Goal: Task Accomplishment & Management: Manage account settings

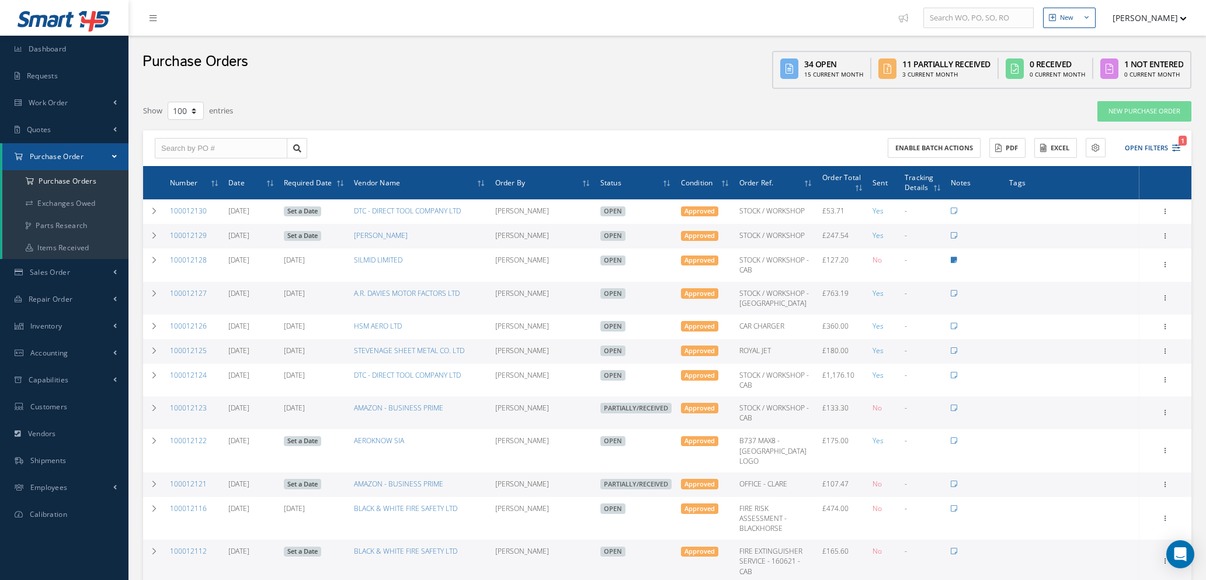
select select "100"
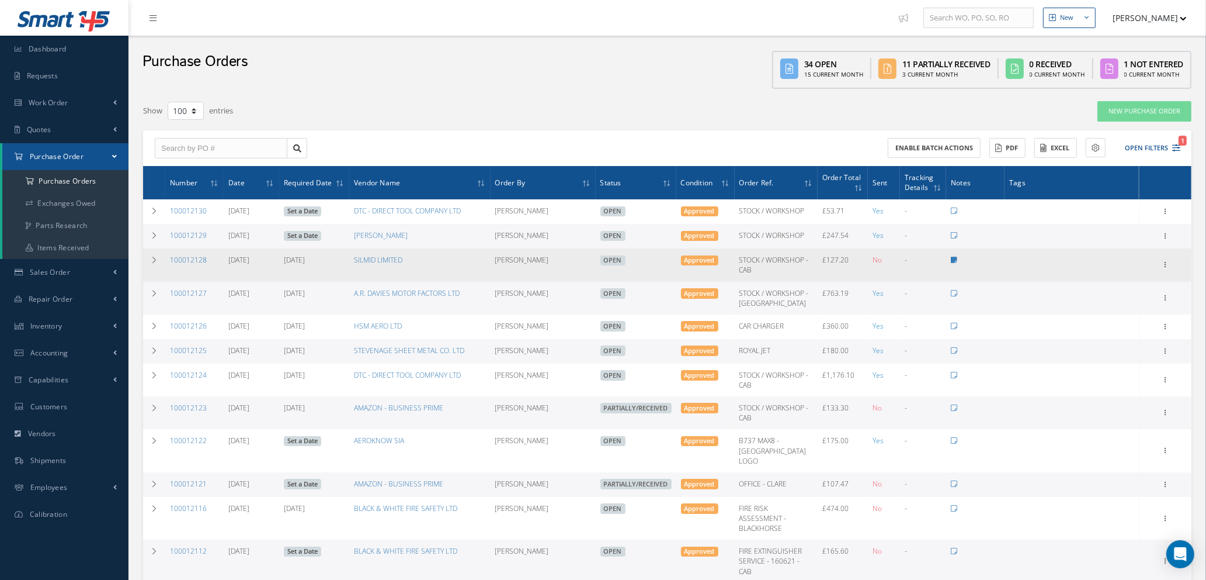
scroll to position [88, 0]
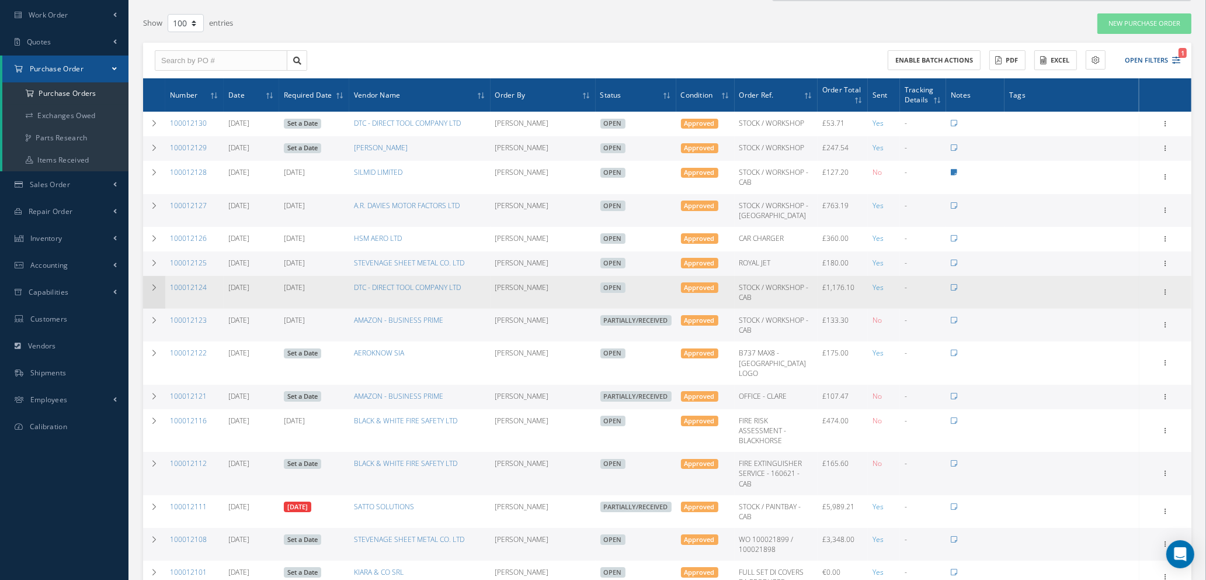
click at [152, 280] on td at bounding box center [154, 292] width 22 height 33
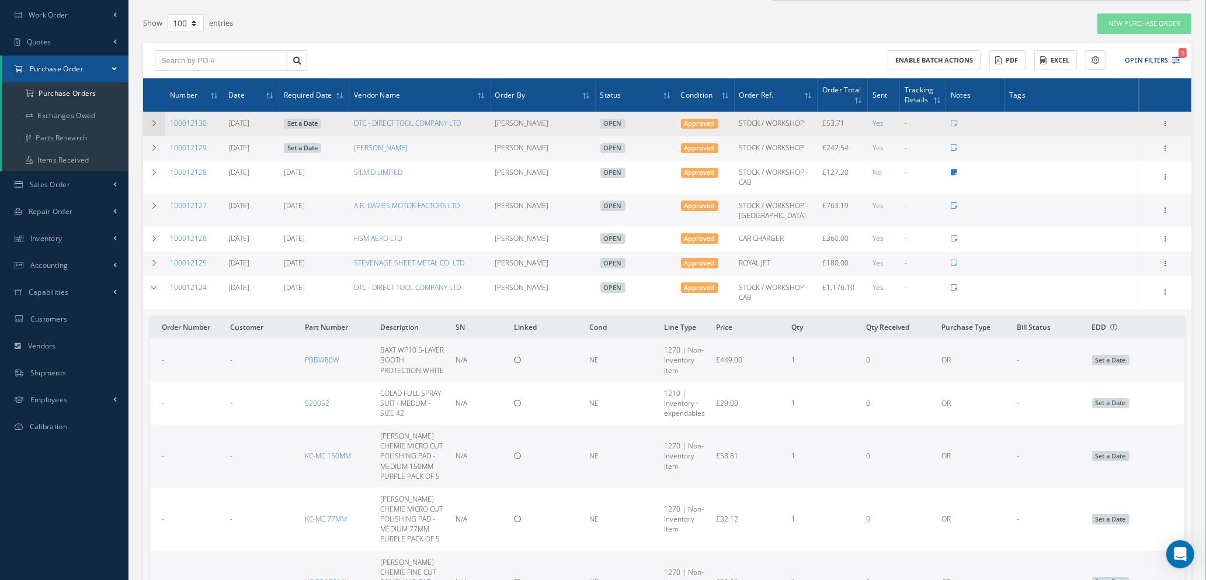
click at [152, 120] on icon at bounding box center [154, 123] width 8 height 7
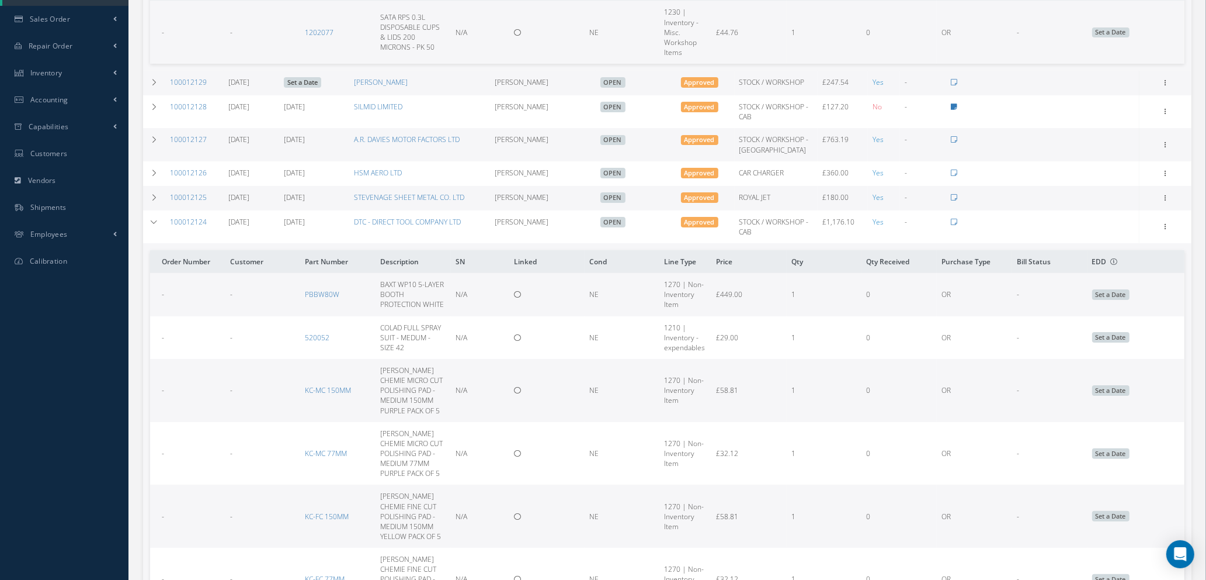
scroll to position [351, 0]
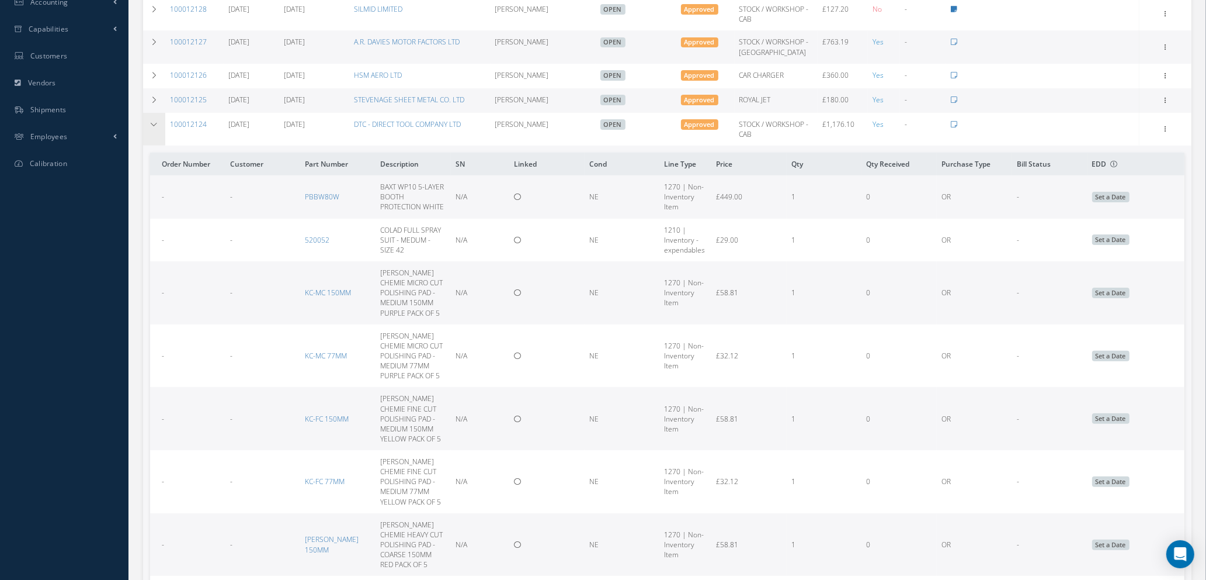
click at [157, 123] on icon at bounding box center [154, 124] width 8 height 7
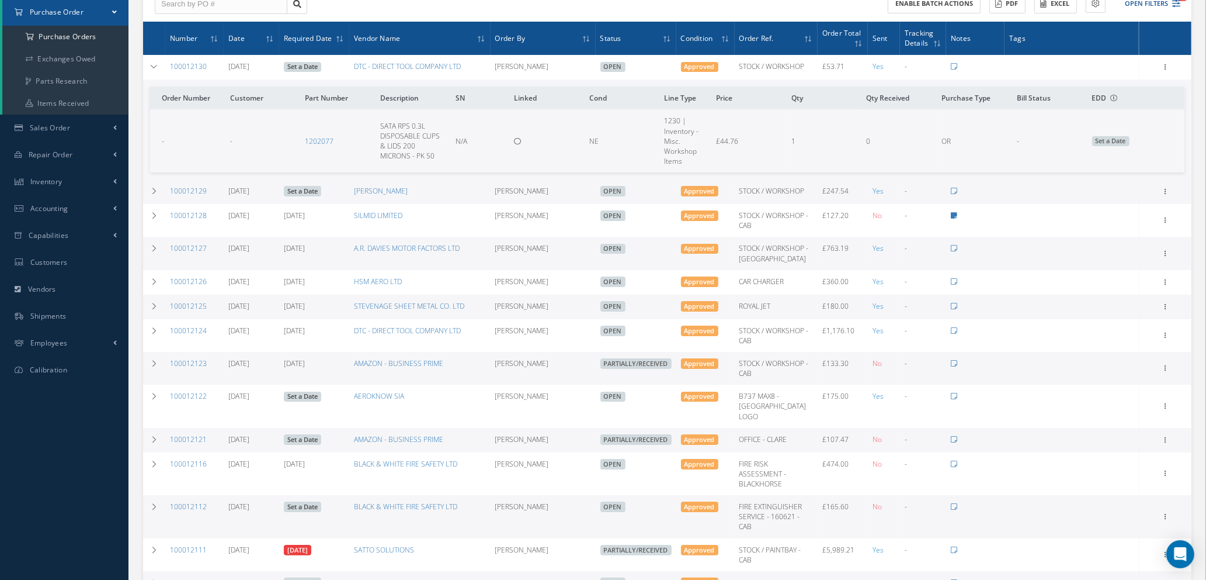
scroll to position [0, 0]
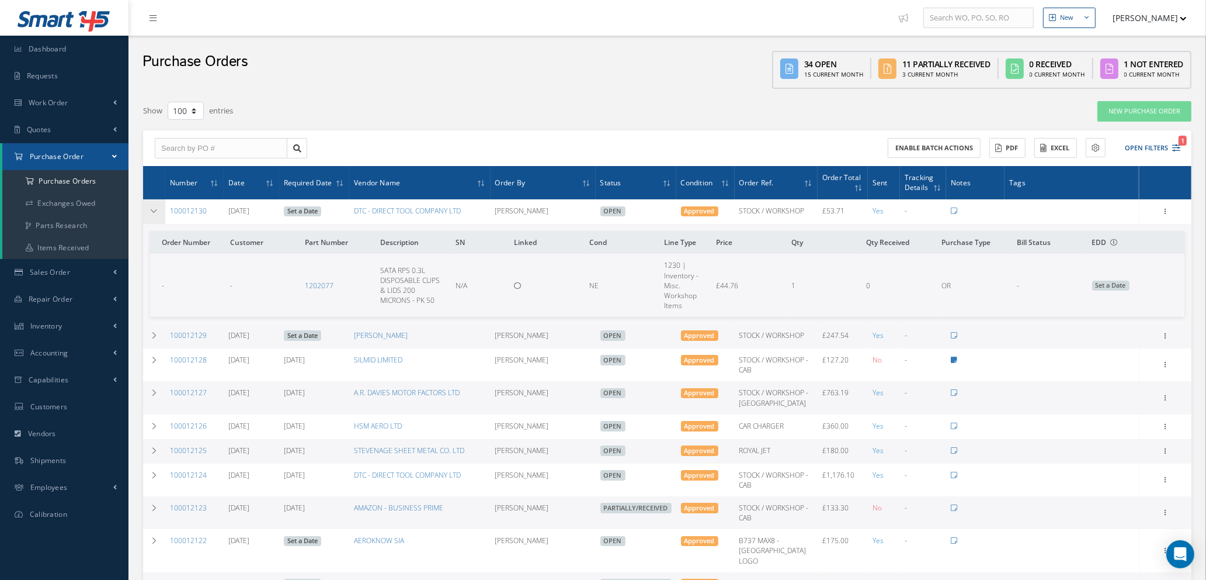
click at [155, 210] on icon at bounding box center [154, 210] width 8 height 7
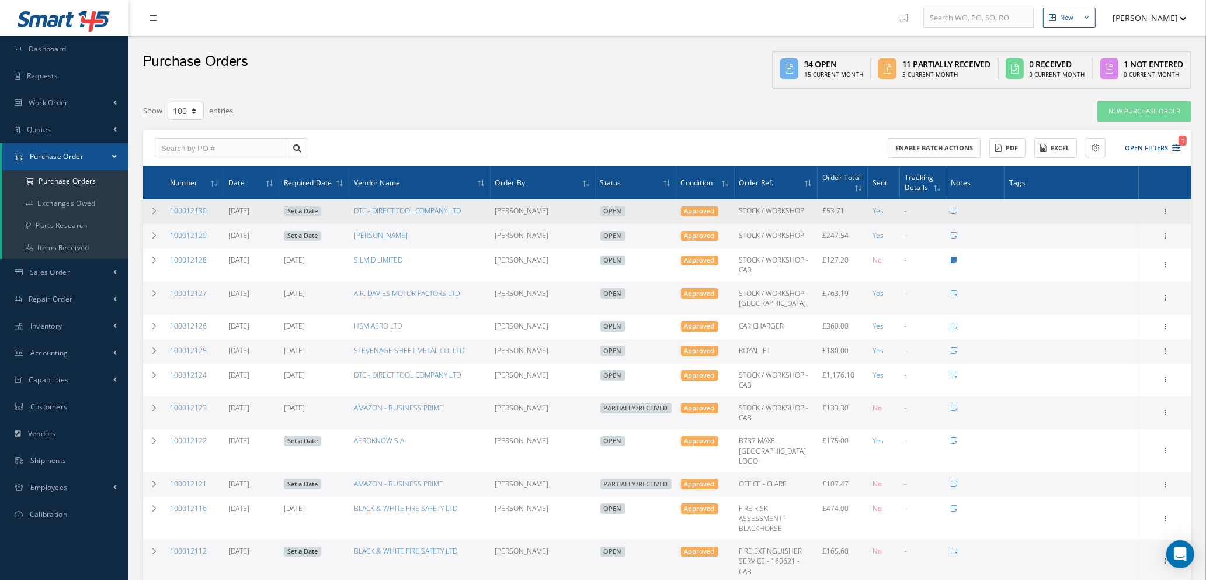
click at [300, 207] on link "Set a Date" at bounding box center [302, 211] width 37 height 11
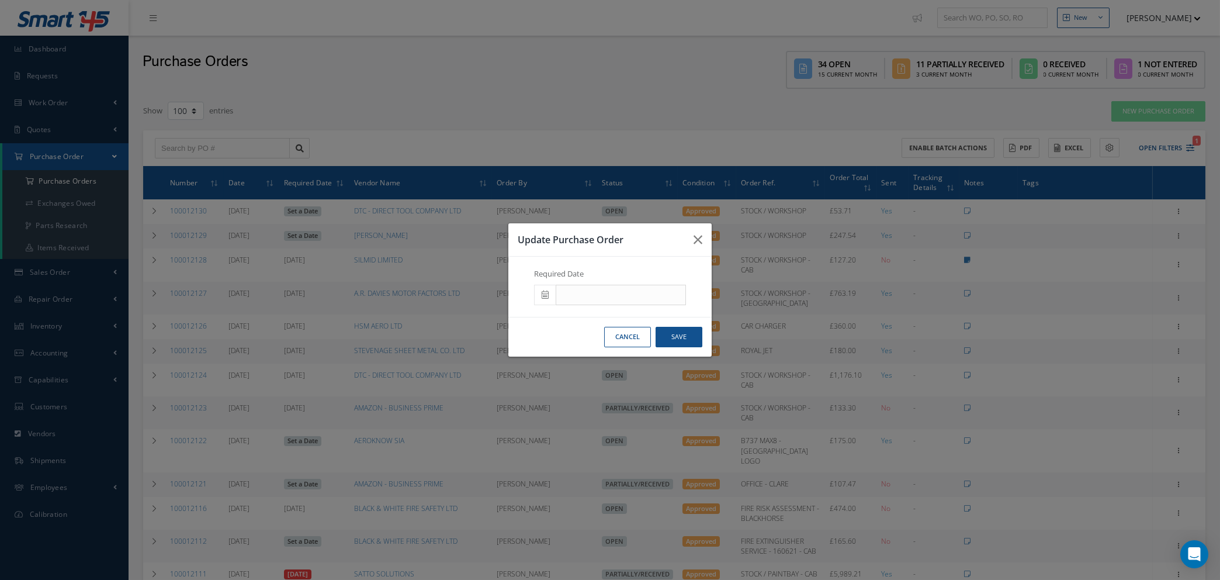
drag, startPoint x: 549, startPoint y: 284, endPoint x: 541, endPoint y: 301, distance: 19.1
click at [545, 291] on span at bounding box center [545, 295] width 22 height 21
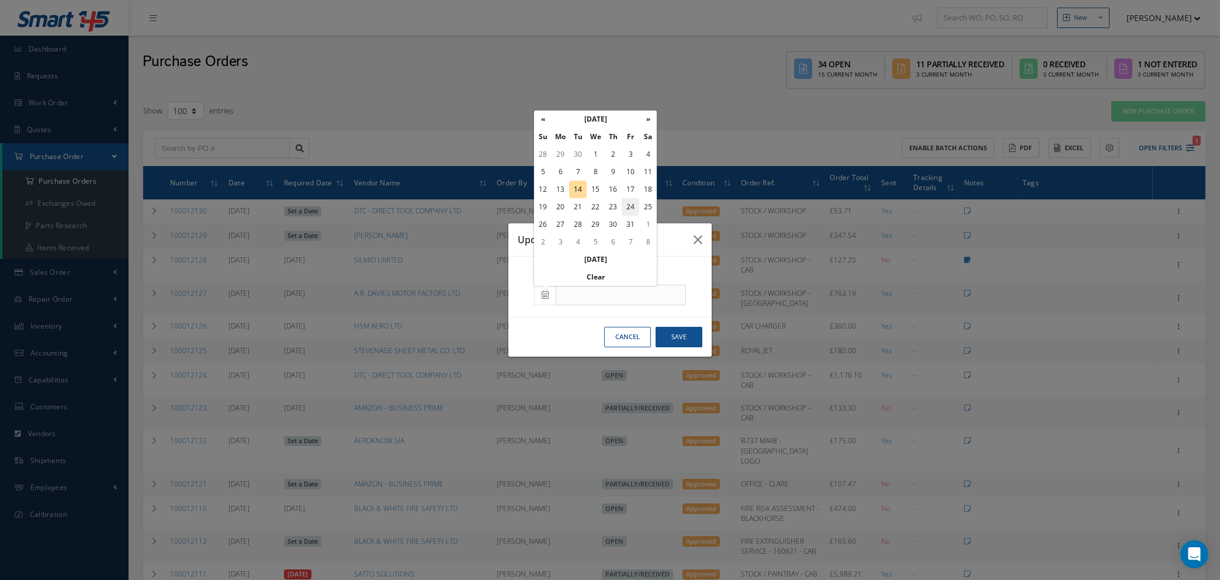
click at [632, 206] on td "24" at bounding box center [631, 207] width 18 height 18
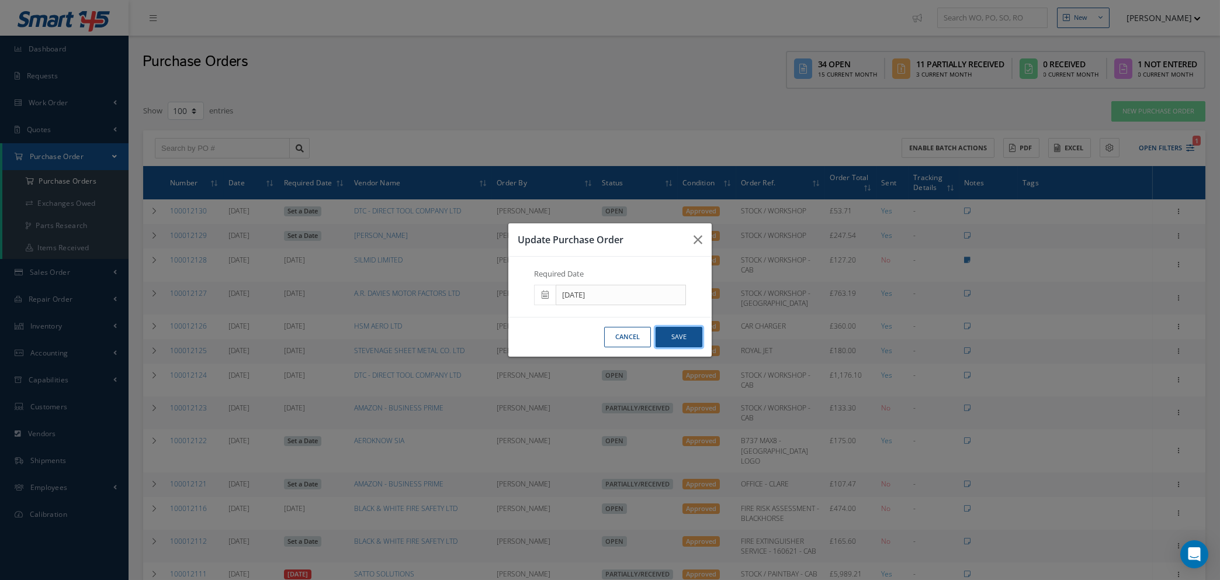
click at [677, 334] on button "Save" at bounding box center [678, 337] width 47 height 20
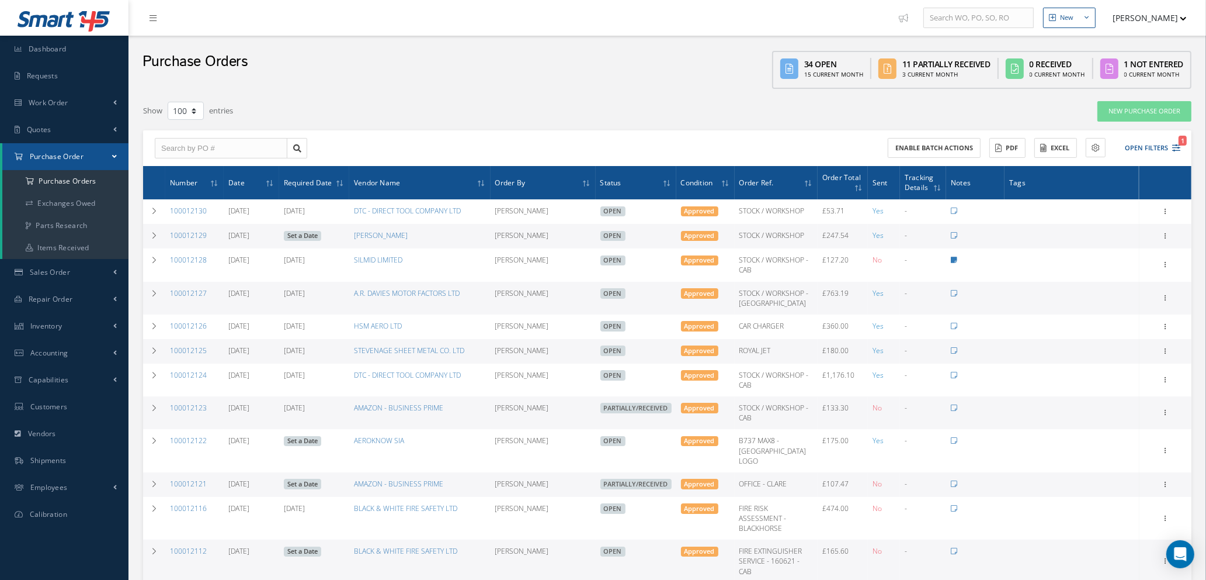
click at [287, 233] on link "Set a Date" at bounding box center [302, 236] width 37 height 11
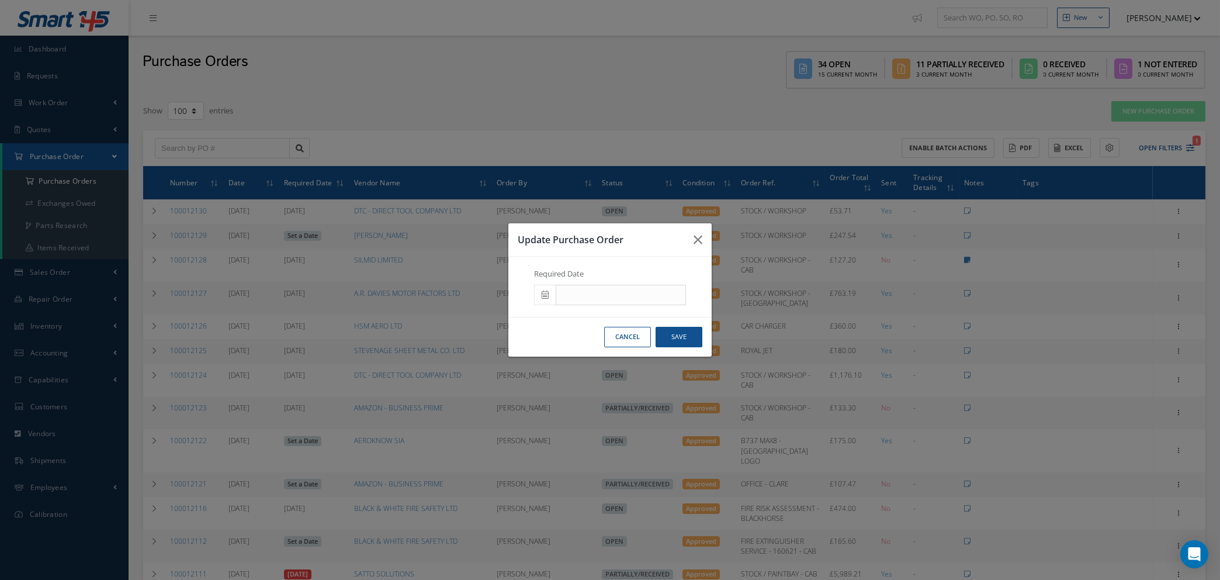
click at [539, 297] on span at bounding box center [545, 295] width 22 height 21
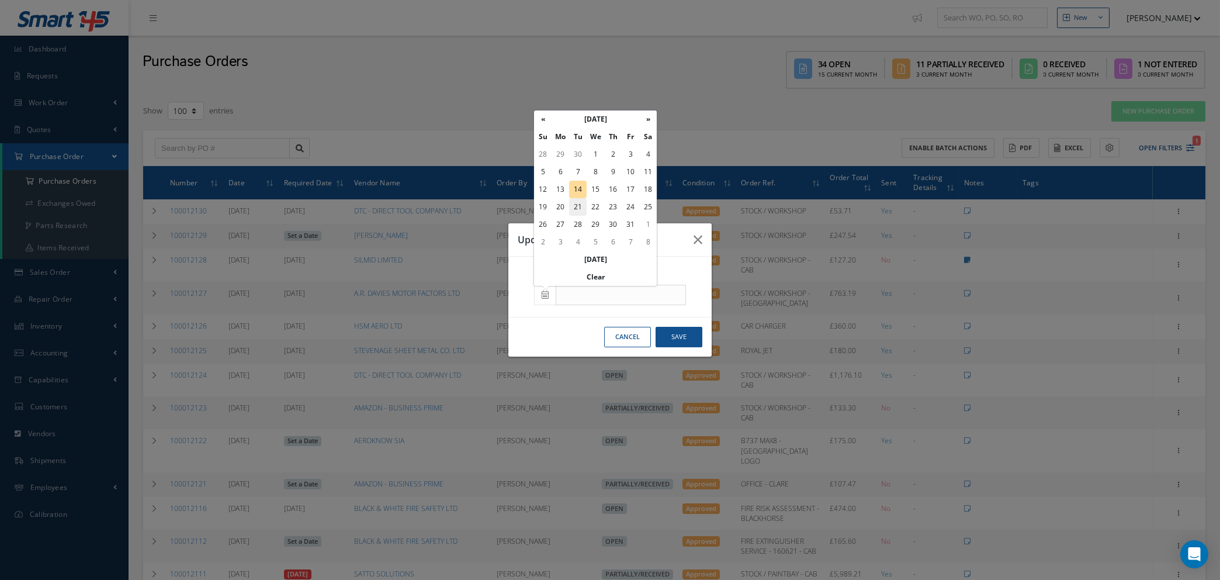
click at [578, 205] on td "21" at bounding box center [578, 207] width 18 height 18
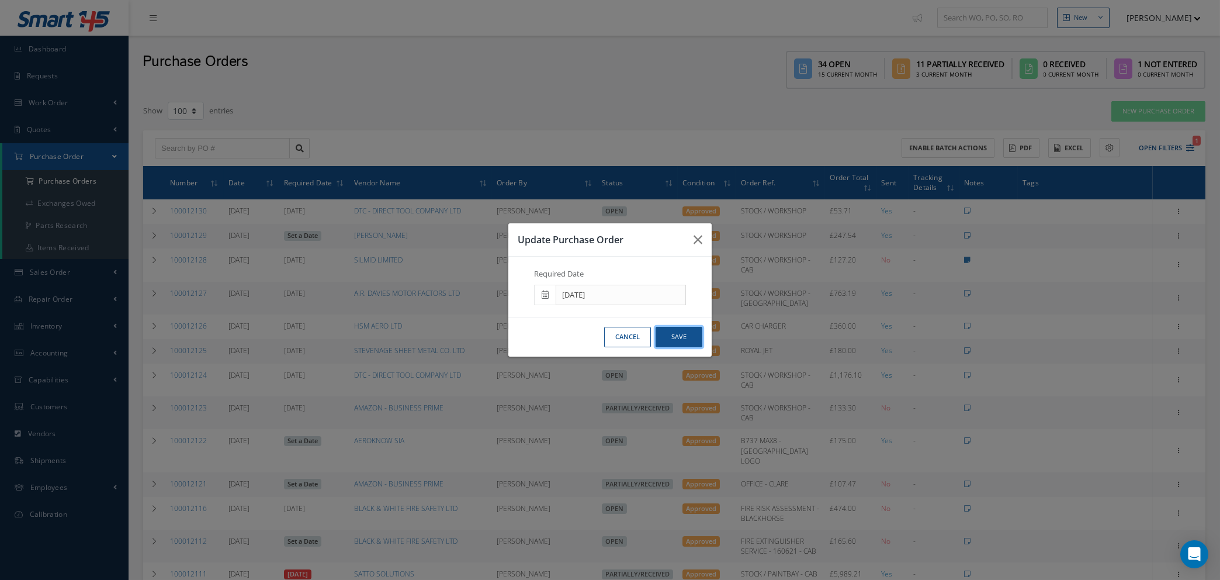
click at [681, 338] on button "Save" at bounding box center [678, 337] width 47 height 20
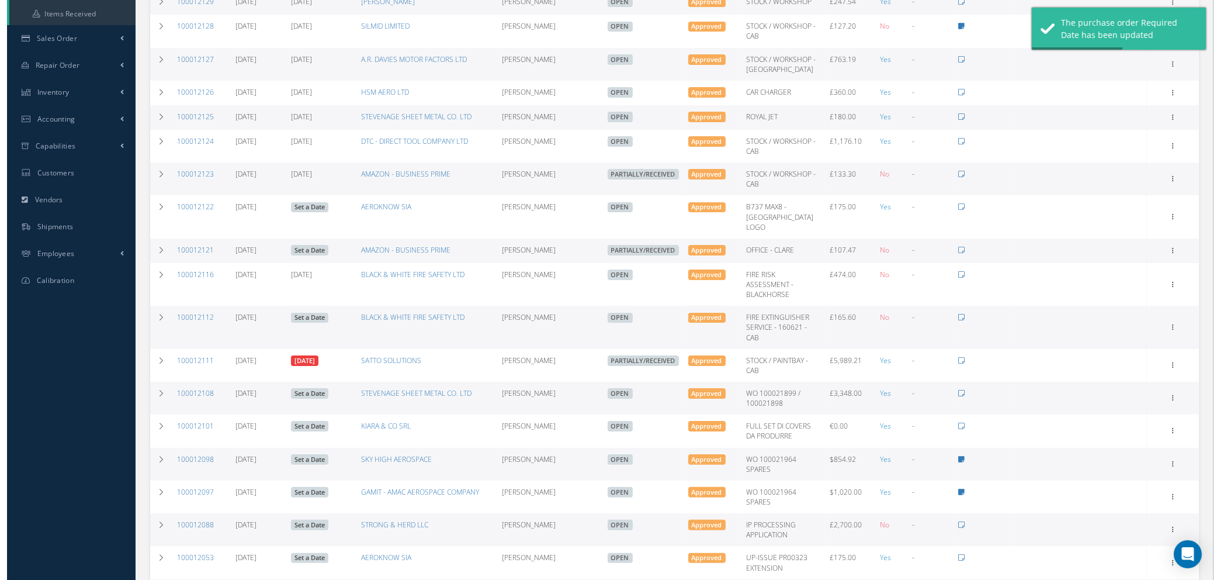
scroll to position [263, 0]
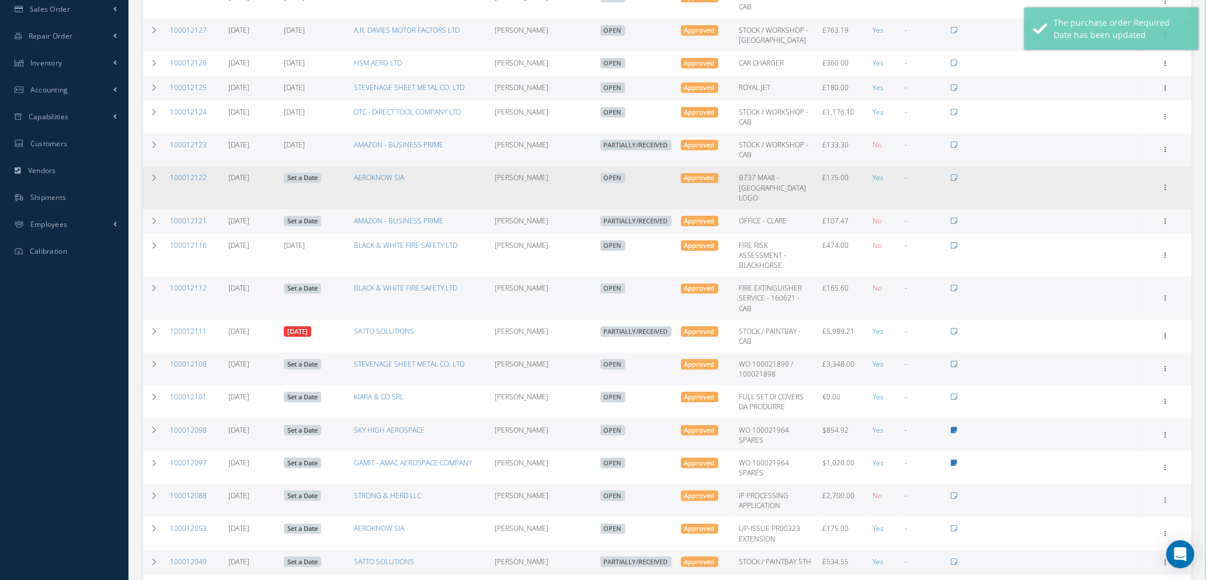
click at [308, 177] on link "Set a Date" at bounding box center [302, 178] width 37 height 11
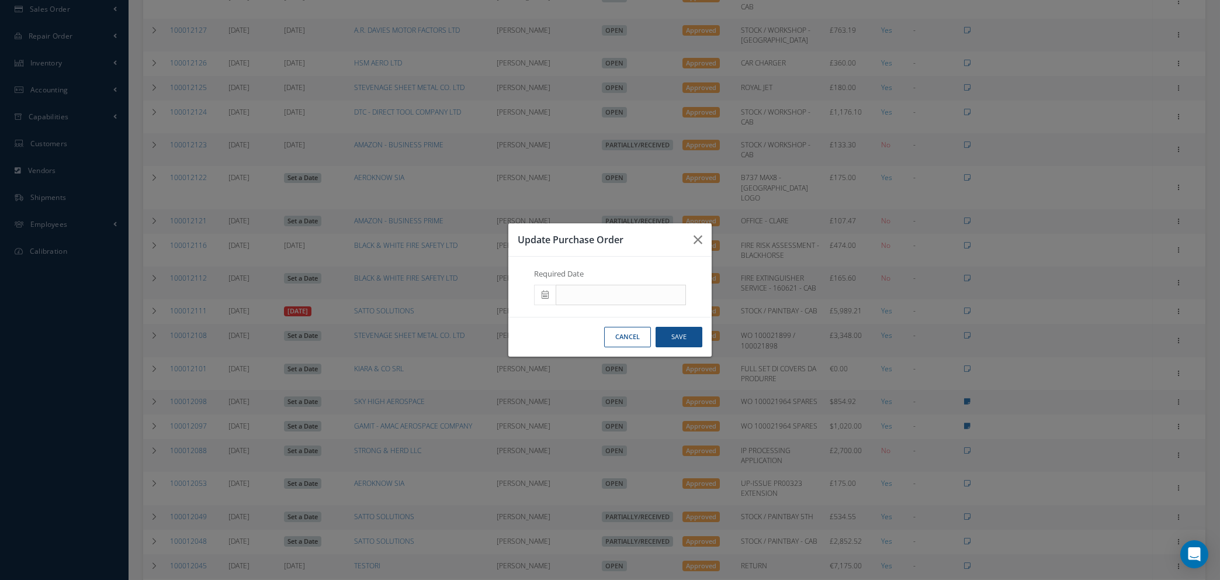
click at [539, 293] on span at bounding box center [545, 295] width 22 height 21
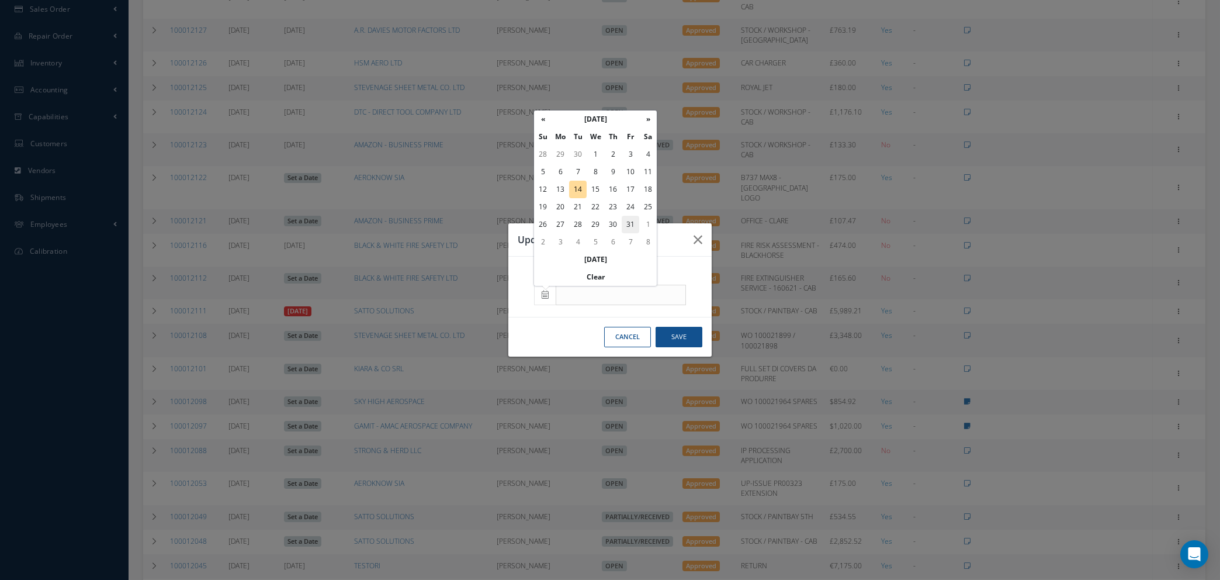
click at [633, 224] on td "31" at bounding box center [631, 225] width 18 height 18
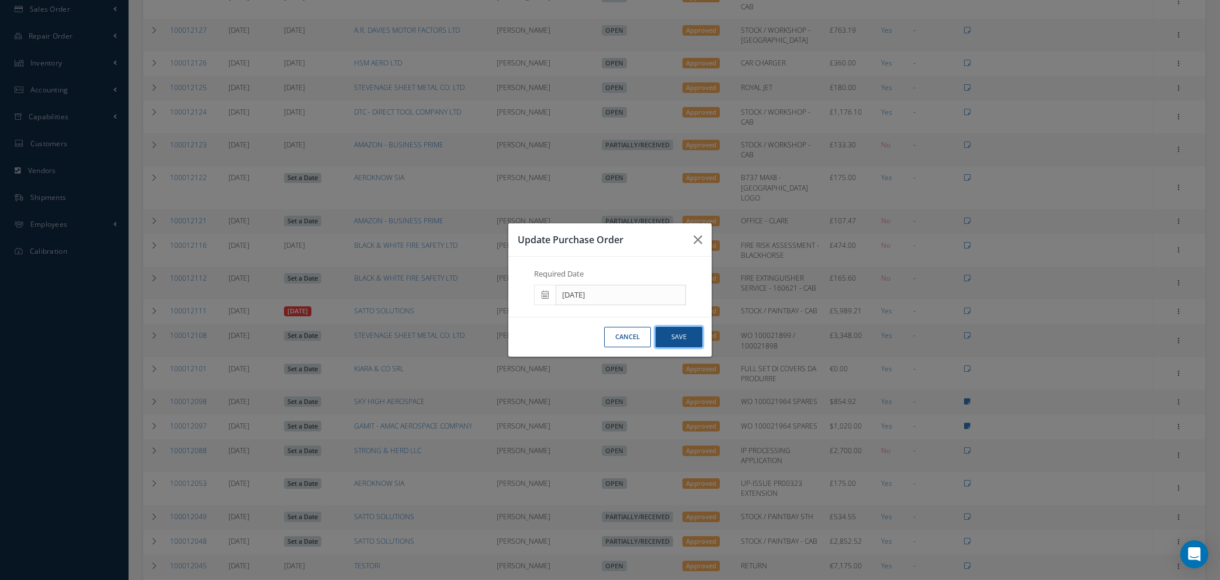
click at [674, 338] on button "Save" at bounding box center [678, 337] width 47 height 20
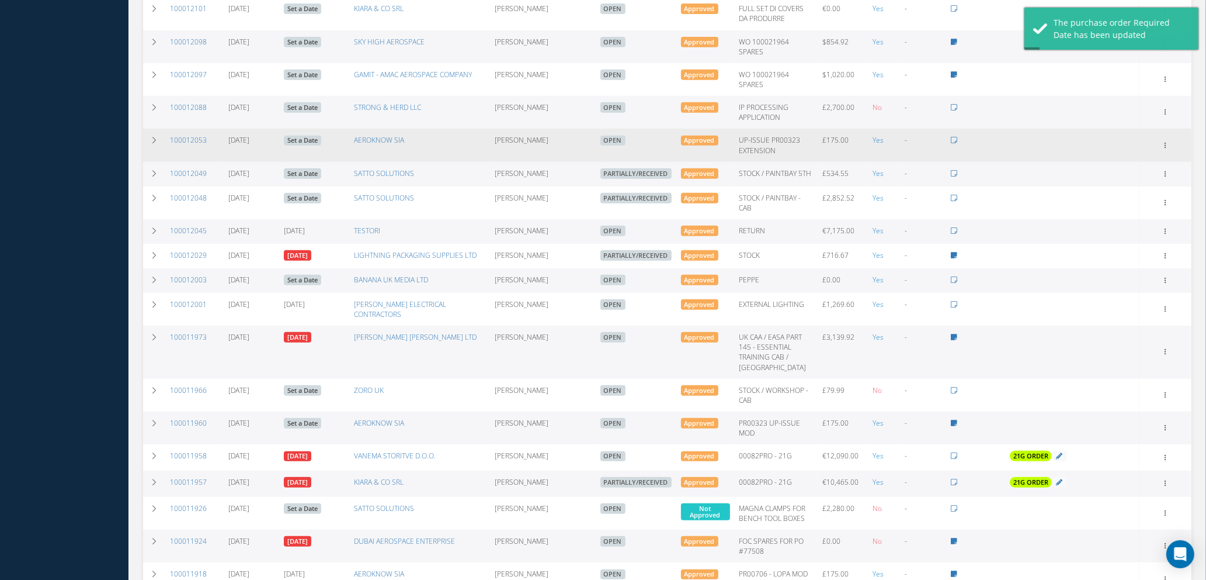
scroll to position [701, 0]
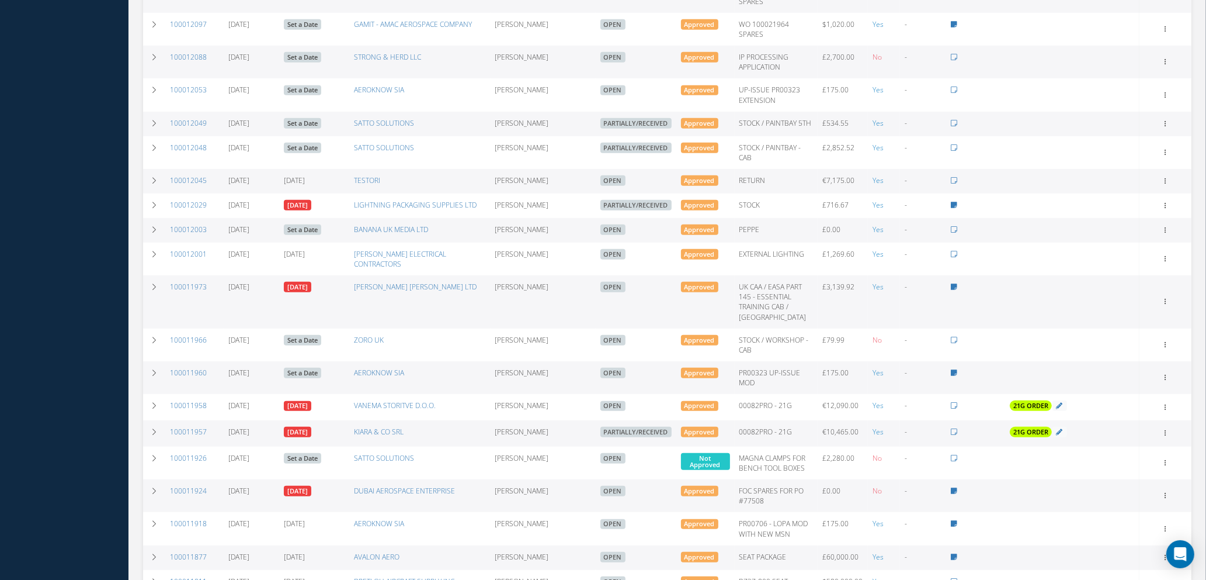
click at [311, 200] on link "10/10/2025" at bounding box center [297, 205] width 27 height 11
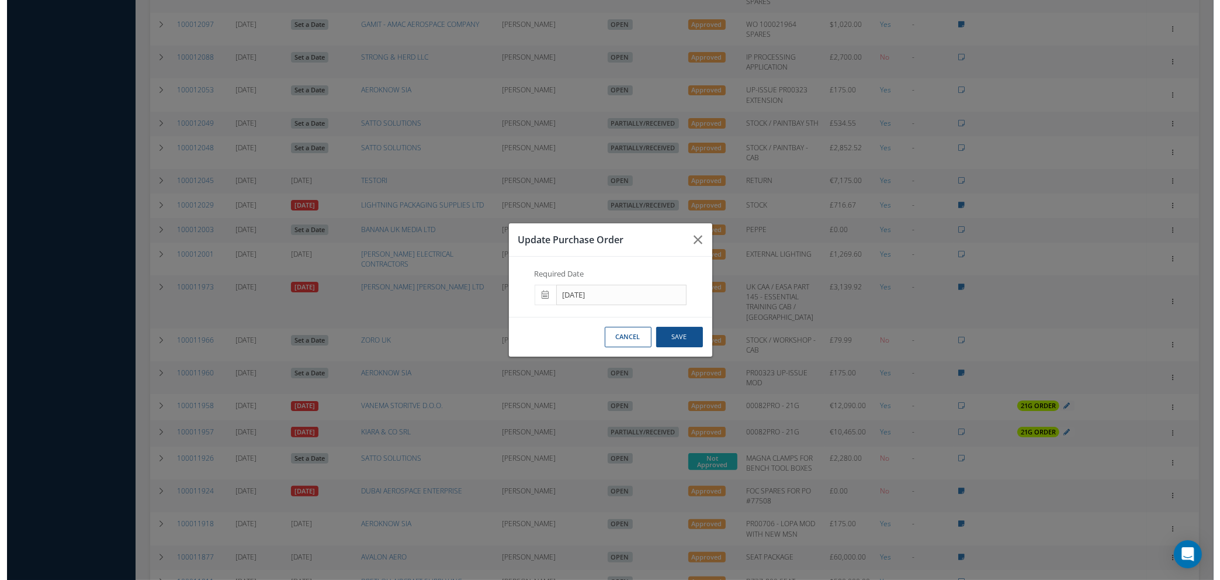
scroll to position [681, 0]
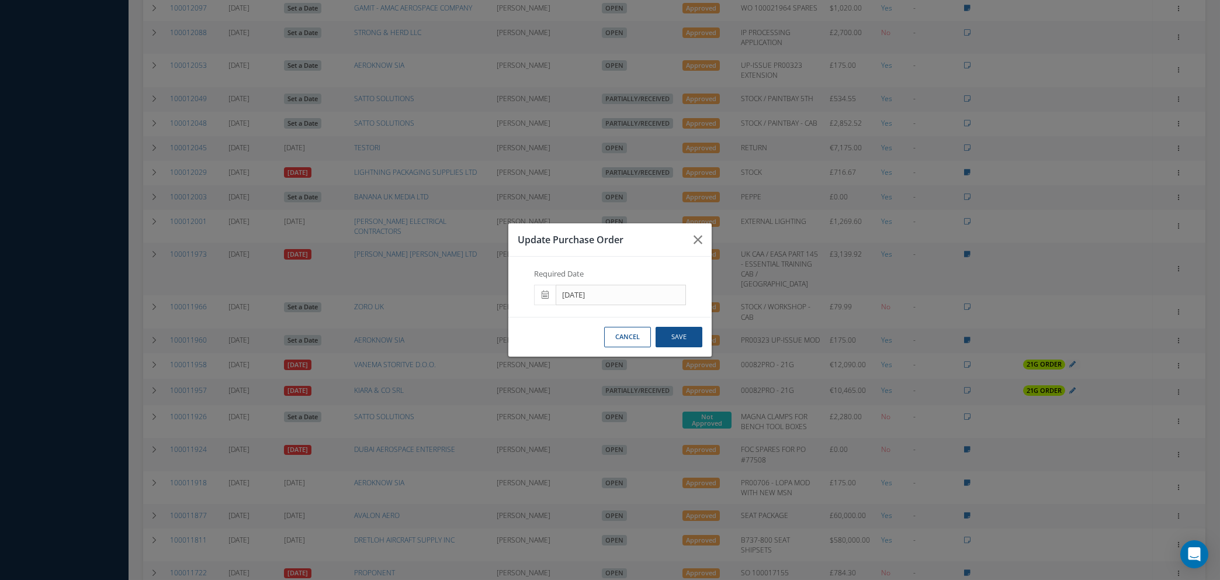
click at [547, 294] on icon at bounding box center [545, 294] width 7 height 8
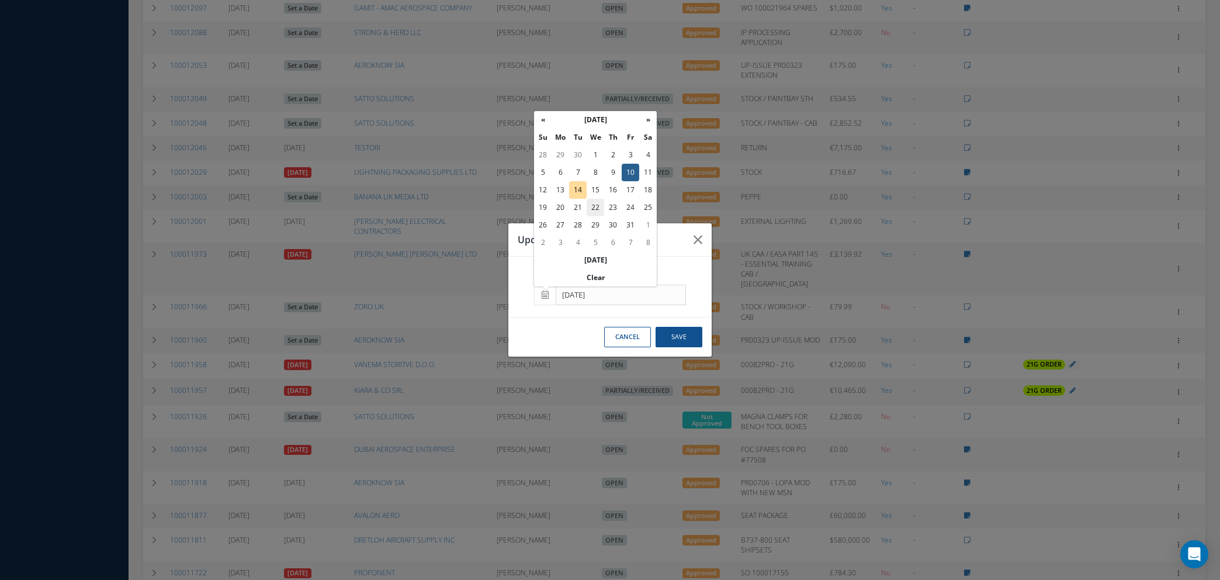
click at [596, 206] on td "22" at bounding box center [596, 208] width 18 height 18
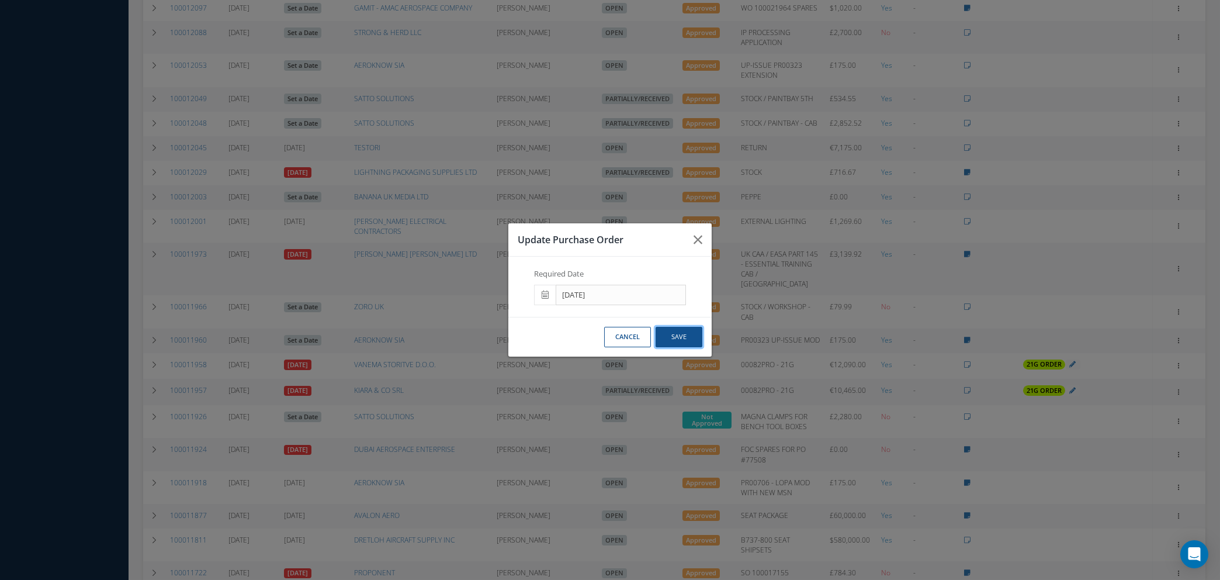
click at [685, 337] on button "Save" at bounding box center [678, 337] width 47 height 20
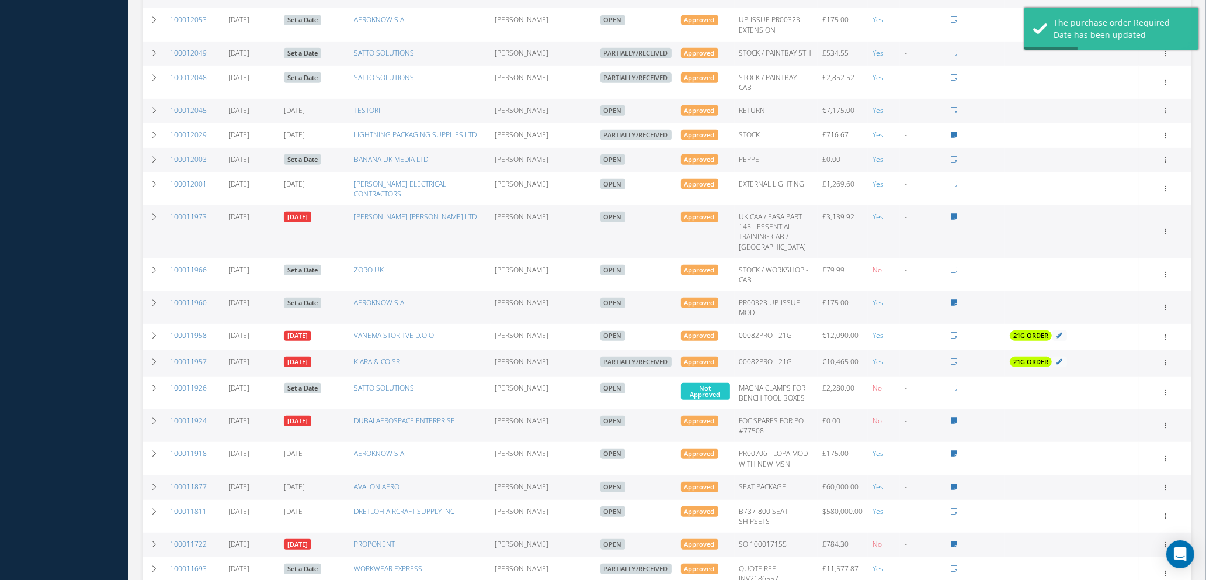
scroll to position [789, 0]
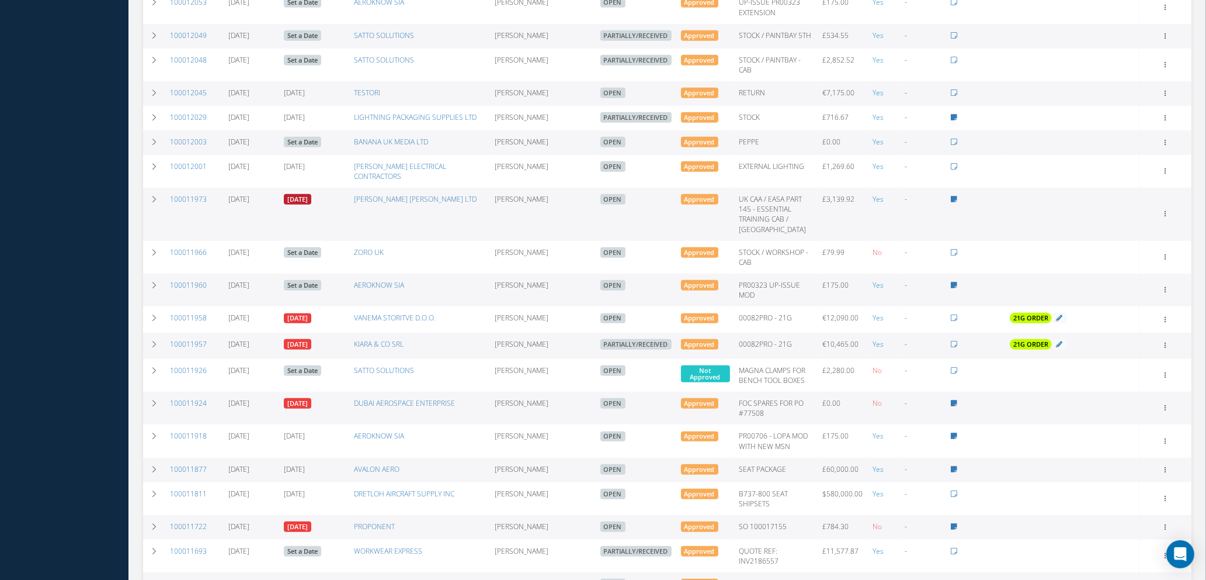
click at [297, 194] on link "[DATE]" at bounding box center [297, 199] width 27 height 11
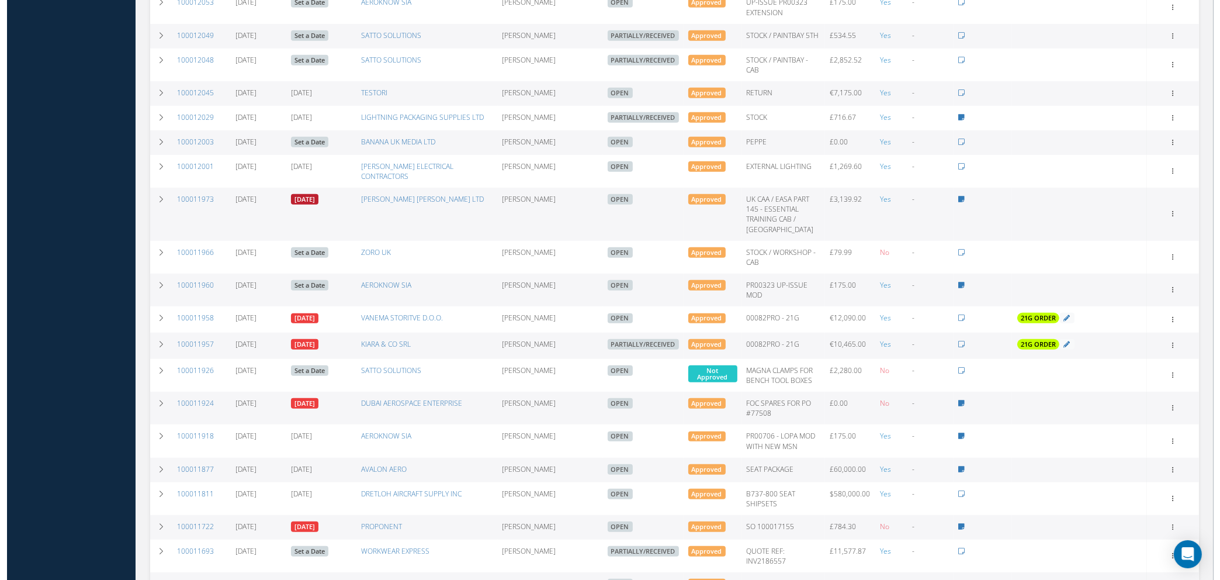
scroll to position [751, 0]
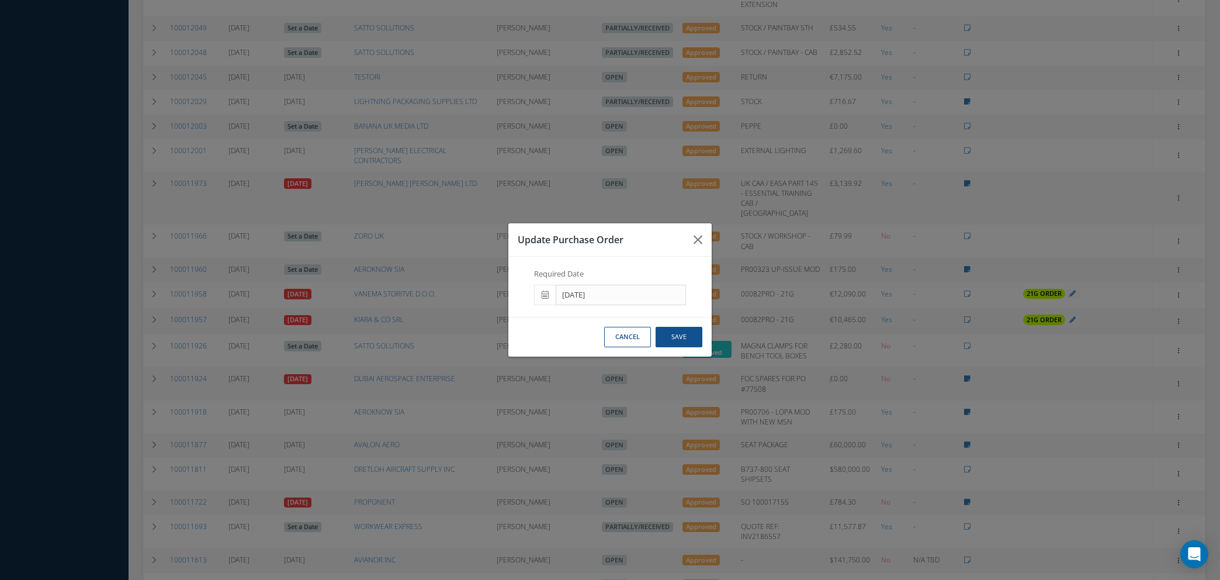
click at [547, 294] on icon at bounding box center [545, 294] width 7 height 8
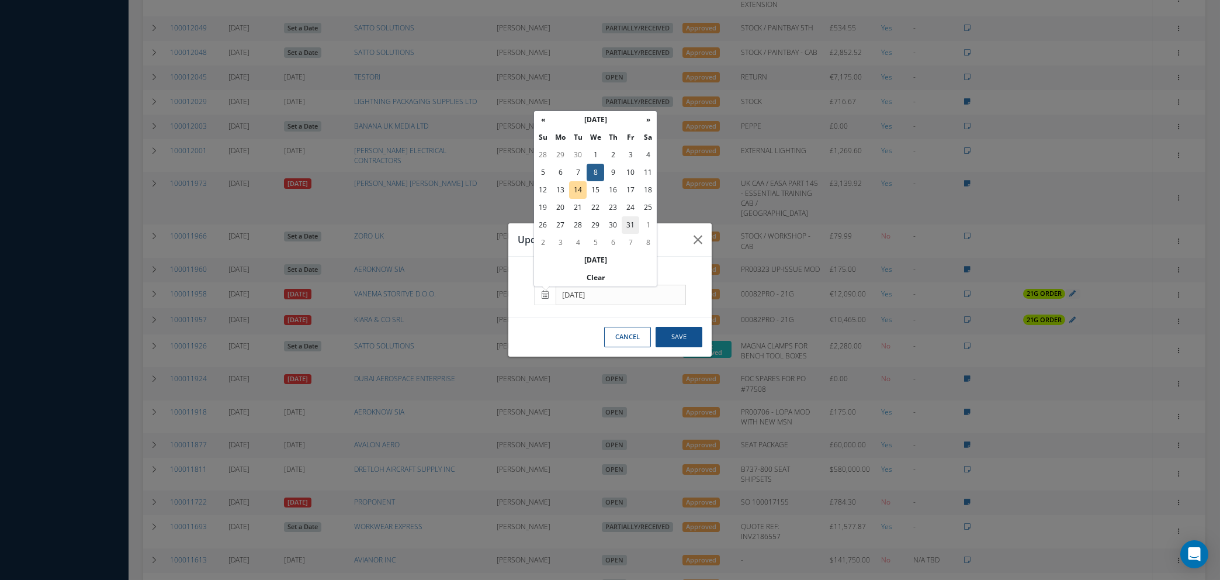
click at [628, 221] on td "31" at bounding box center [631, 225] width 18 height 18
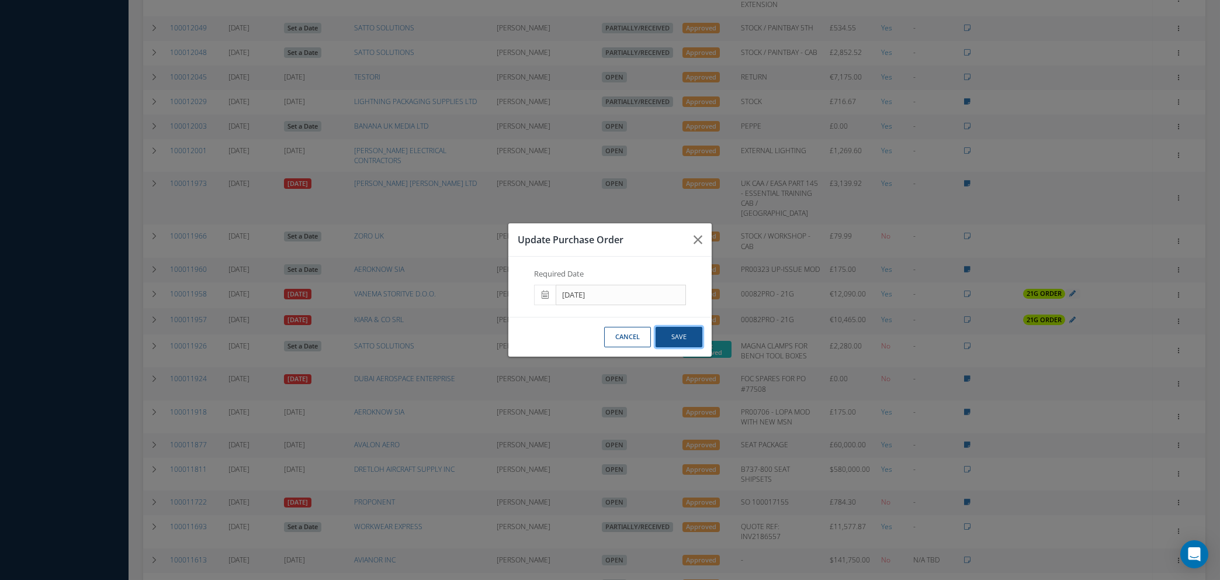
click at [685, 342] on button "Save" at bounding box center [678, 337] width 47 height 20
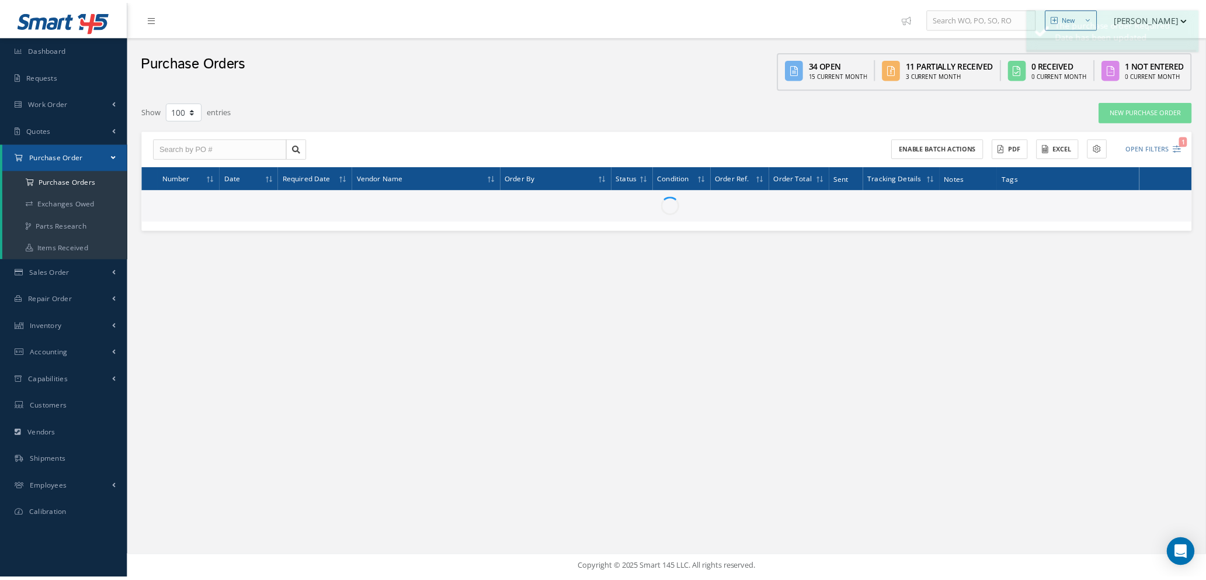
scroll to position [0, 0]
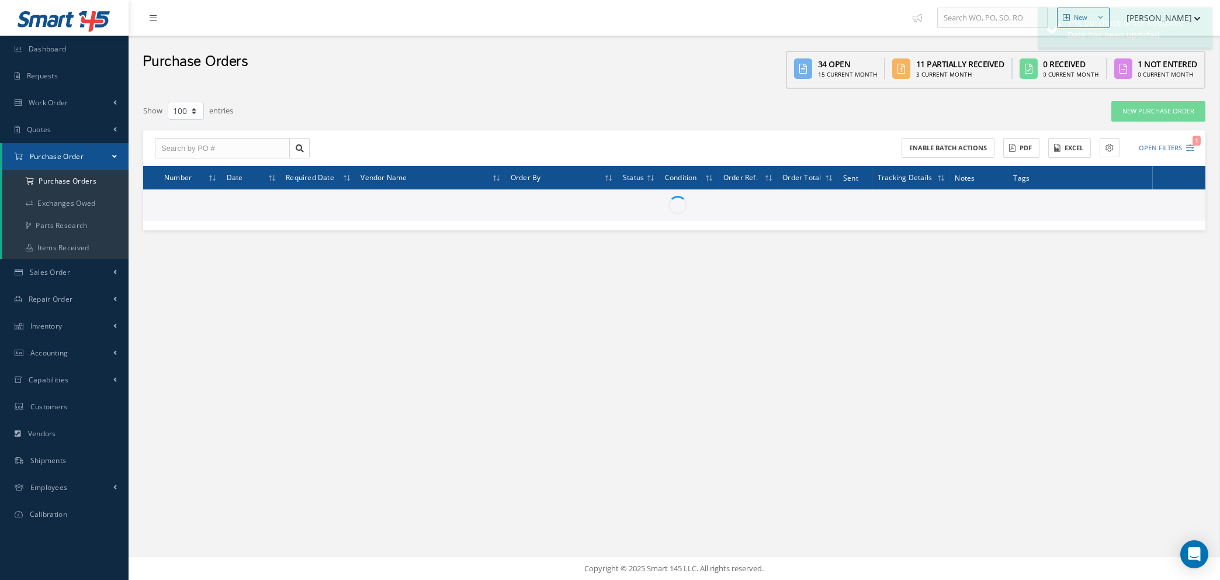
click at [682, 339] on div "New New Work Order New Purchase Order New Customer Quote New Sales Order New Re…" at bounding box center [674, 290] width 1091 height 580
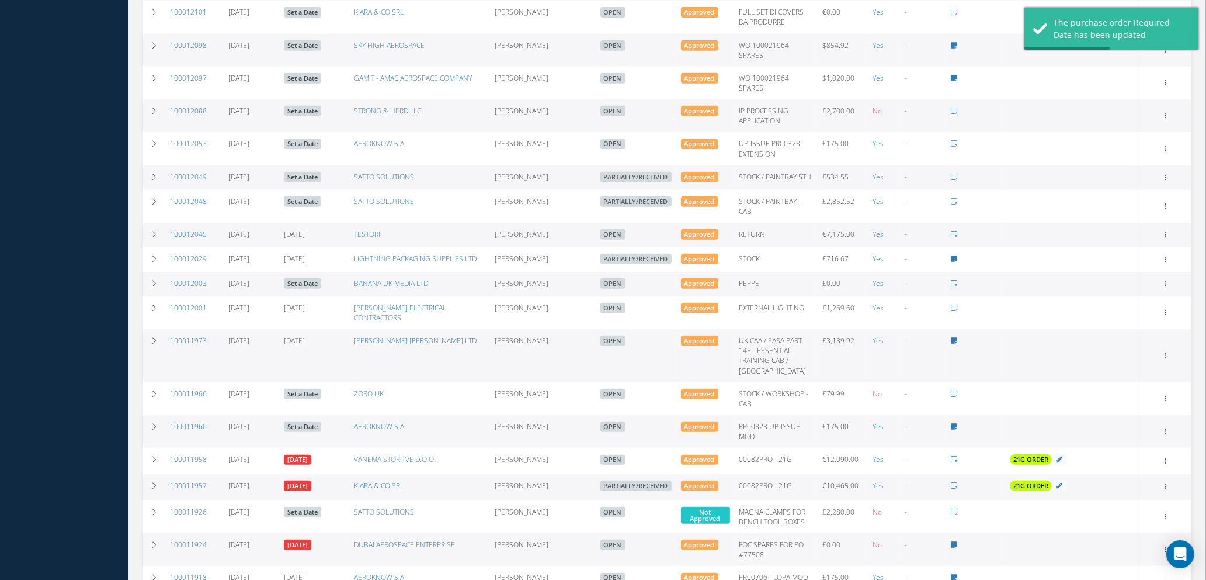
scroll to position [876, 0]
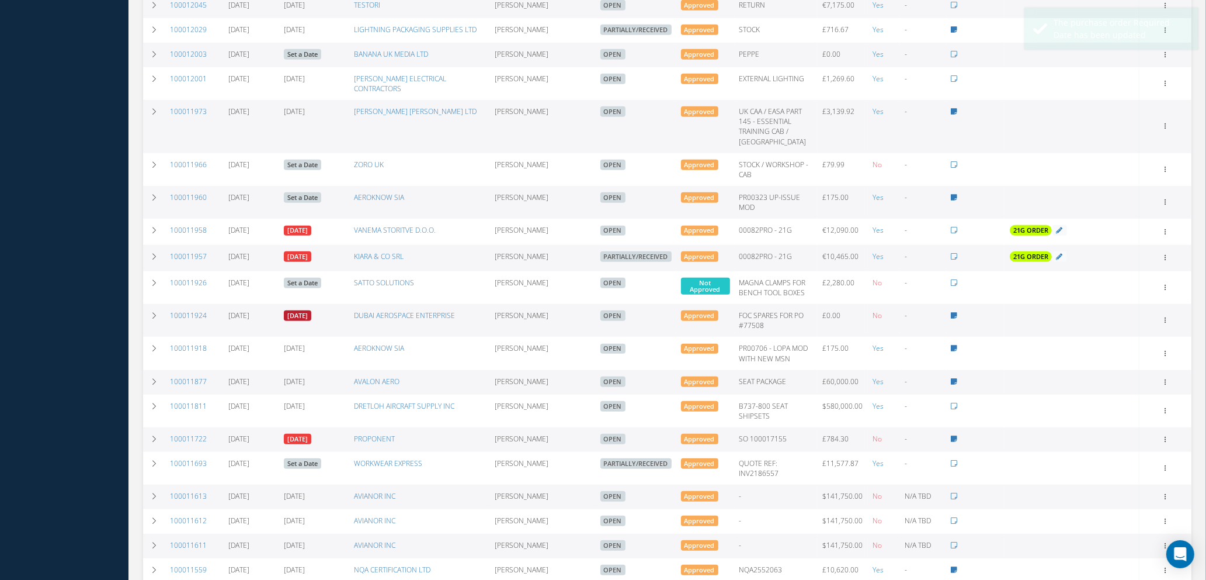
click at [303, 310] on link "09/05/2025" at bounding box center [297, 315] width 27 height 11
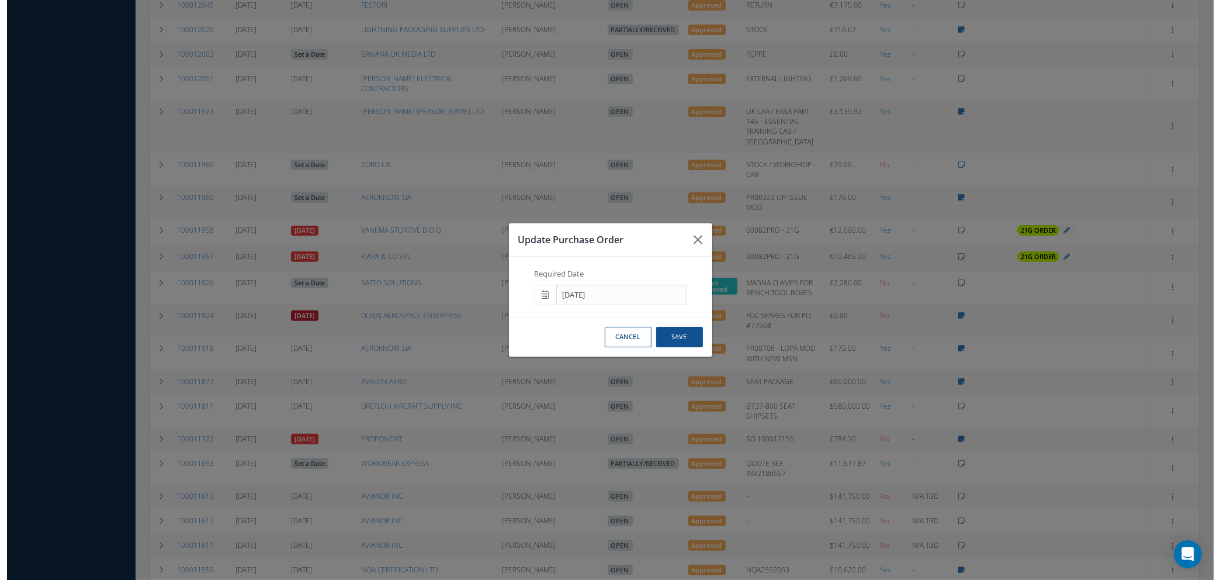
scroll to position [831, 0]
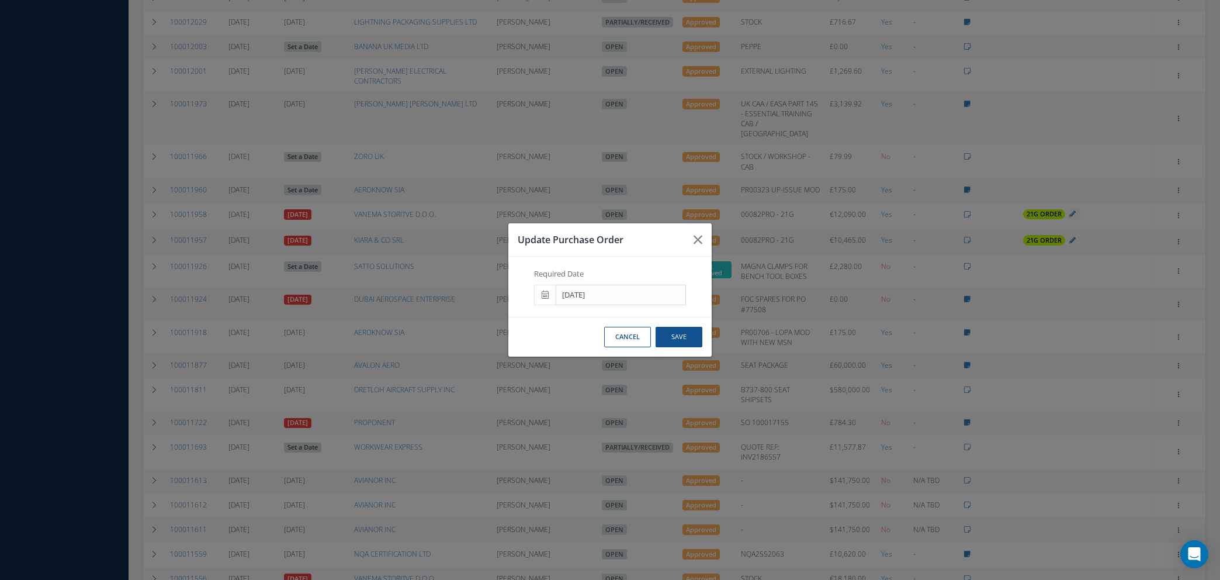
click at [540, 289] on span at bounding box center [545, 295] width 22 height 21
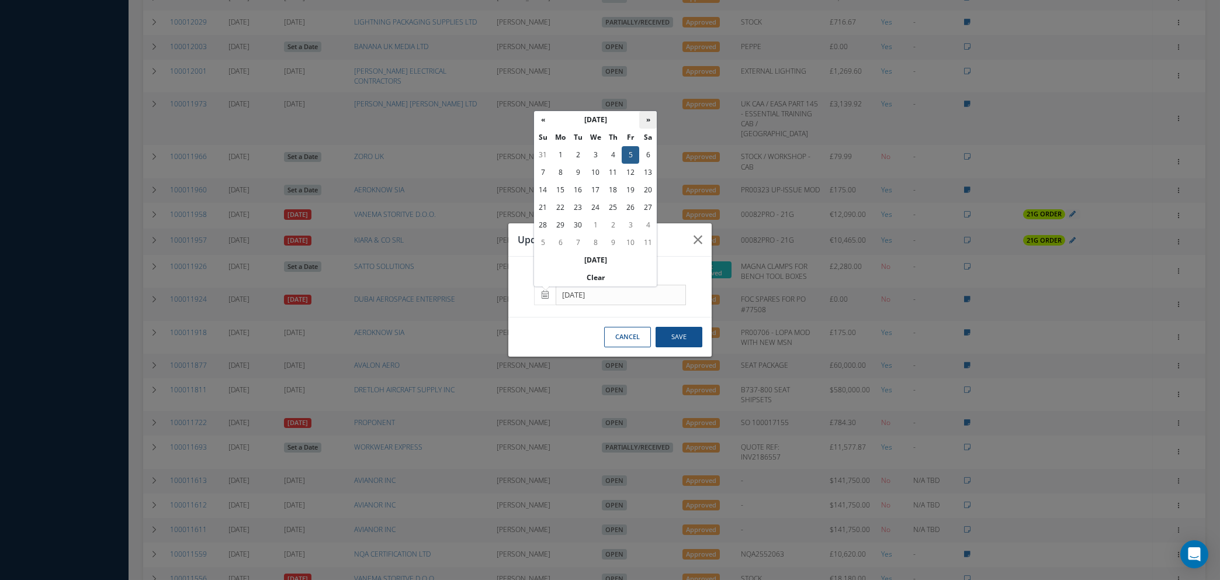
click at [647, 116] on th "»" at bounding box center [648, 120] width 18 height 18
click at [544, 242] on td "30" at bounding box center [543, 243] width 18 height 18
type input "11/30/2025"
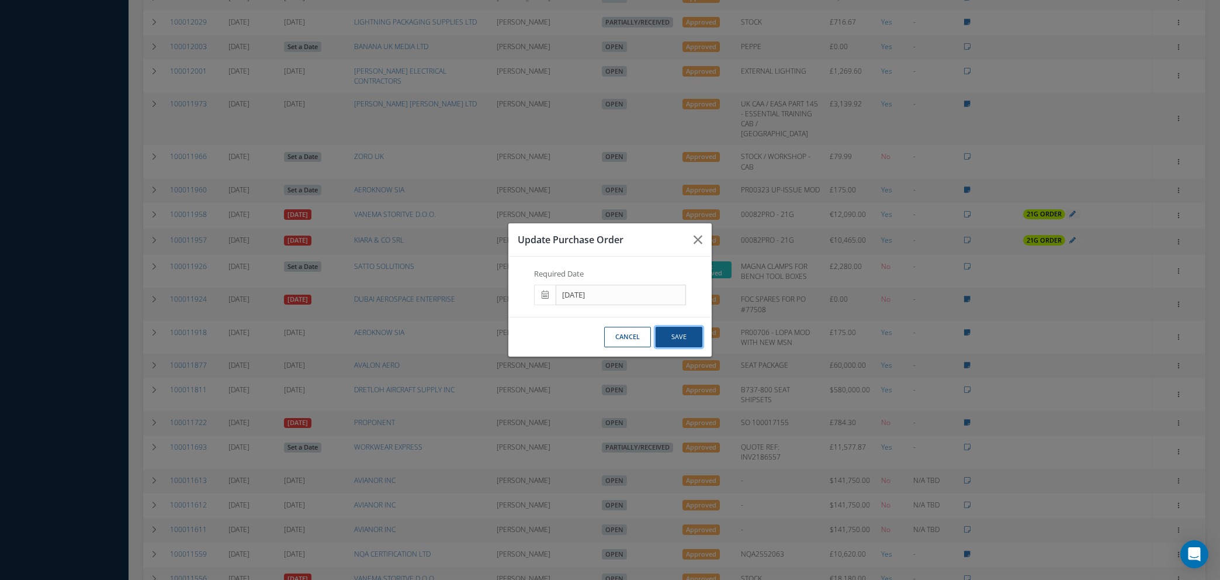
click at [689, 335] on button "Save" at bounding box center [678, 337] width 47 height 20
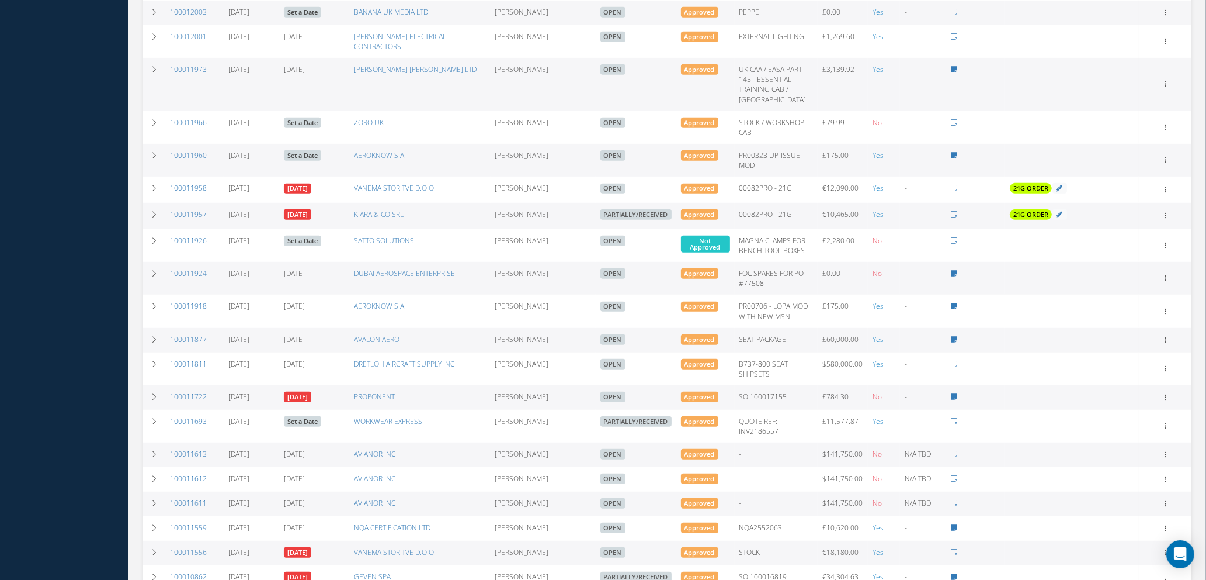
scroll to position [889, 0]
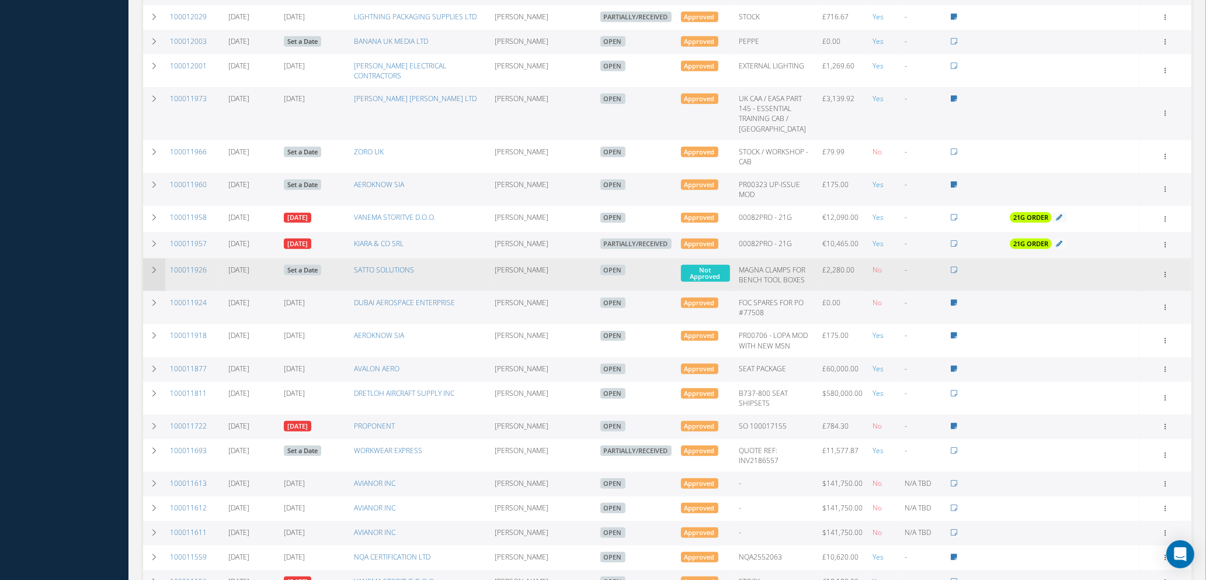
click at [150, 266] on icon at bounding box center [154, 269] width 8 height 7
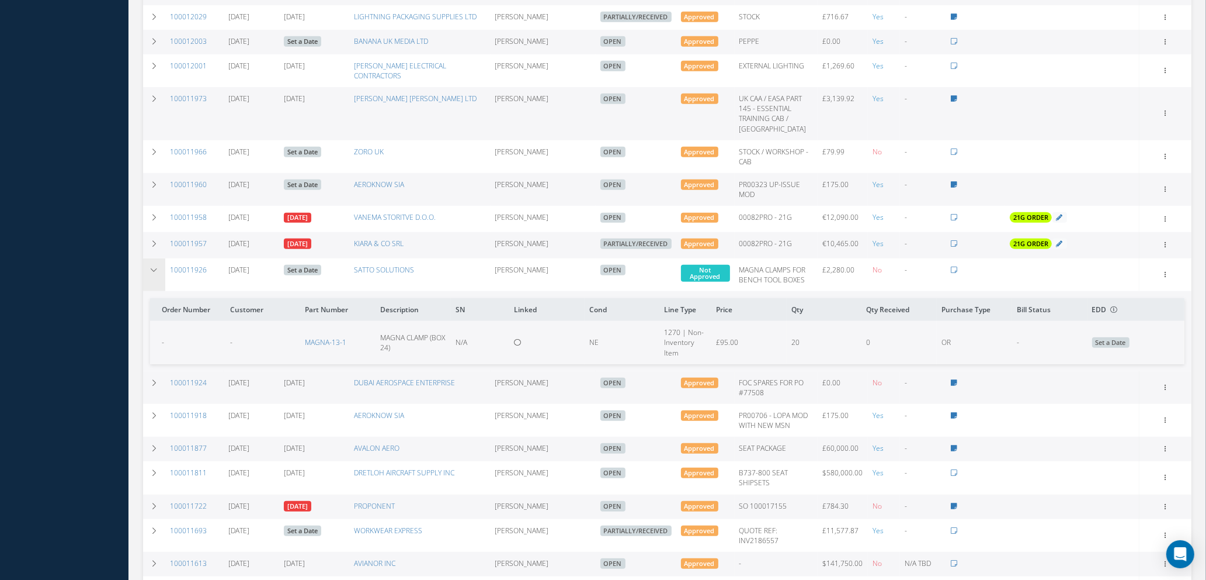
click at [150, 266] on icon at bounding box center [154, 269] width 8 height 7
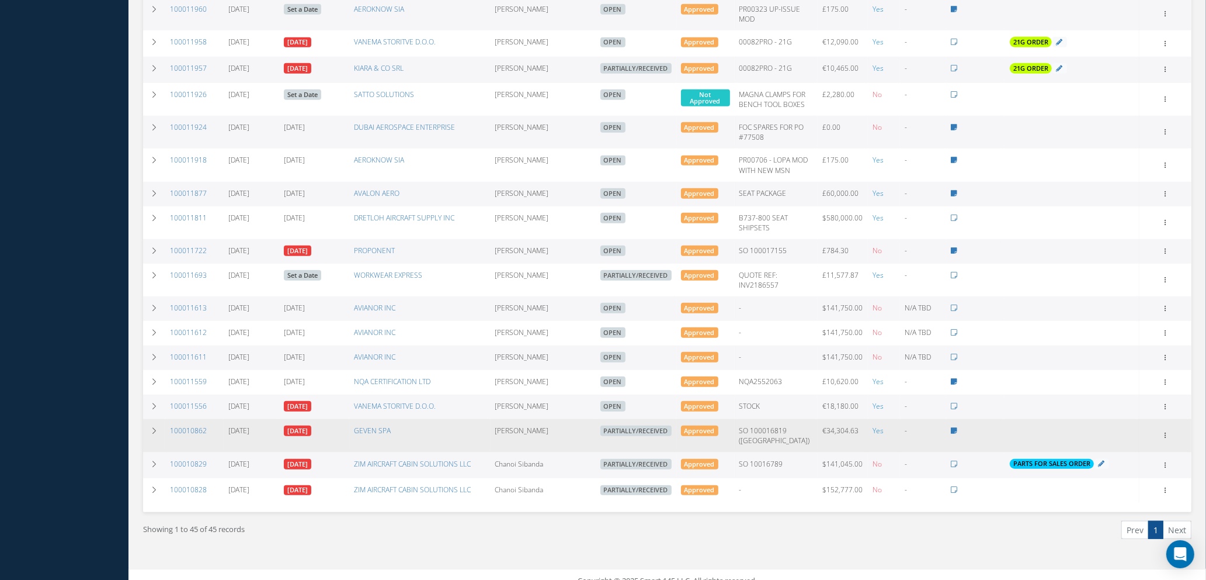
scroll to position [977, 0]
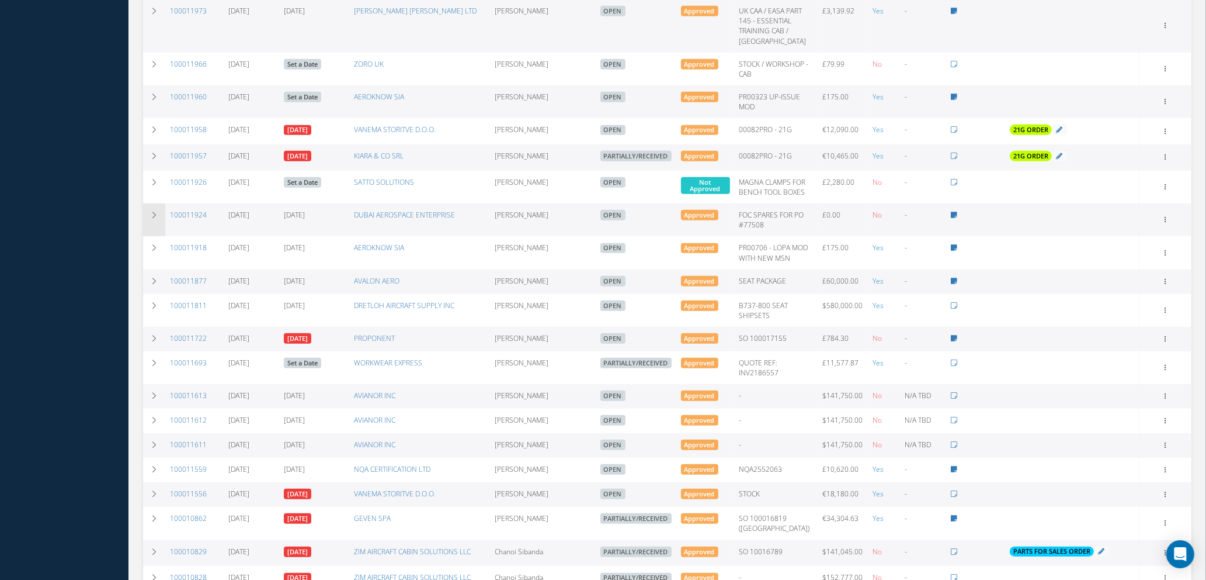
click at [155, 211] on icon at bounding box center [154, 214] width 8 height 7
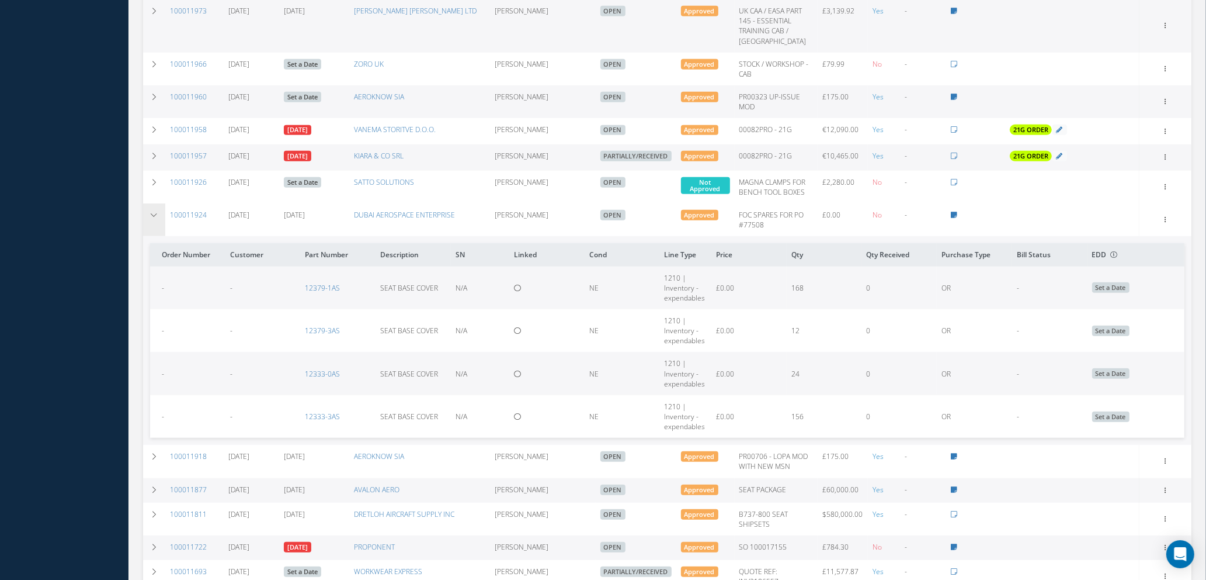
click at [152, 211] on icon at bounding box center [154, 214] width 8 height 7
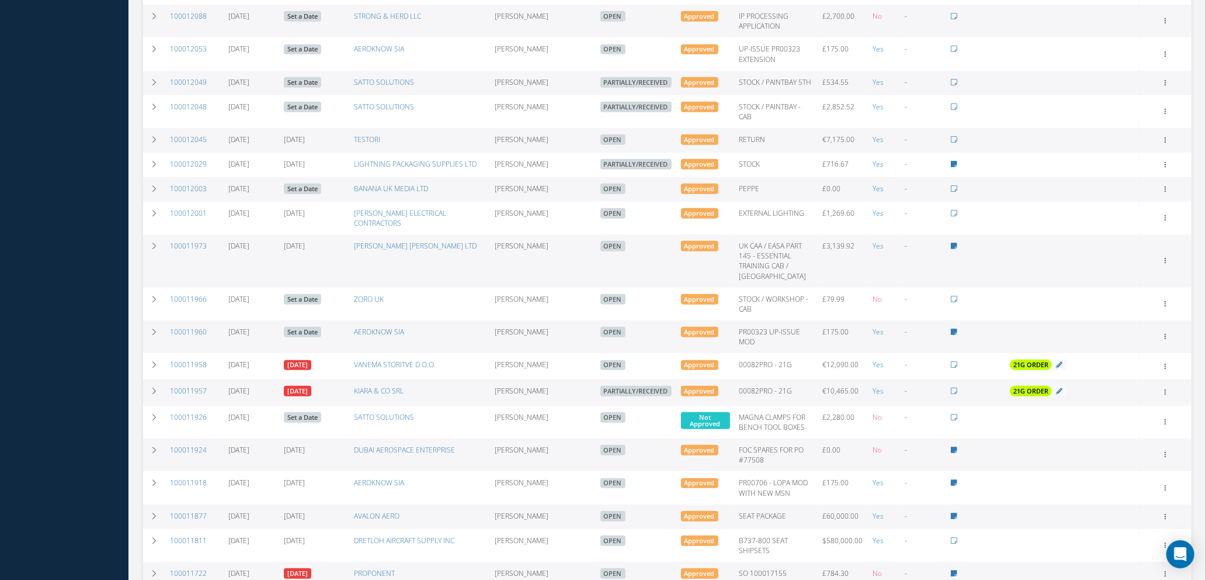
scroll to position [789, 0]
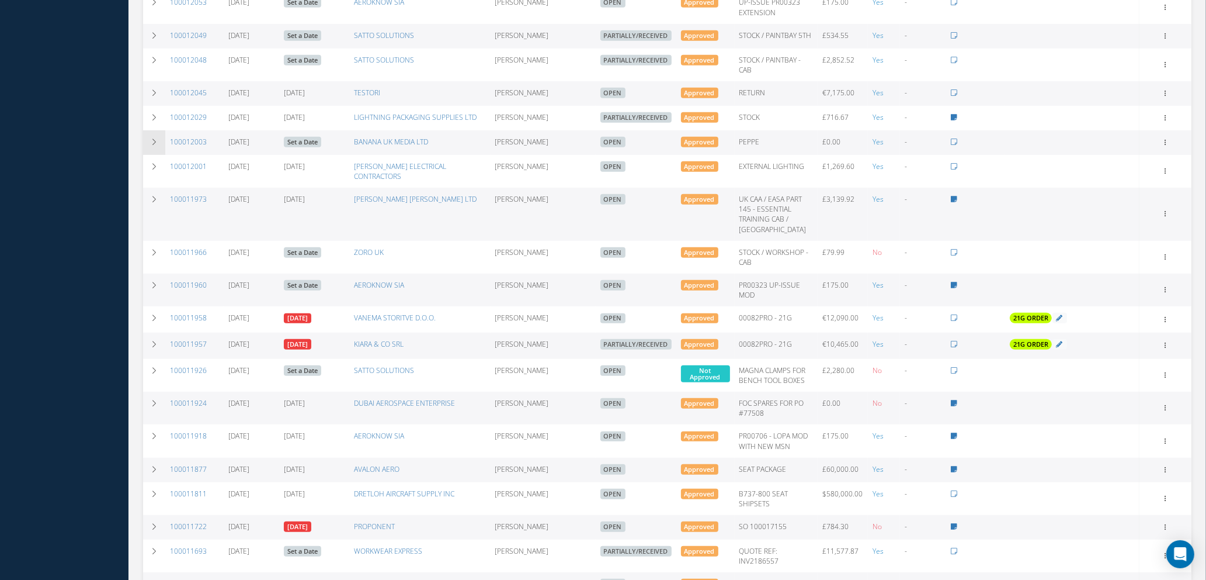
click at [152, 138] on icon at bounding box center [154, 141] width 8 height 7
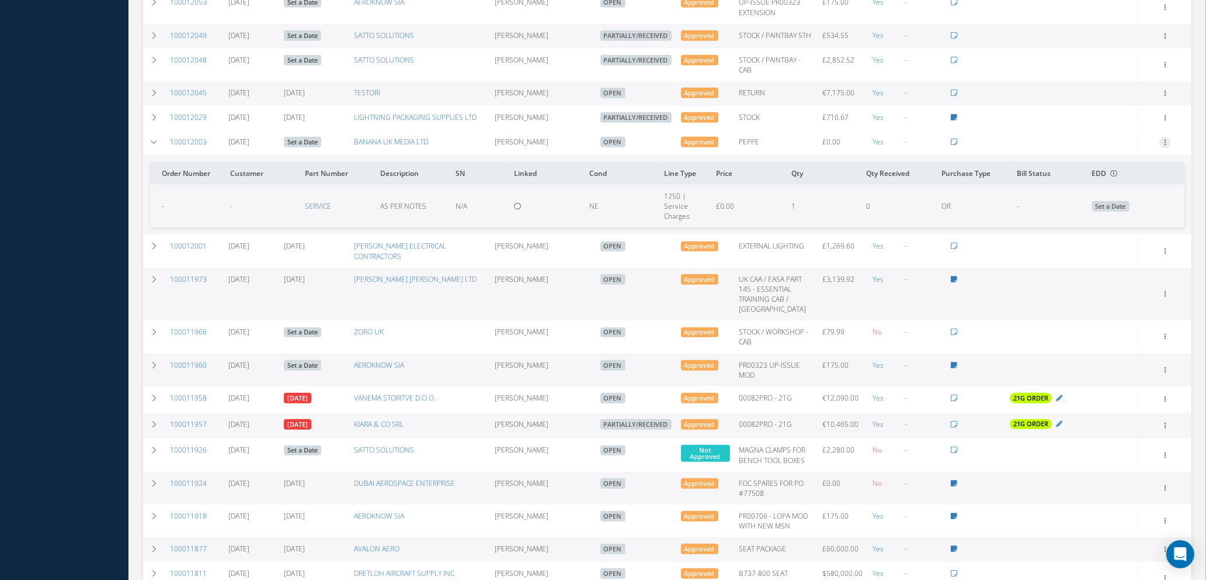
click at [1166, 141] on icon at bounding box center [1166, 141] width 12 height 9
click at [1094, 176] on link "Edit" at bounding box center [1112, 179] width 92 height 15
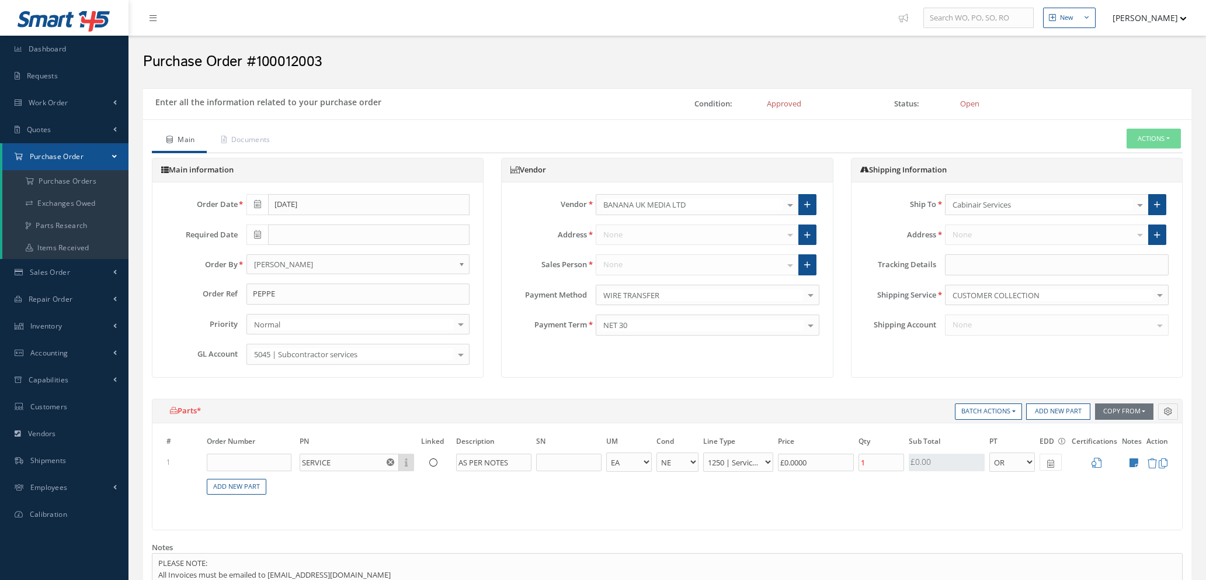
select select "1"
select select "5"
select select "112"
select select "1"
click at [254, 235] on icon at bounding box center [257, 234] width 7 height 8
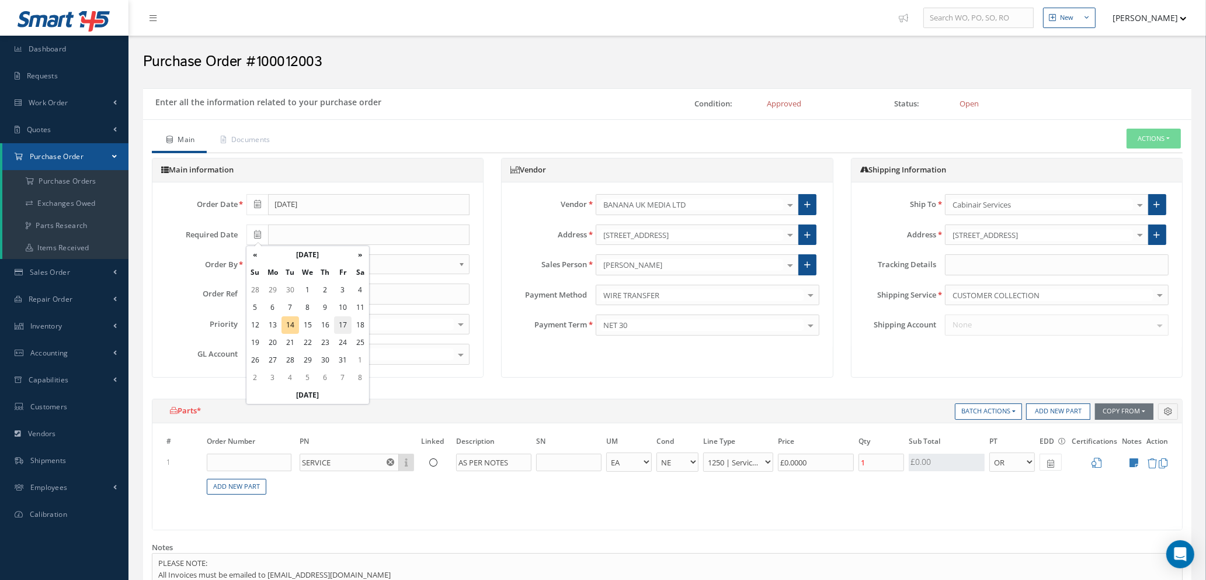
click at [344, 325] on td "17" at bounding box center [343, 325] width 18 height 18
type input "[DATE]"
click at [1056, 461] on span at bounding box center [1051, 461] width 22 height 17
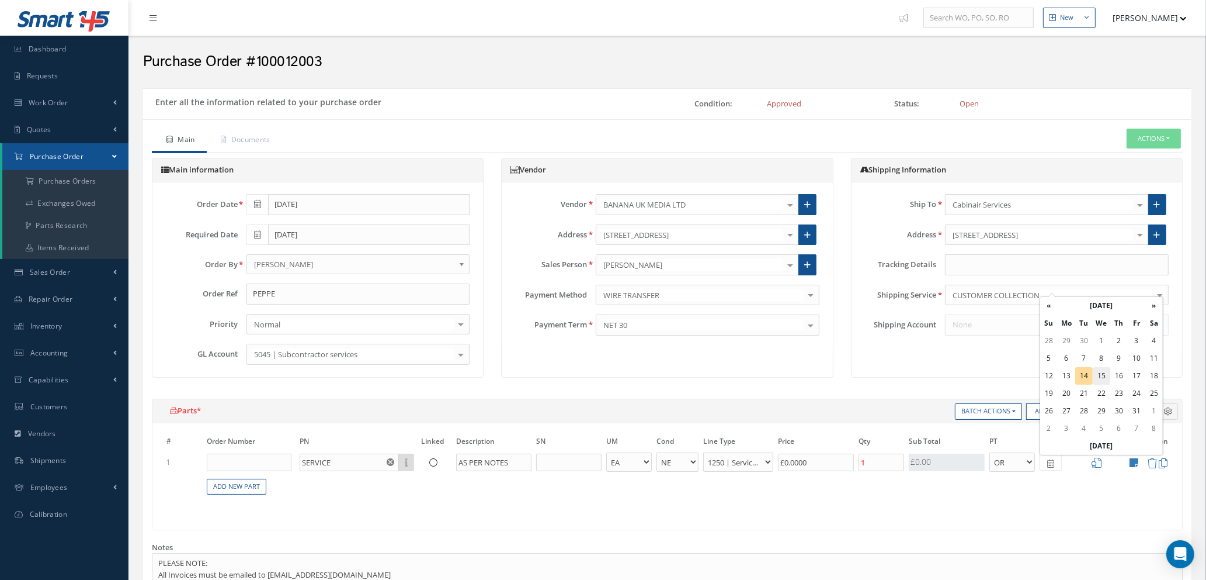
click at [1101, 374] on td "15" at bounding box center [1102, 376] width 18 height 18
type input "[DATE]"
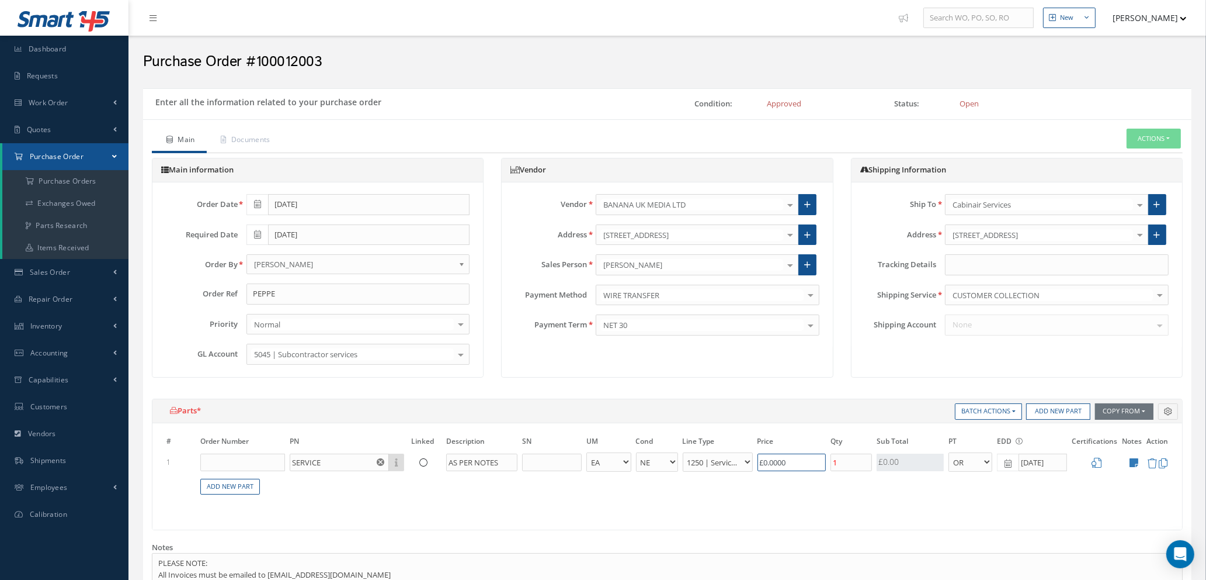
drag, startPoint x: 809, startPoint y: 460, endPoint x: 709, endPoint y: 463, distance: 99.9
click at [710, 463] on tr "1 SERVICE Part Number Description AS PER NOTES - BAG BX CA RL EA FT HR IN KG LM…" at bounding box center [667, 462] width 1007 height 22
type input "£47"
type input "£9.4"
type input "£47.8"
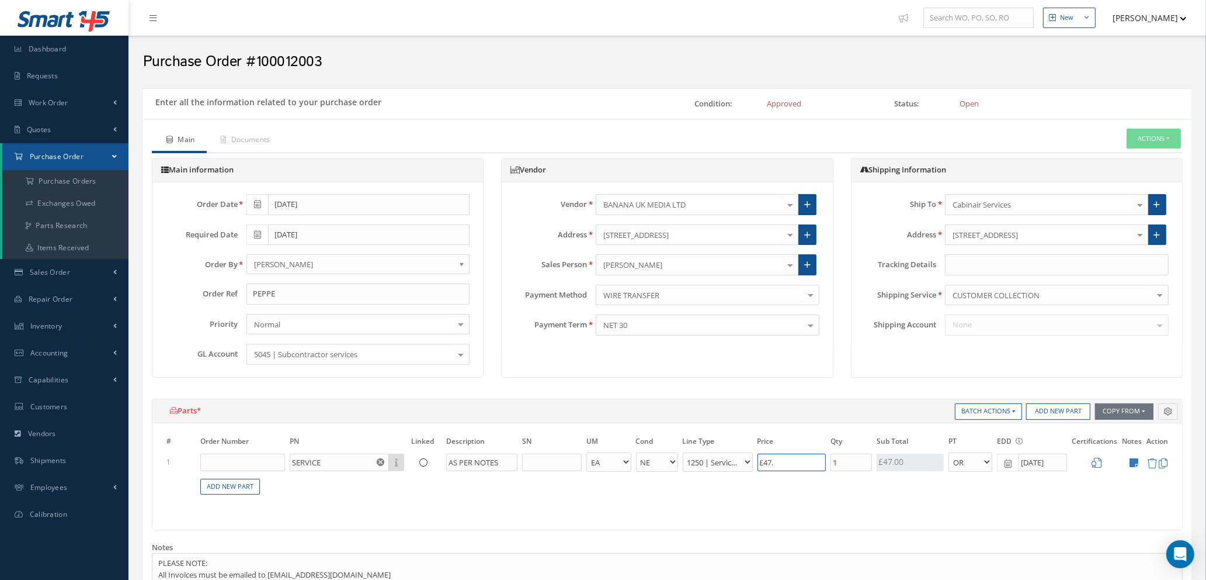
type input "£9.56"
type input "£47.86"
type input "£9.57"
type input "£47.86"
click at [853, 461] on input "1" at bounding box center [851, 462] width 41 height 18
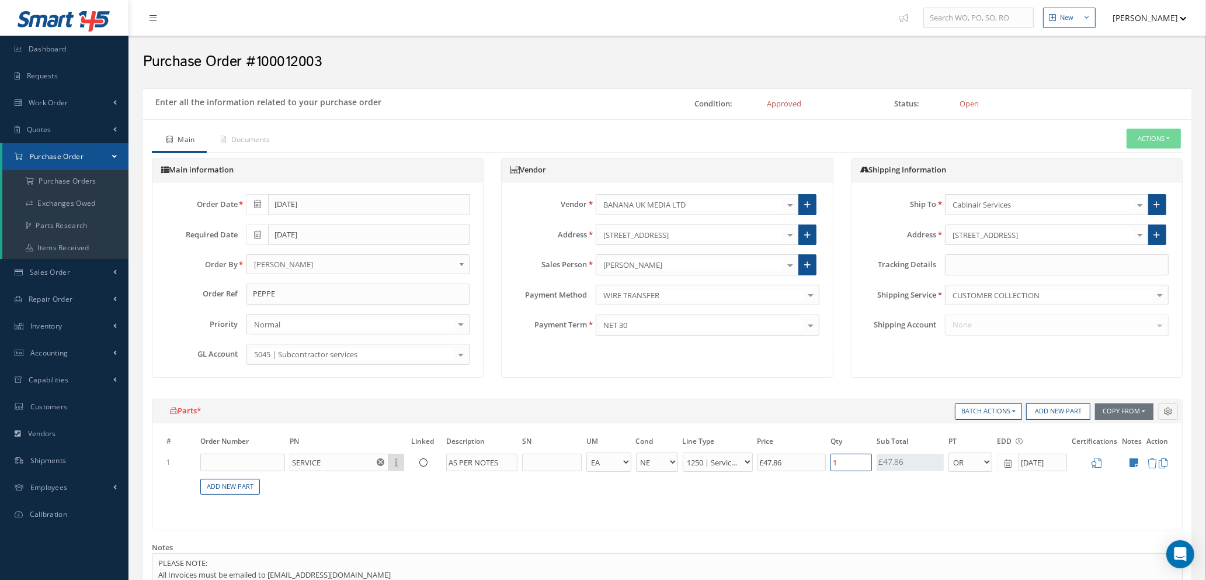
type input "£0"
type input "8"
type input "£76.58"
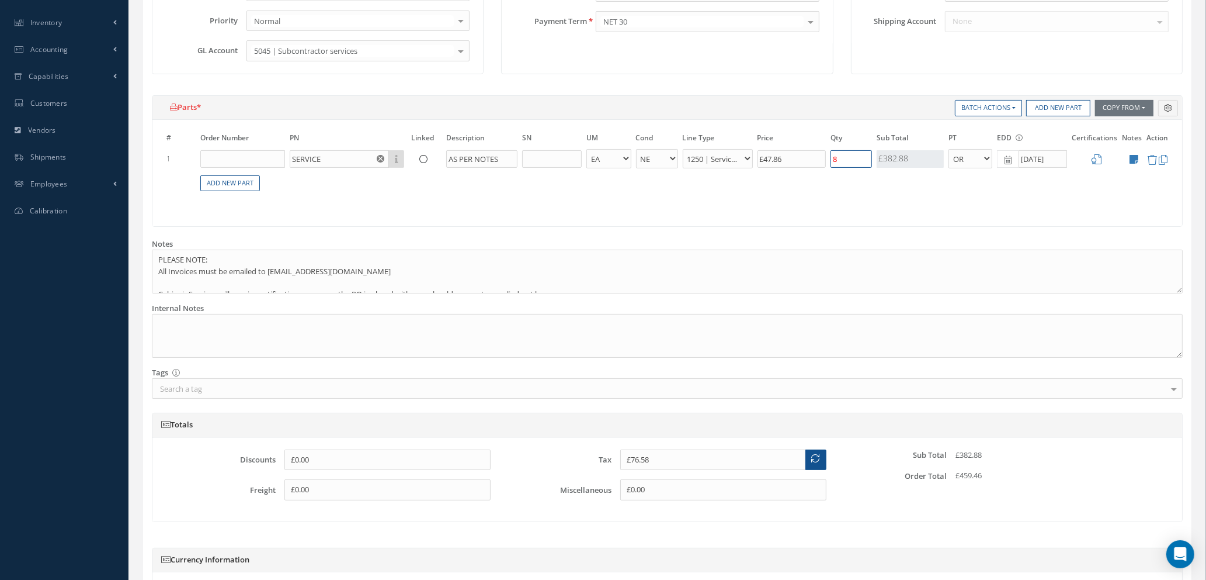
scroll to position [276, 0]
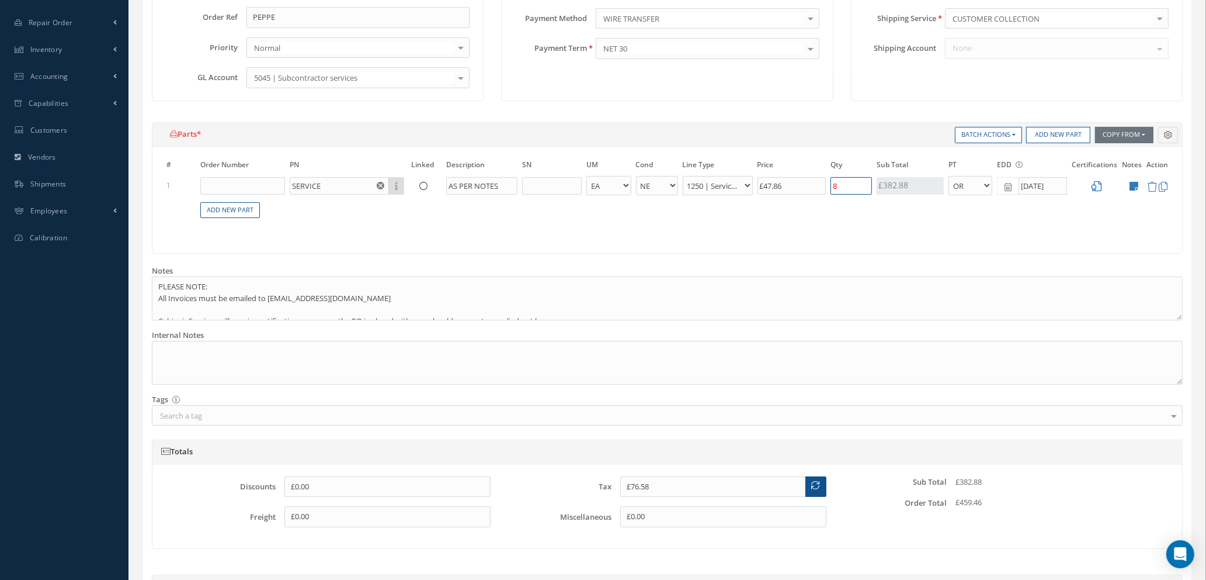
type input "8"
click at [1094, 185] on icon at bounding box center [1097, 186] width 10 height 10
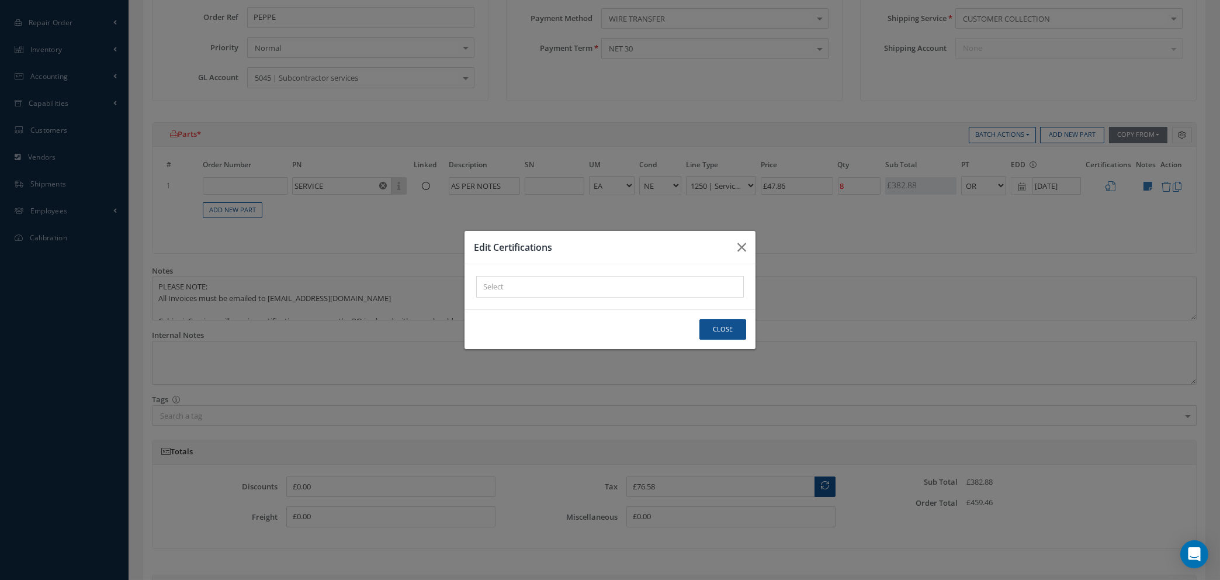
click at [546, 290] on div "× Loading..." at bounding box center [610, 287] width 268 height 22
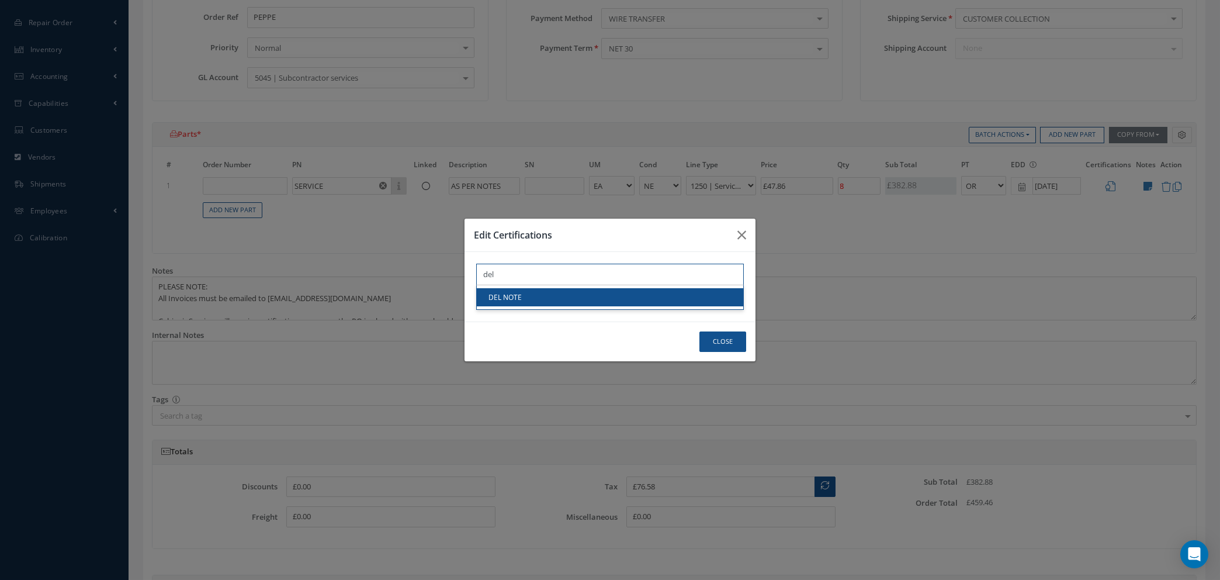
type input "del"
click at [546, 298] on link "DEL NOTE" at bounding box center [610, 297] width 266 height 18
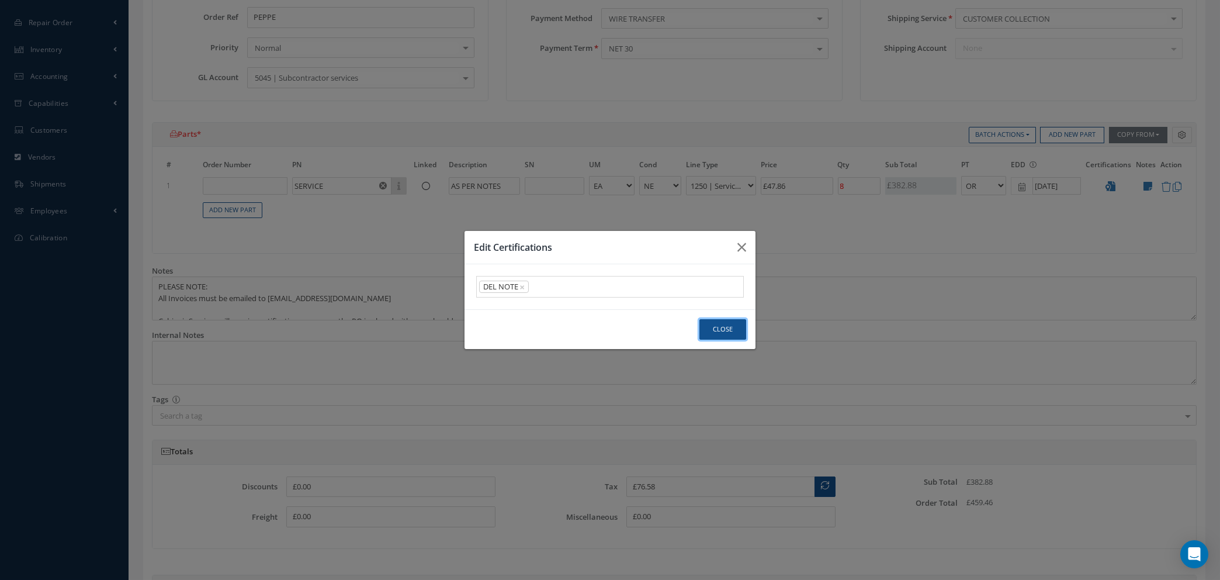
click at [716, 331] on button "Close" at bounding box center [722, 329] width 47 height 20
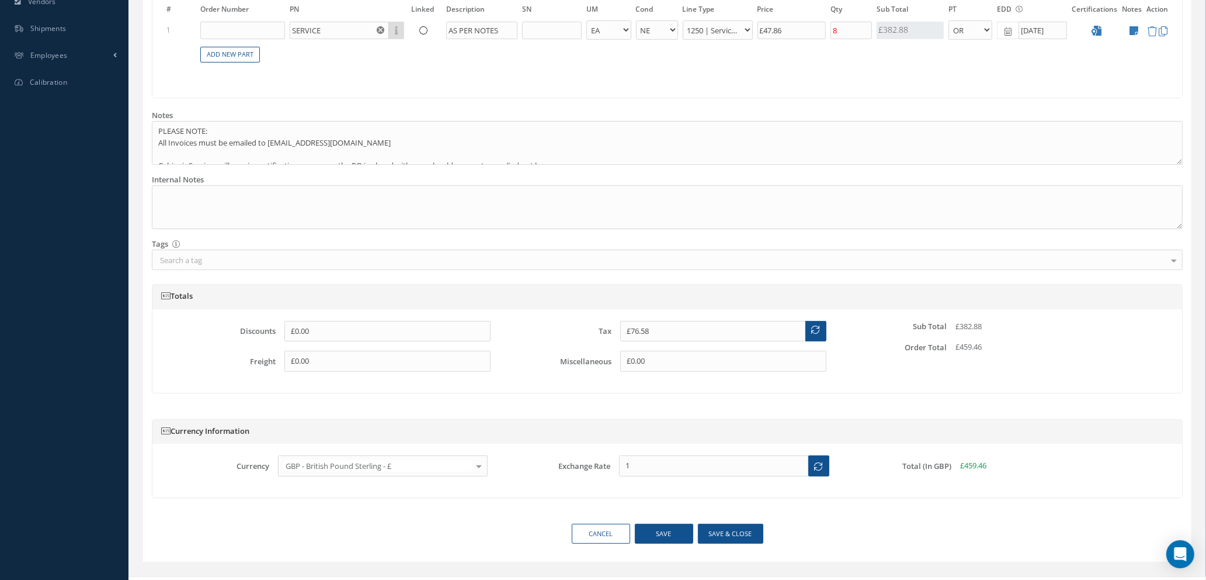
scroll to position [452, 0]
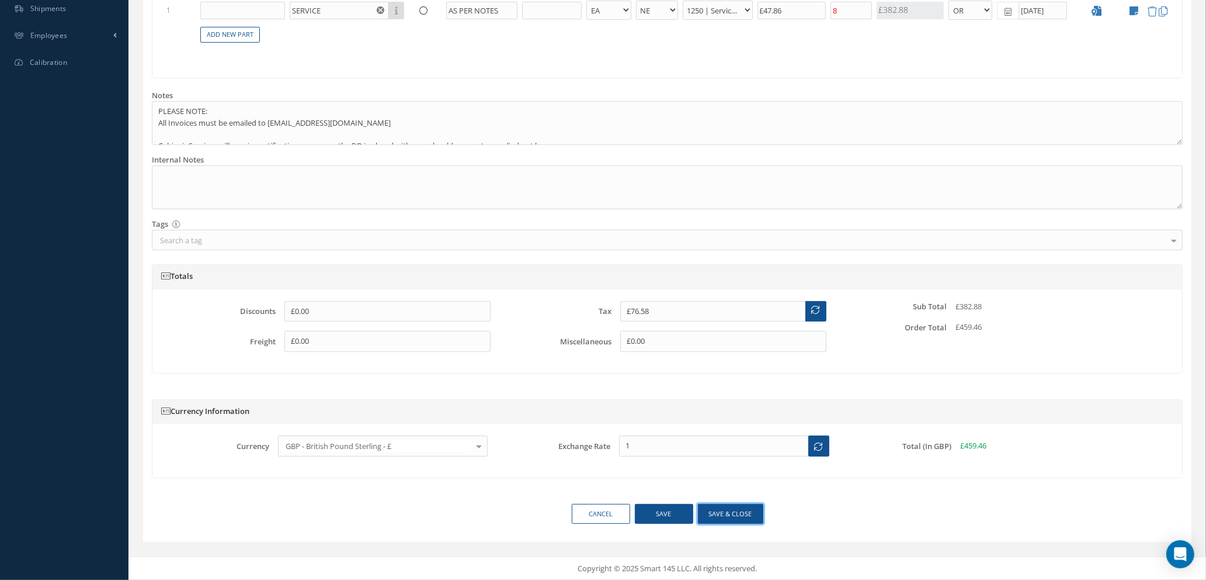
click at [726, 515] on button "Save & close" at bounding box center [730, 514] width 65 height 20
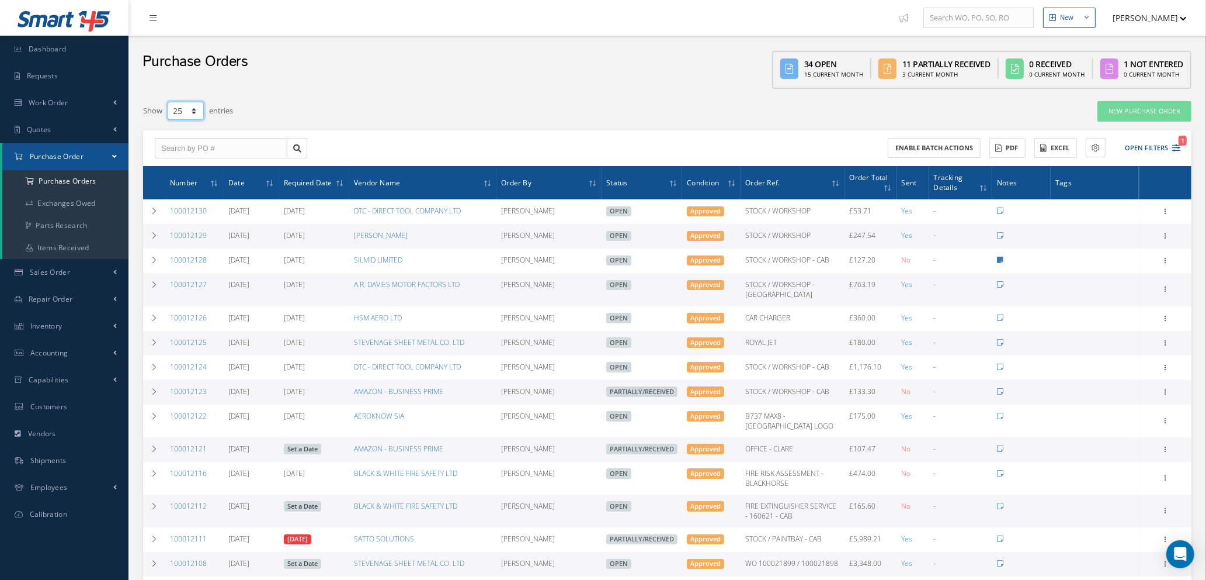
click at [197, 110] on select "10 25 50 100" at bounding box center [186, 111] width 36 height 18
select select "100"
click at [168, 102] on select "10 25 50 100" at bounding box center [186, 111] width 36 height 18
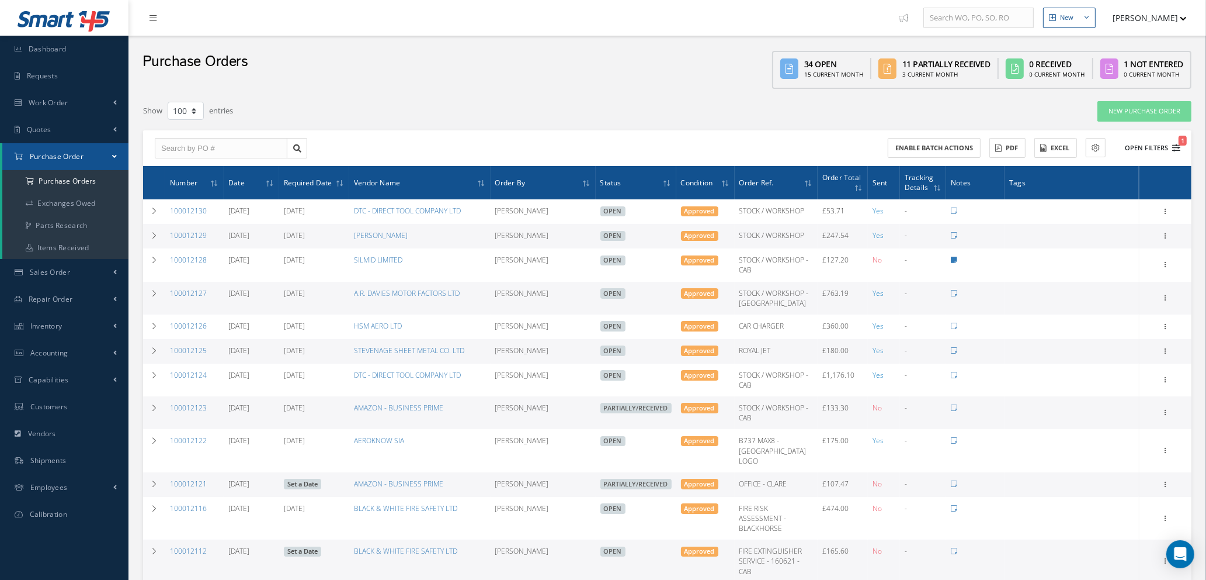
click at [1177, 141] on button "Open Filters 1" at bounding box center [1148, 147] width 66 height 19
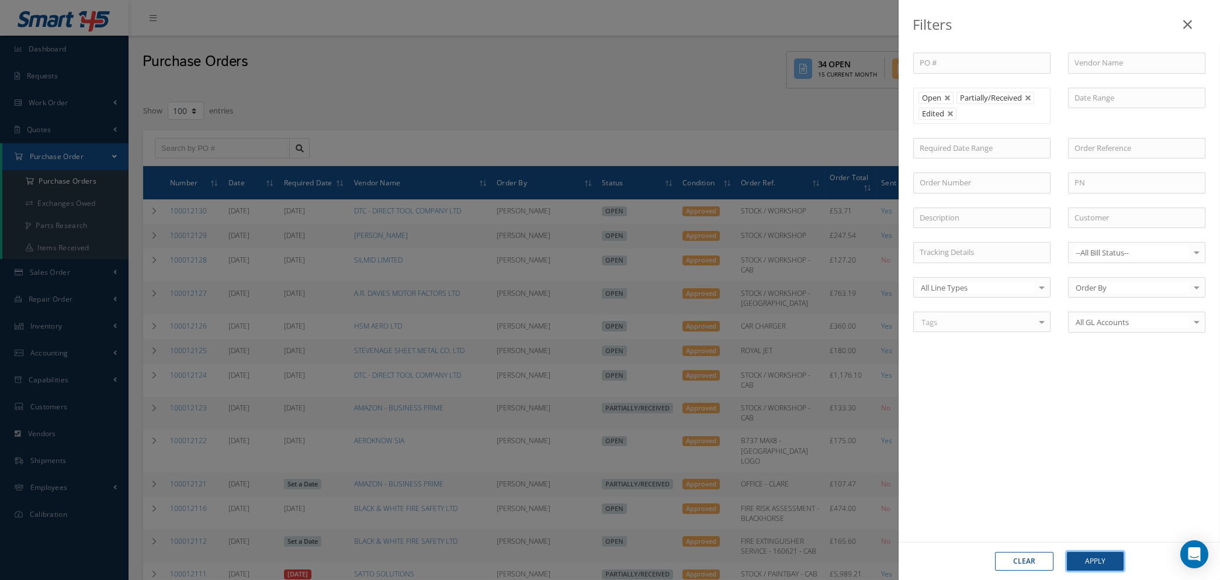
click at [1088, 562] on button "Apply" at bounding box center [1095, 560] width 57 height 19
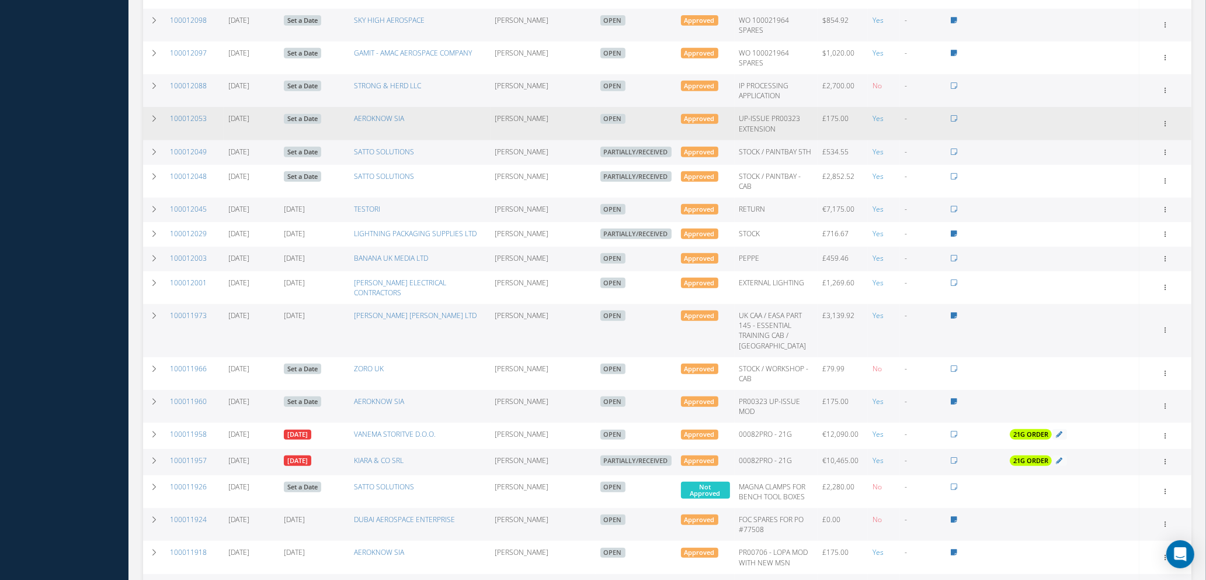
scroll to position [701, 0]
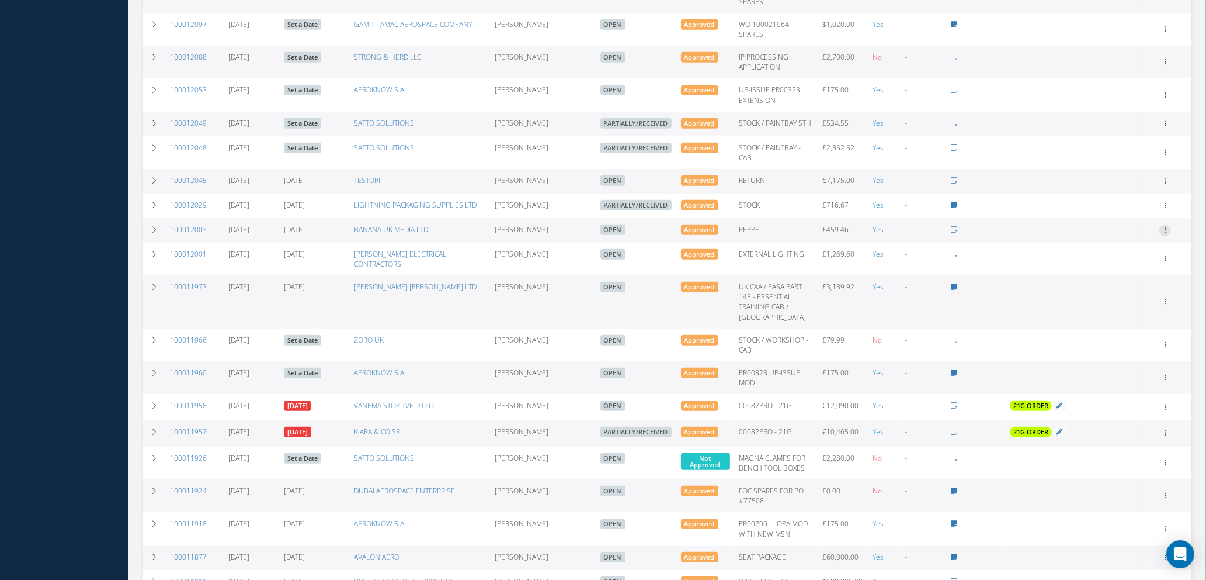
click at [1168, 227] on icon at bounding box center [1166, 228] width 12 height 9
click at [1109, 338] on link "Documents" at bounding box center [1112, 342] width 92 height 15
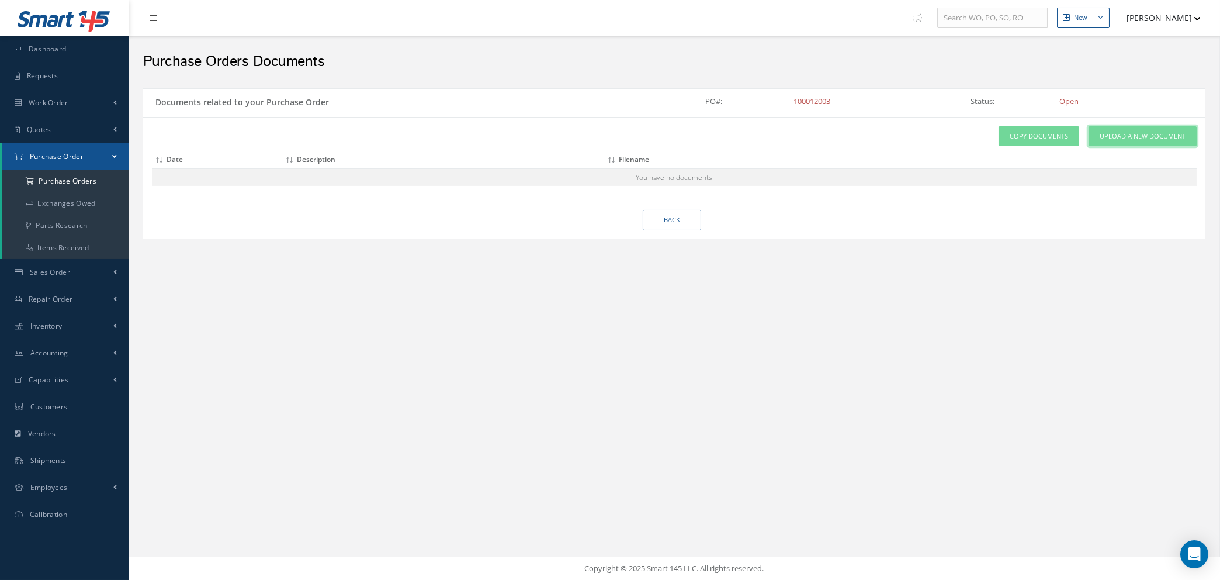
click at [1116, 137] on span "Upload a New Document" at bounding box center [1142, 136] width 86 height 10
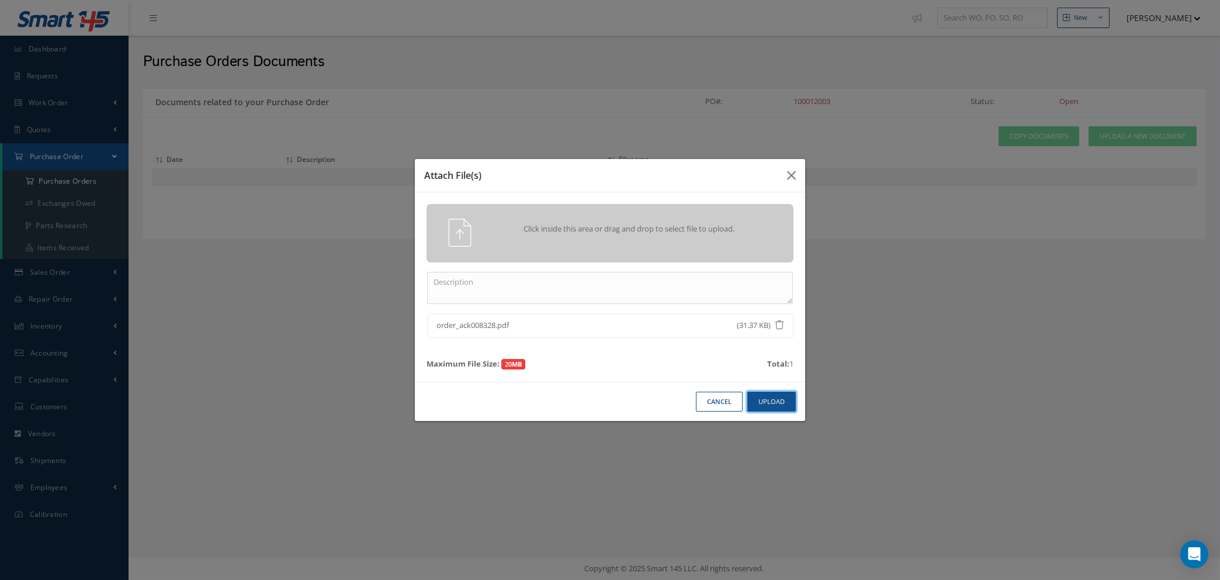
click at [780, 405] on button "Upload" at bounding box center [771, 401] width 48 height 20
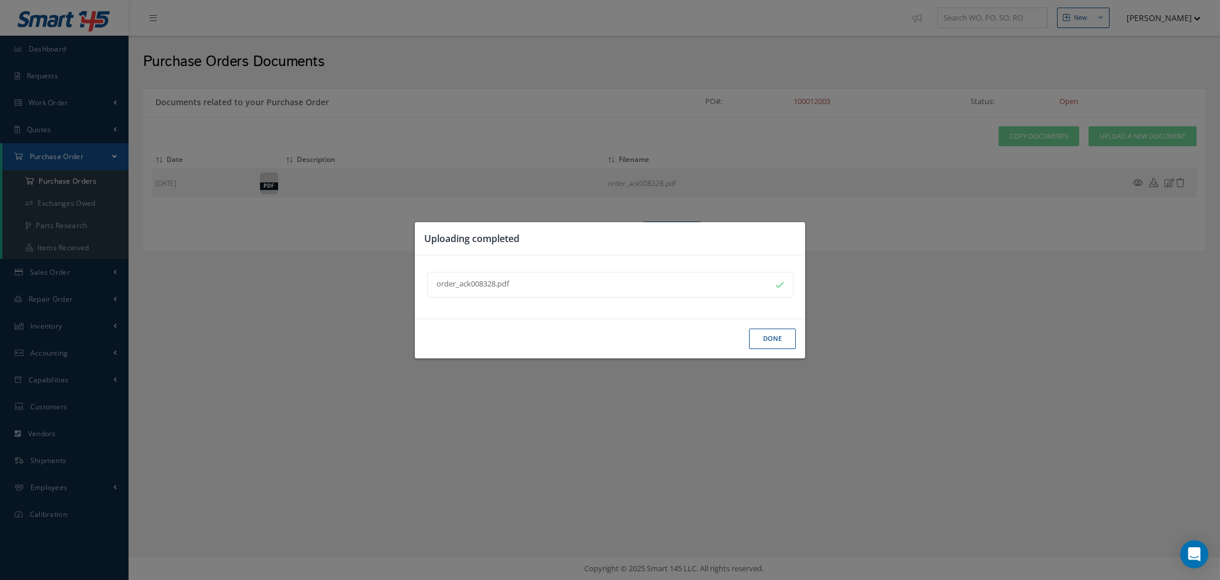
click at [783, 339] on button "Done" at bounding box center [772, 338] width 47 height 20
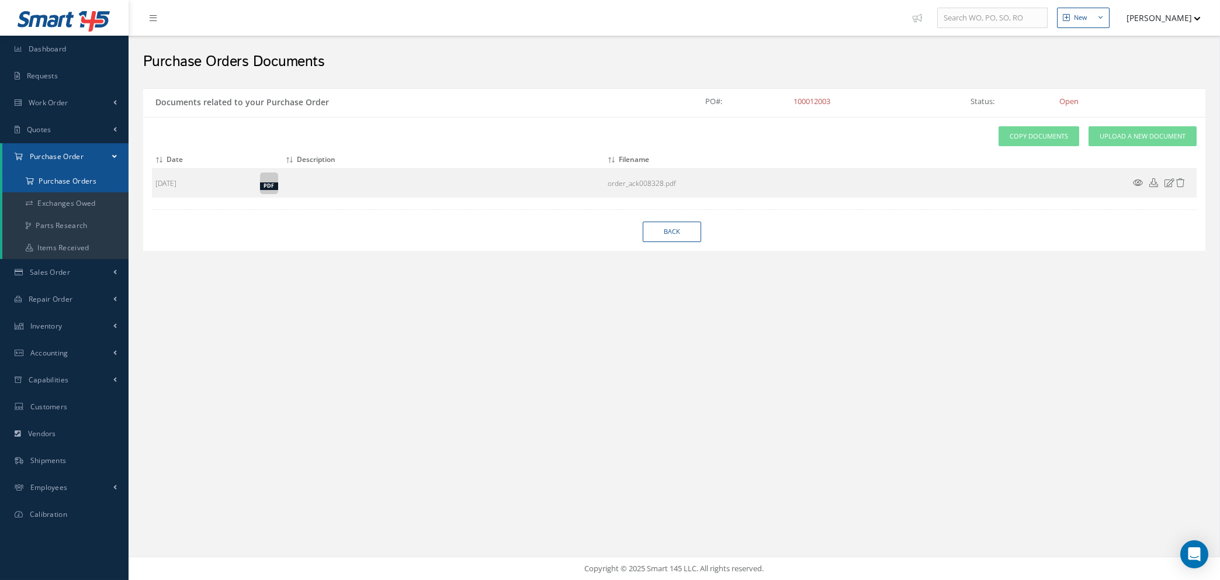
click at [43, 181] on a=1&status_id=2&status_id=3&status_id=5&collapsedFilters"] "Purchase Orders" at bounding box center [65, 181] width 126 height 22
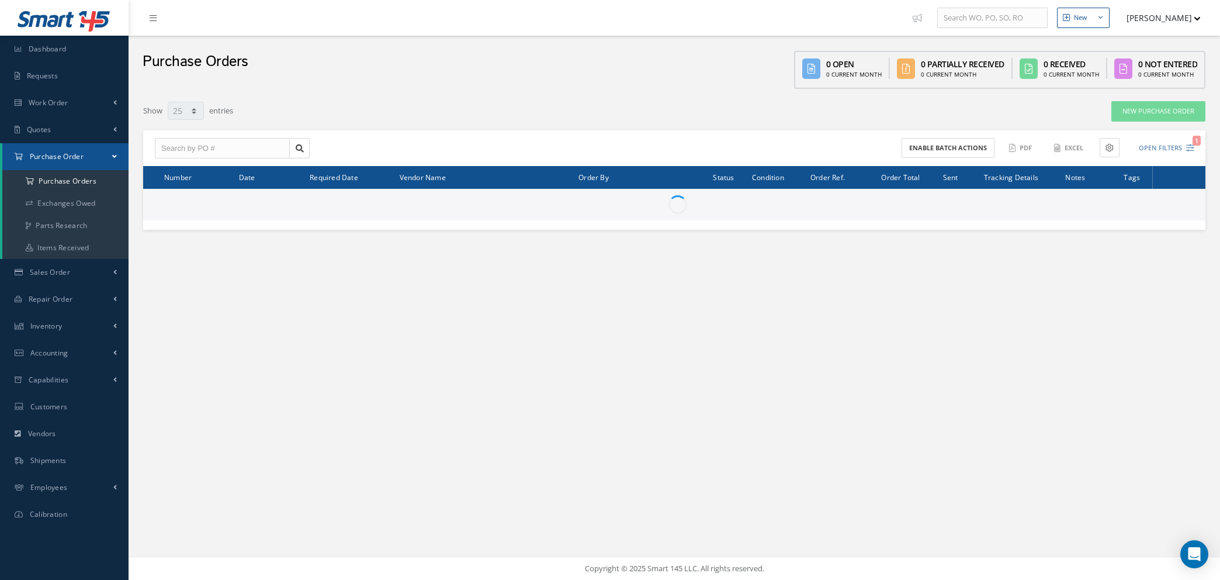
select select "25"
click at [207, 144] on input "text" at bounding box center [222, 148] width 135 height 21
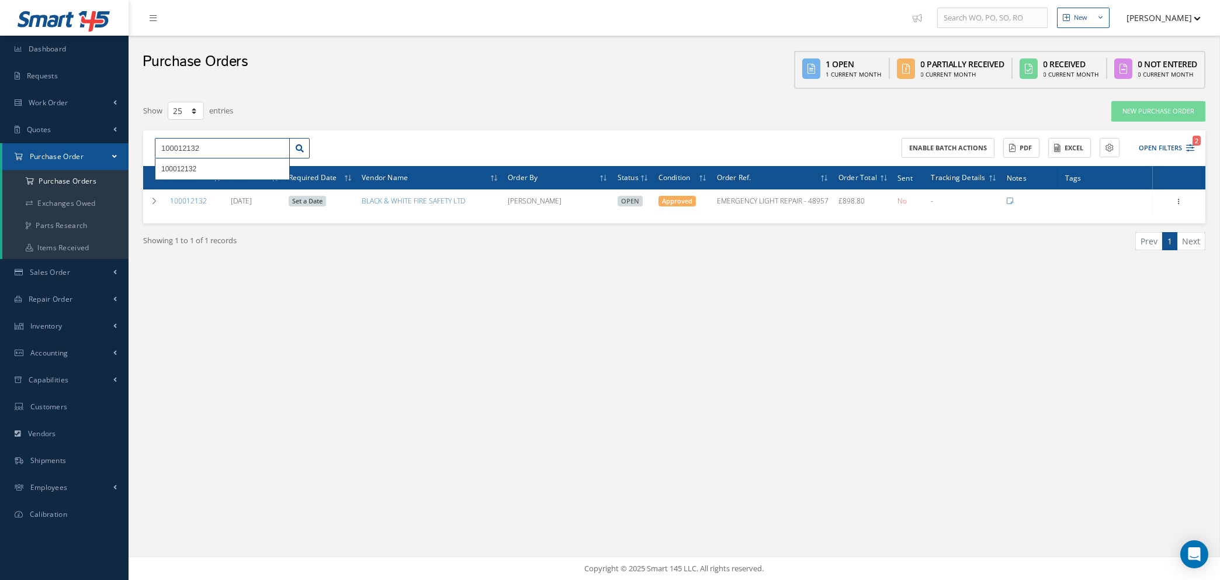
click at [283, 143] on input "100012132" at bounding box center [222, 148] width 135 height 21
type input "1"
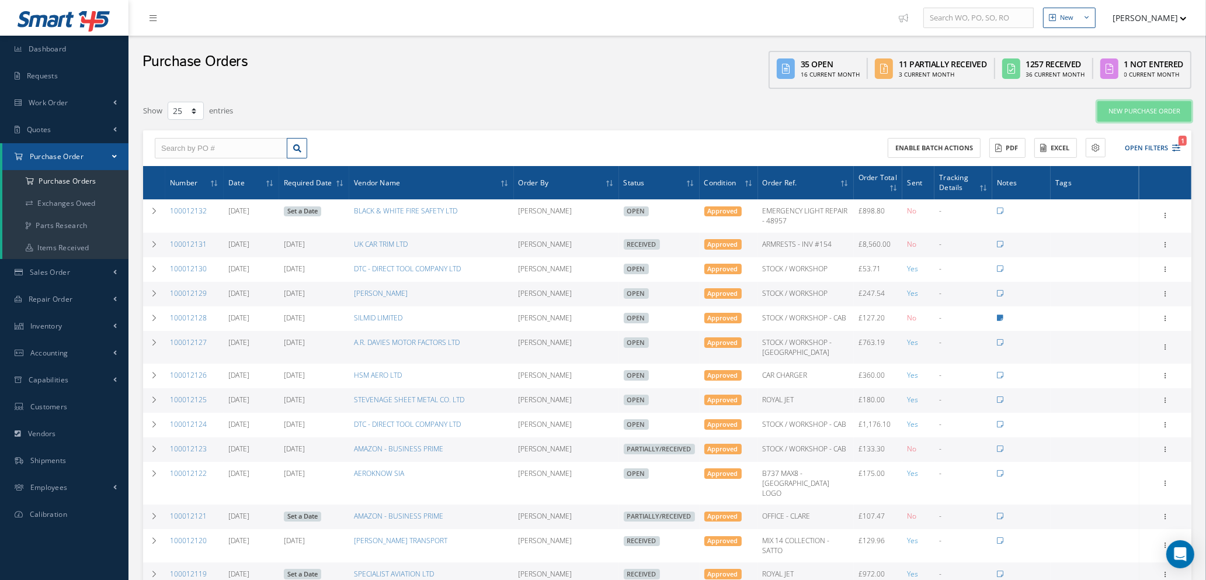
click at [1133, 110] on link "New Purchase Order" at bounding box center [1145, 111] width 94 height 20
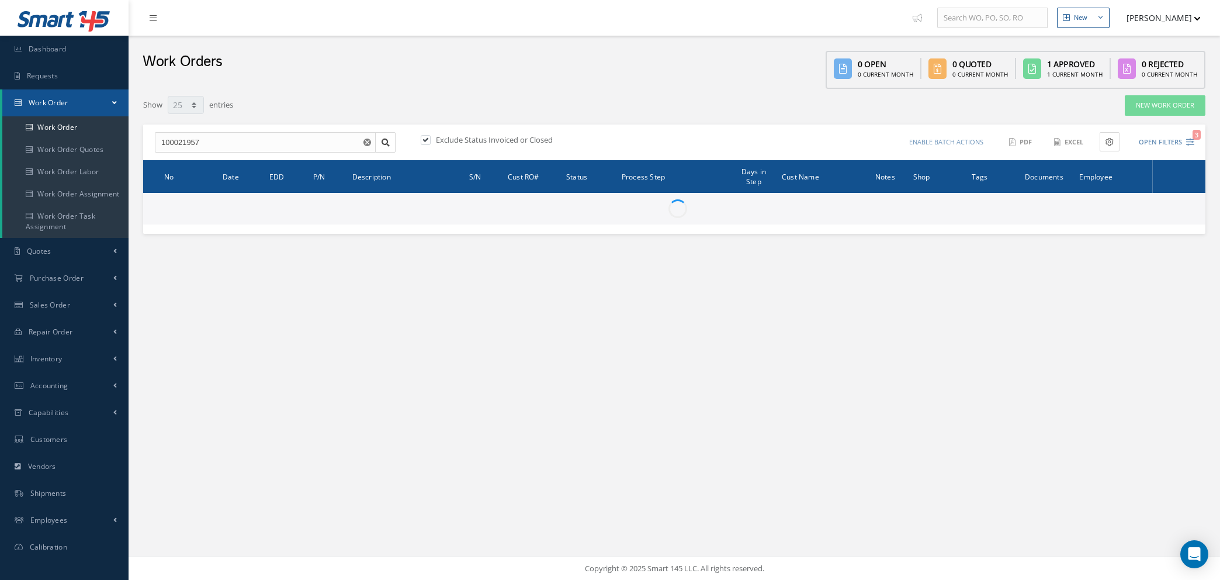
select select "25"
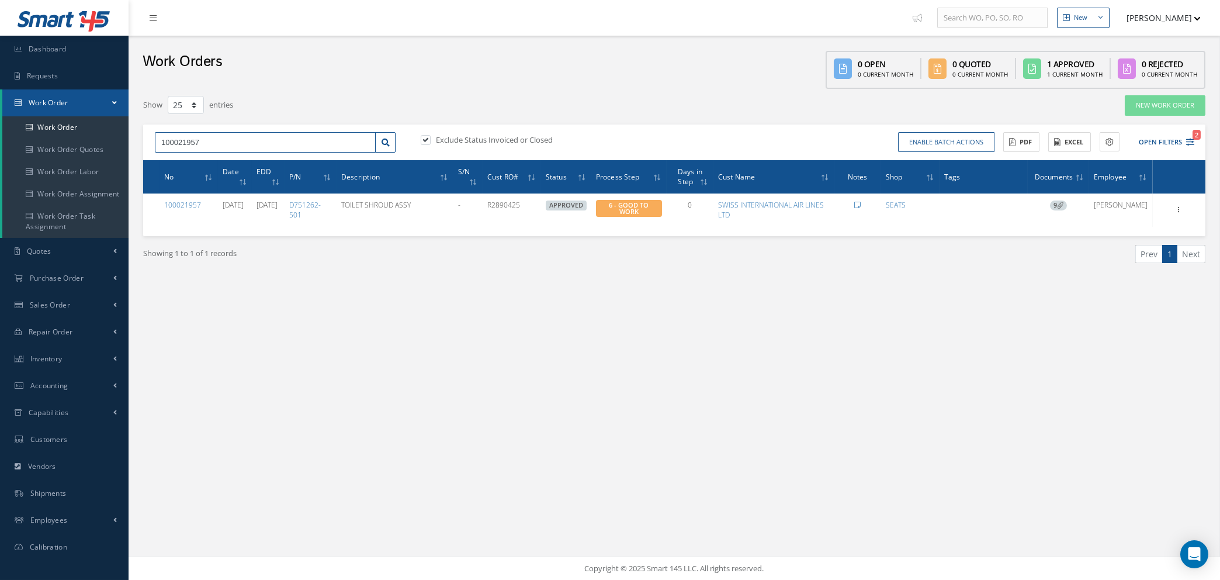
drag, startPoint x: 247, startPoint y: 134, endPoint x: 0, endPoint y: 136, distance: 246.5
click at [0, 113] on div "Smart 145 Dashboard Requests Work Order Work Order Work Order Quotes Work Order…" at bounding box center [610, 290] width 1220 height 580
type input "100021950"
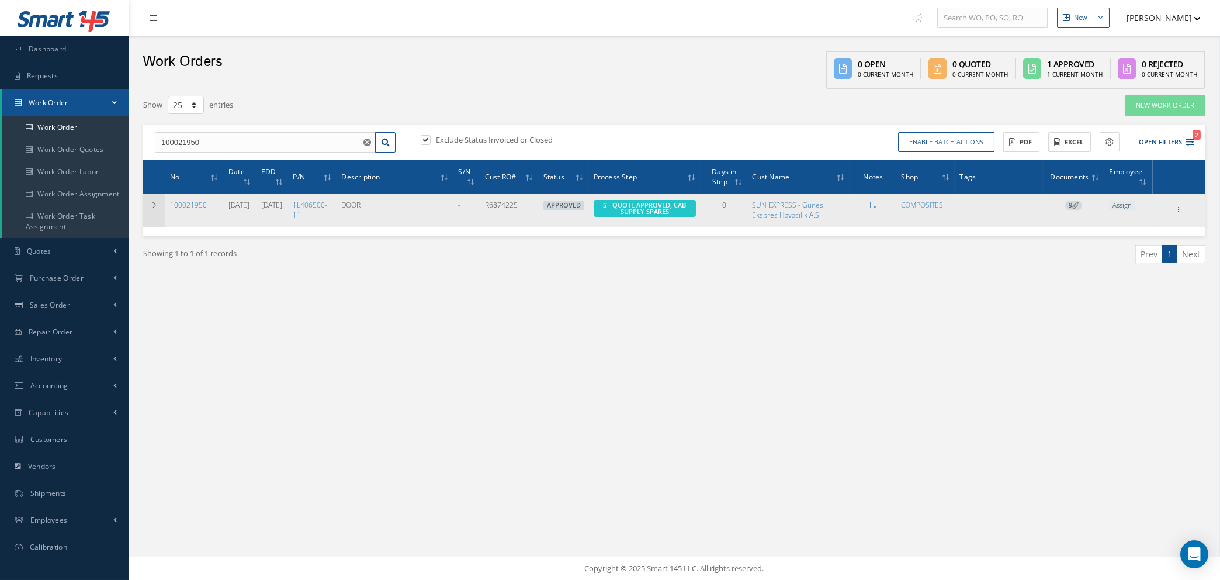
click at [158, 200] on td at bounding box center [154, 209] width 22 height 33
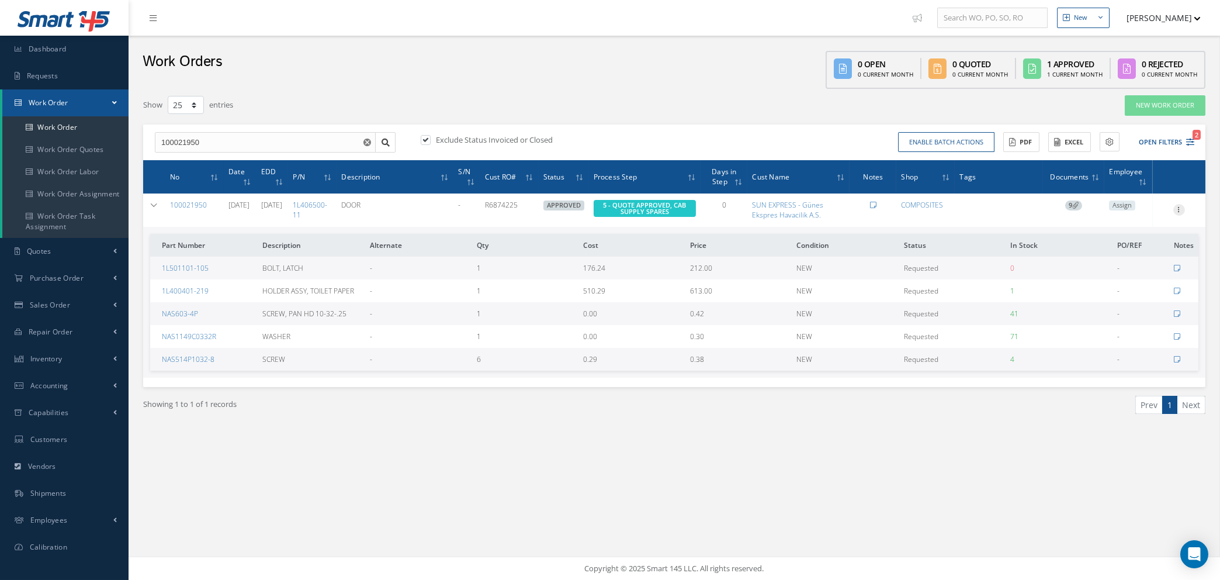
click at [1181, 205] on icon at bounding box center [1179, 208] width 12 height 9
click at [183, 266] on link "1L501101-105" at bounding box center [185, 268] width 47 height 10
click at [190, 268] on link "1L501101-105" at bounding box center [185, 268] width 47 height 10
click at [1178, 206] on icon at bounding box center [1179, 208] width 12 height 9
click at [1111, 216] on link "Show" at bounding box center [1125, 217] width 92 height 15
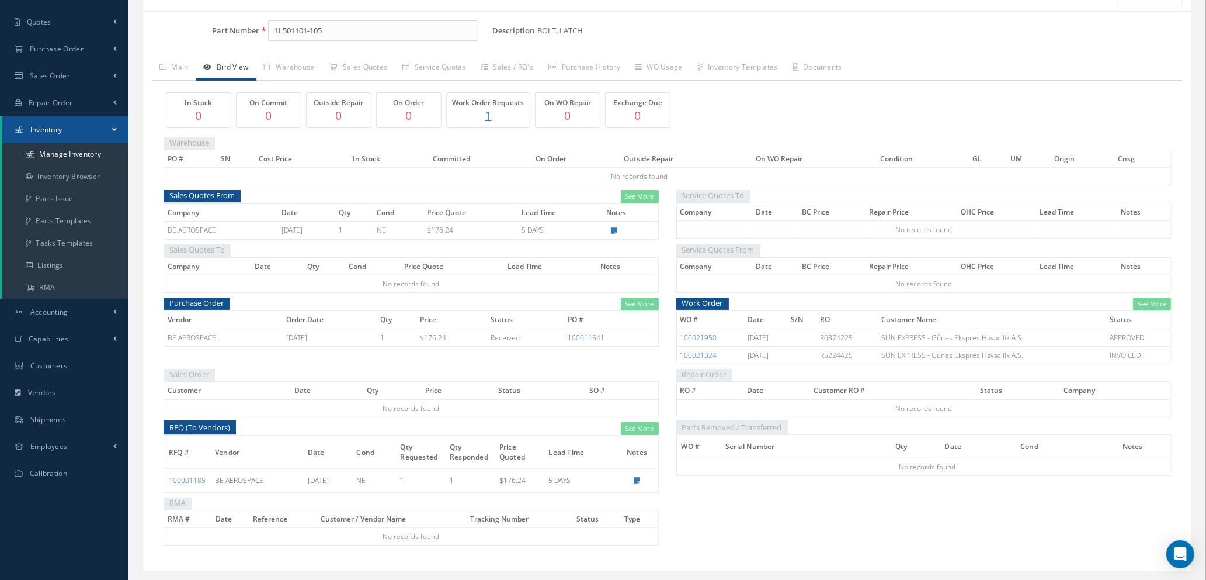
scroll to position [137, 0]
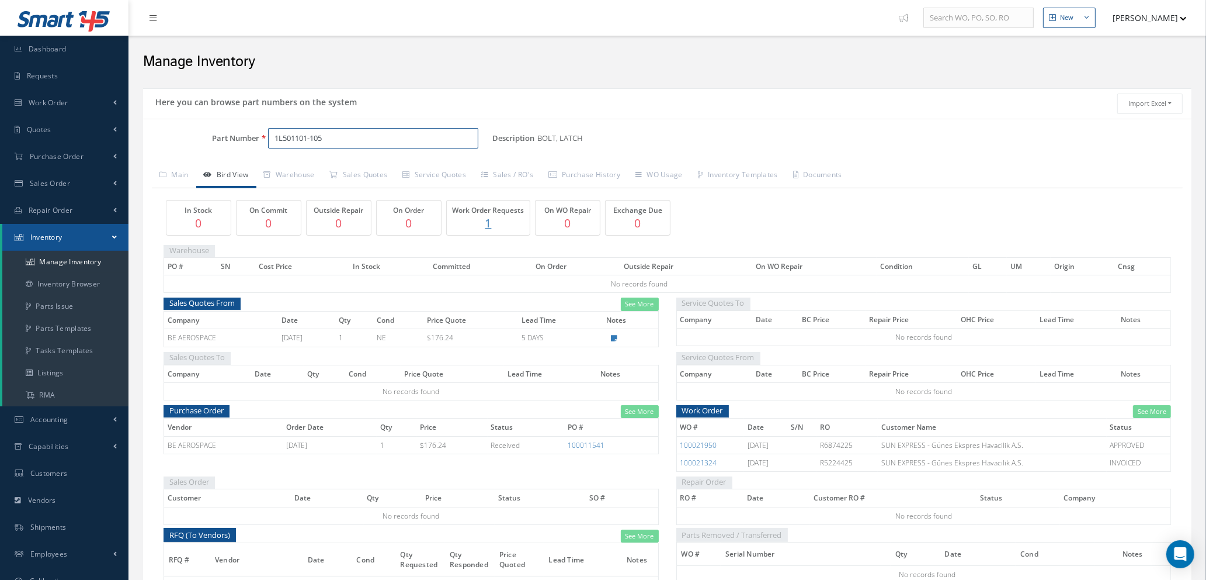
drag, startPoint x: 352, startPoint y: 140, endPoint x: 199, endPoint y: 130, distance: 153.3
click at [199, 130] on div "Part Number 1L501101-105" at bounding box center [317, 138] width 349 height 21
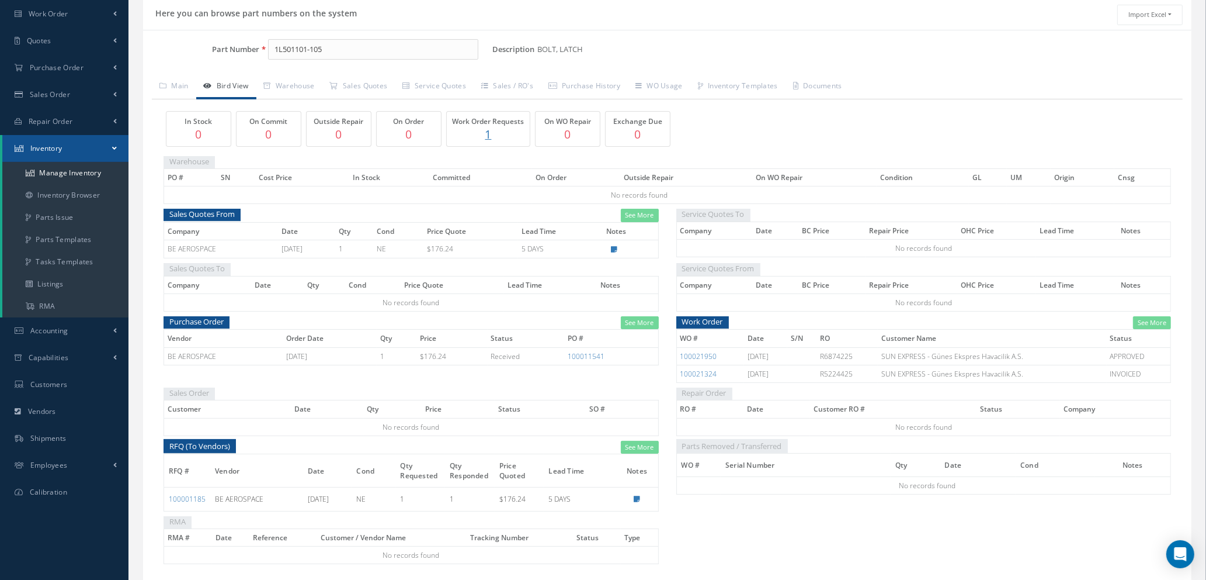
scroll to position [137, 0]
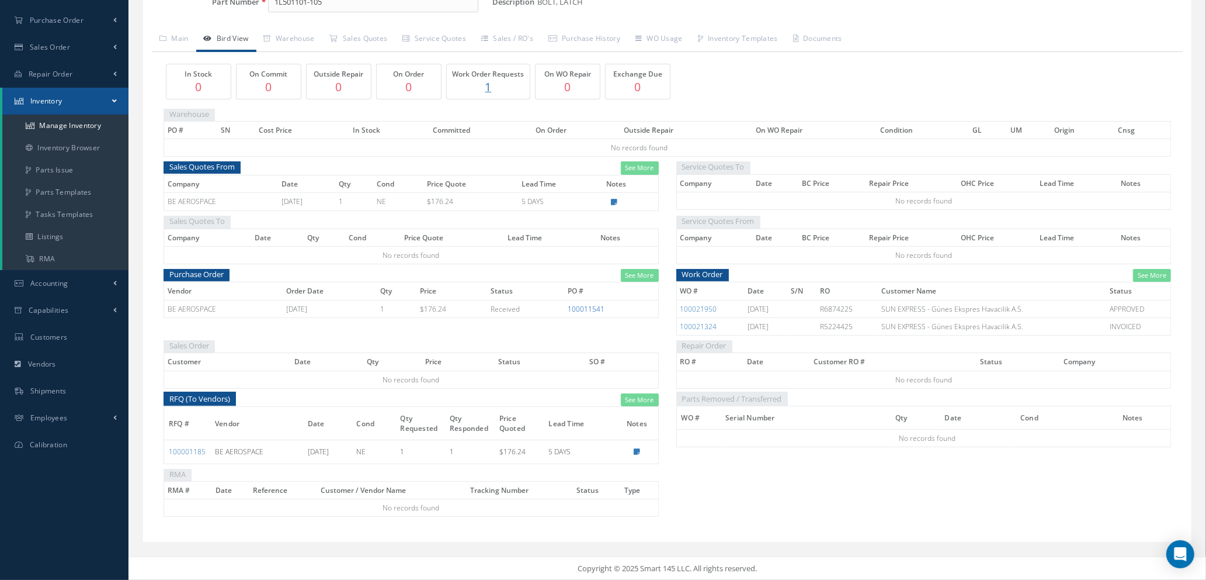
click at [588, 307] on link "100011541" at bounding box center [586, 309] width 37 height 10
click at [55, 122] on link "Manage Inventory" at bounding box center [65, 126] width 126 height 22
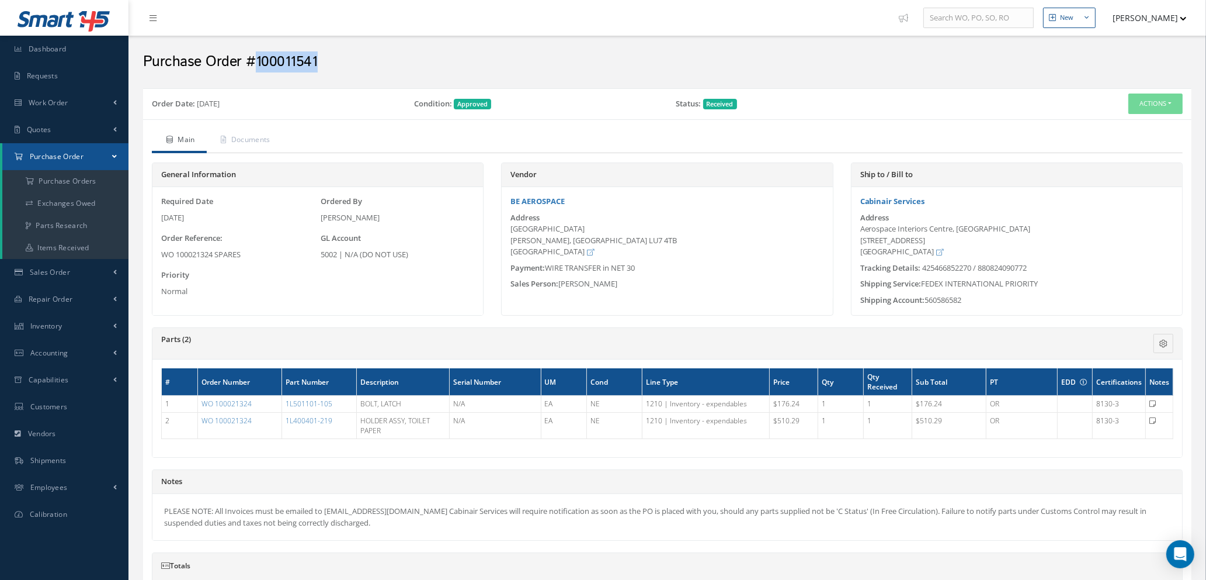
drag, startPoint x: 327, startPoint y: 60, endPoint x: 255, endPoint y: 60, distance: 71.9
click at [255, 60] on h2 "Purchase Order #100011541" at bounding box center [667, 62] width 1049 height 18
copy h2 "100011541"
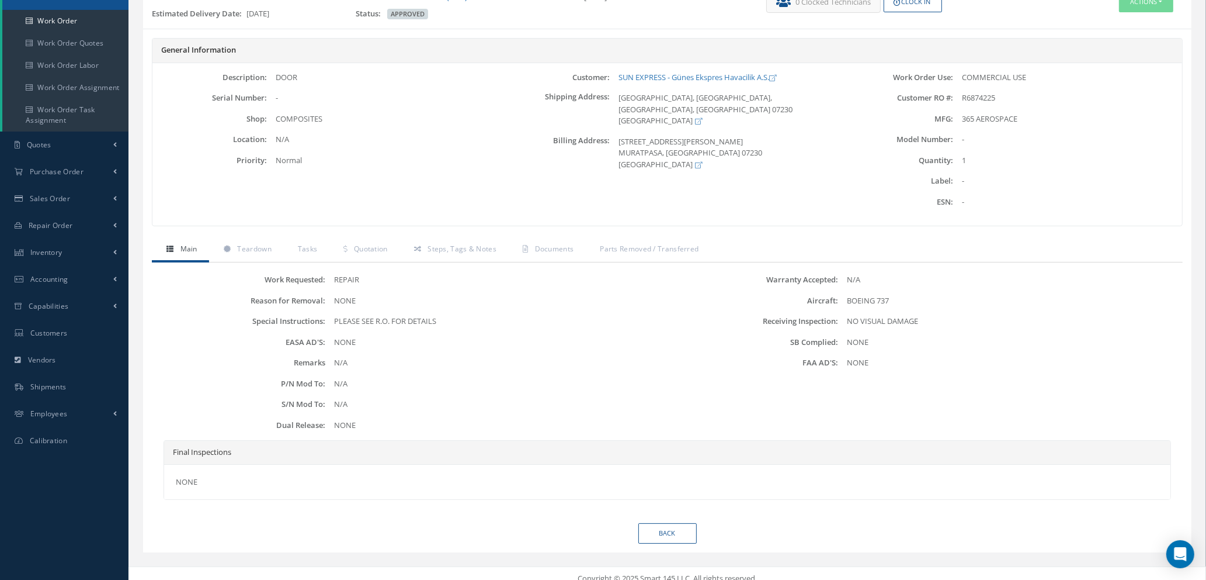
scroll to position [116, 0]
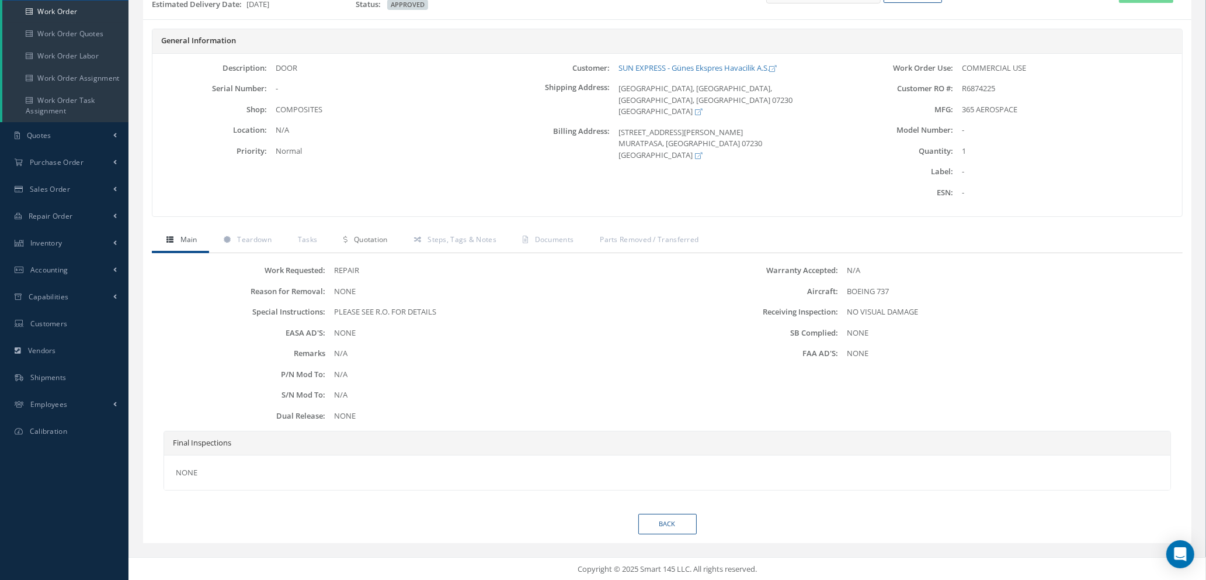
click at [370, 239] on span "Quotation" at bounding box center [371, 239] width 34 height 10
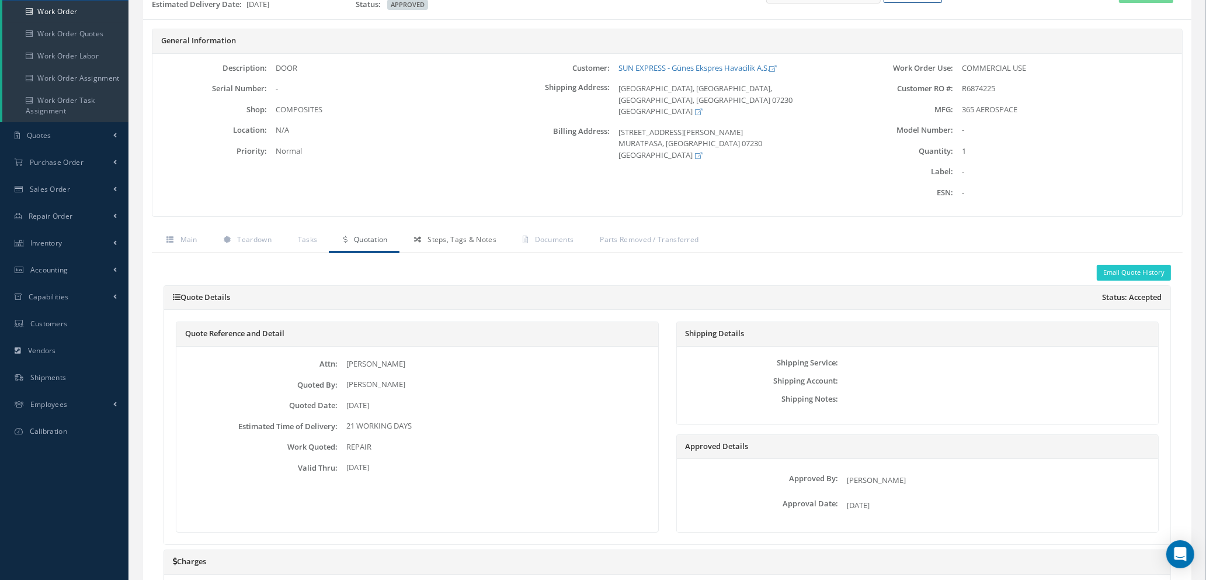
click at [471, 236] on span "Steps, Tags & Notes" at bounding box center [462, 239] width 69 height 10
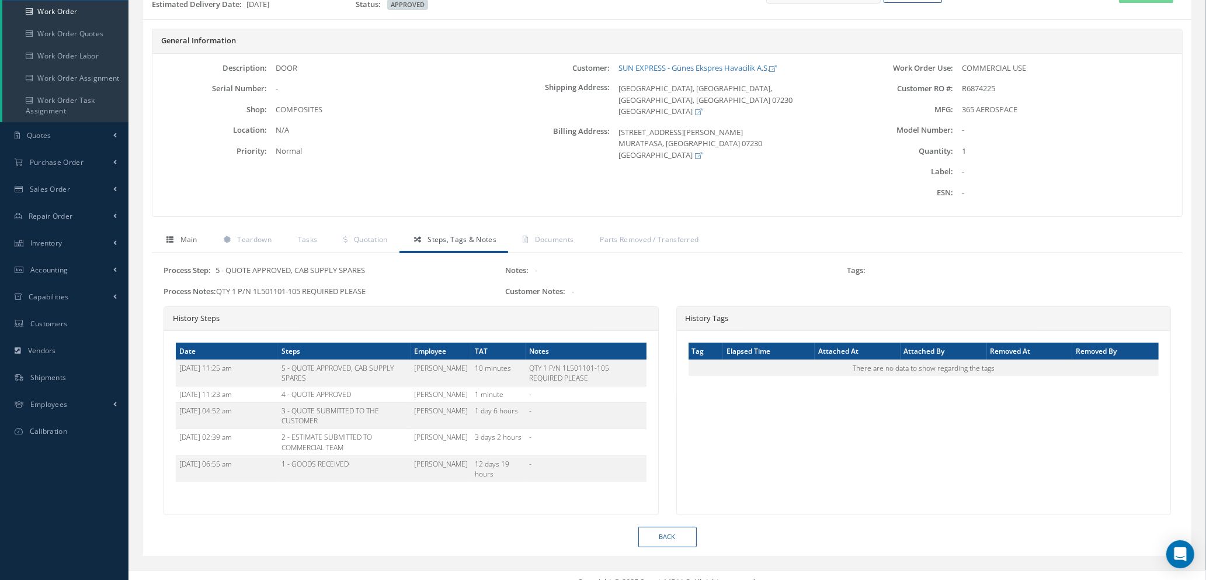
click at [188, 238] on span "Main" at bounding box center [189, 239] width 17 height 10
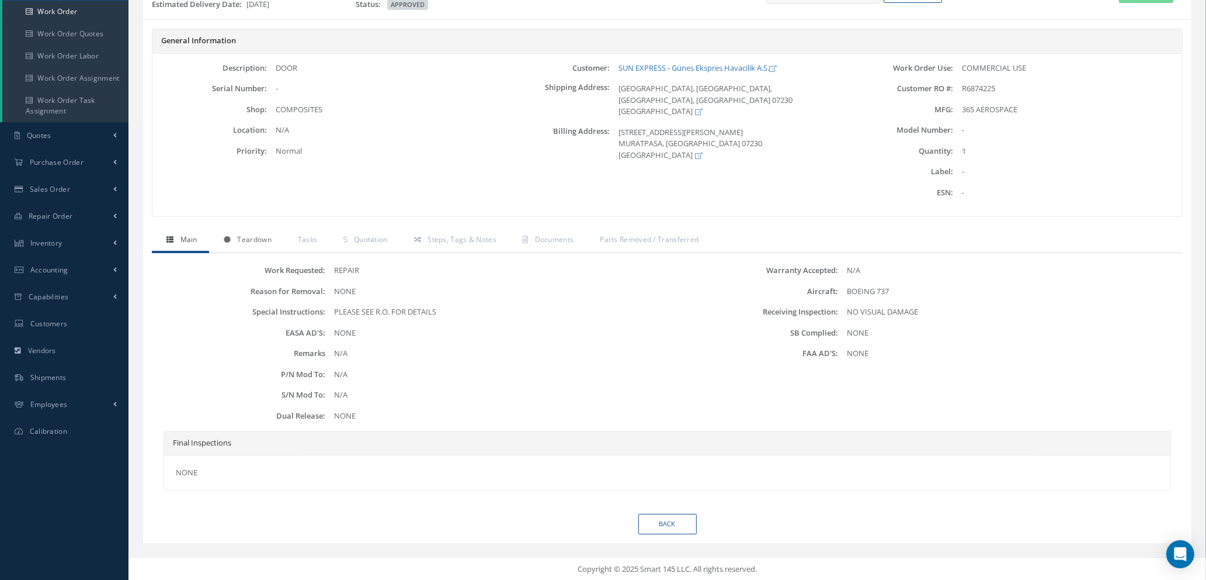
click at [237, 239] on span "Teardown" at bounding box center [254, 239] width 34 height 10
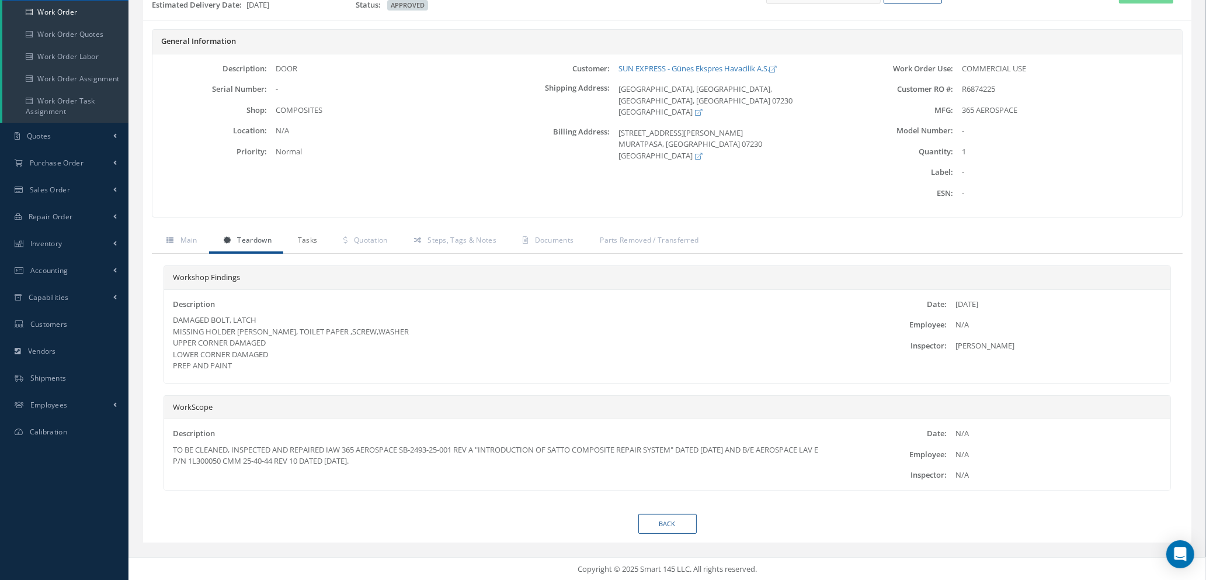
click at [311, 238] on span "Tasks" at bounding box center [308, 240] width 20 height 10
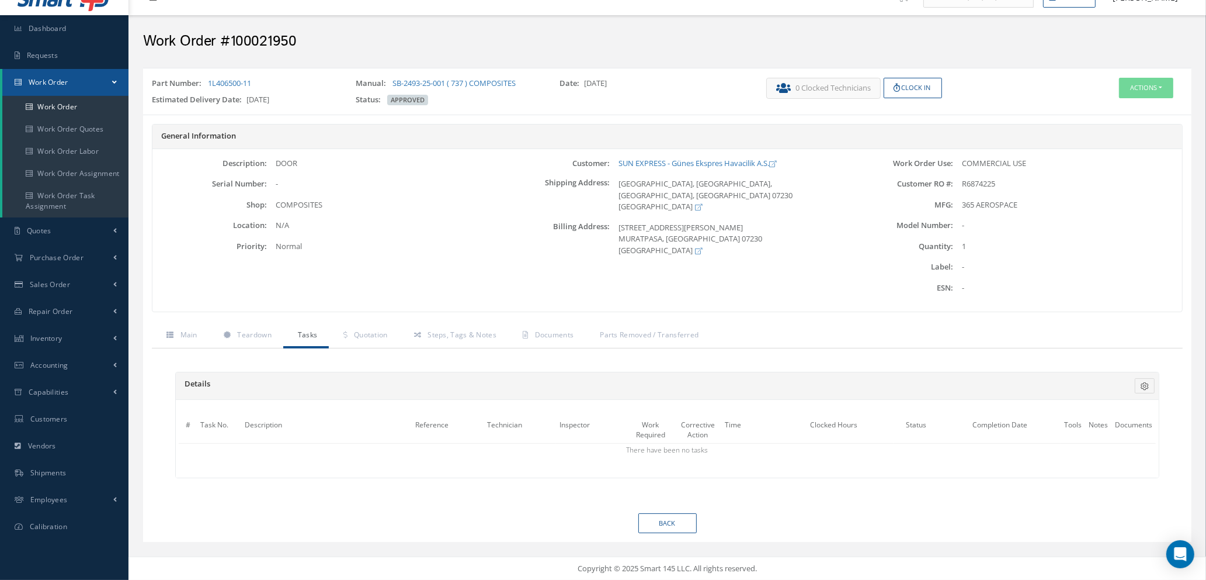
scroll to position [20, 0]
click at [372, 332] on span "Quotation" at bounding box center [371, 335] width 34 height 10
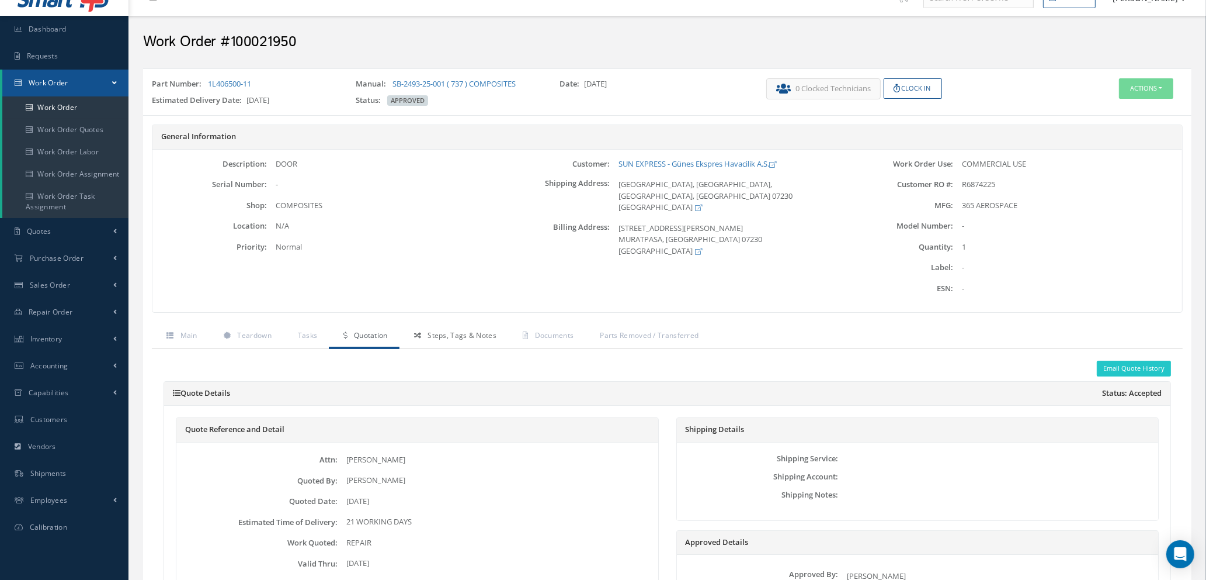
click at [470, 331] on span "Steps, Tags & Notes" at bounding box center [462, 335] width 69 height 10
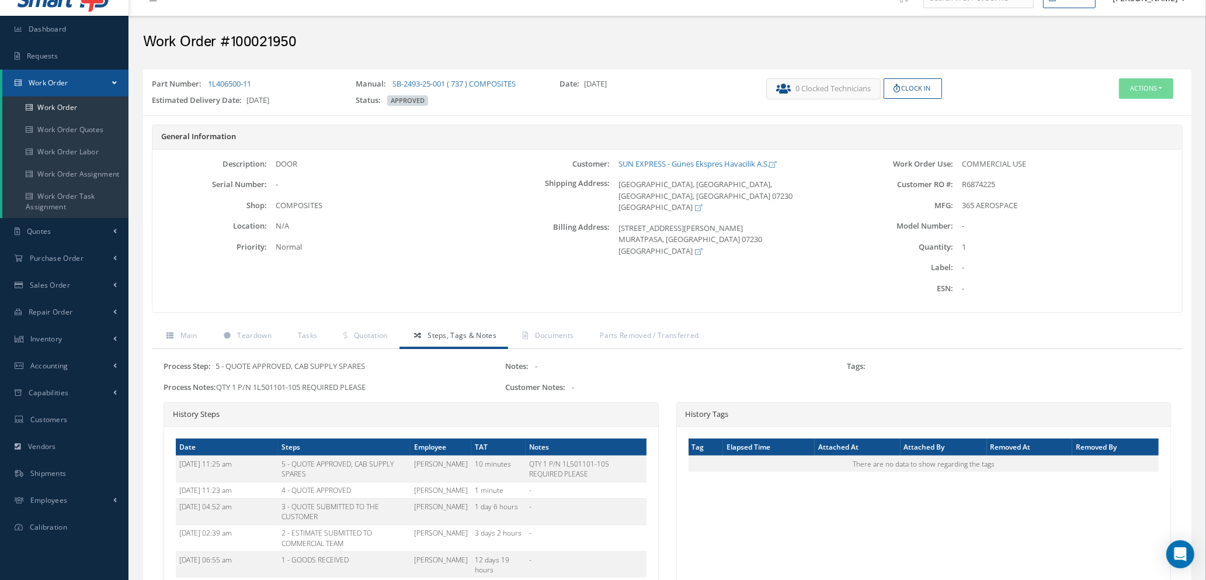
scroll to position [139, 0]
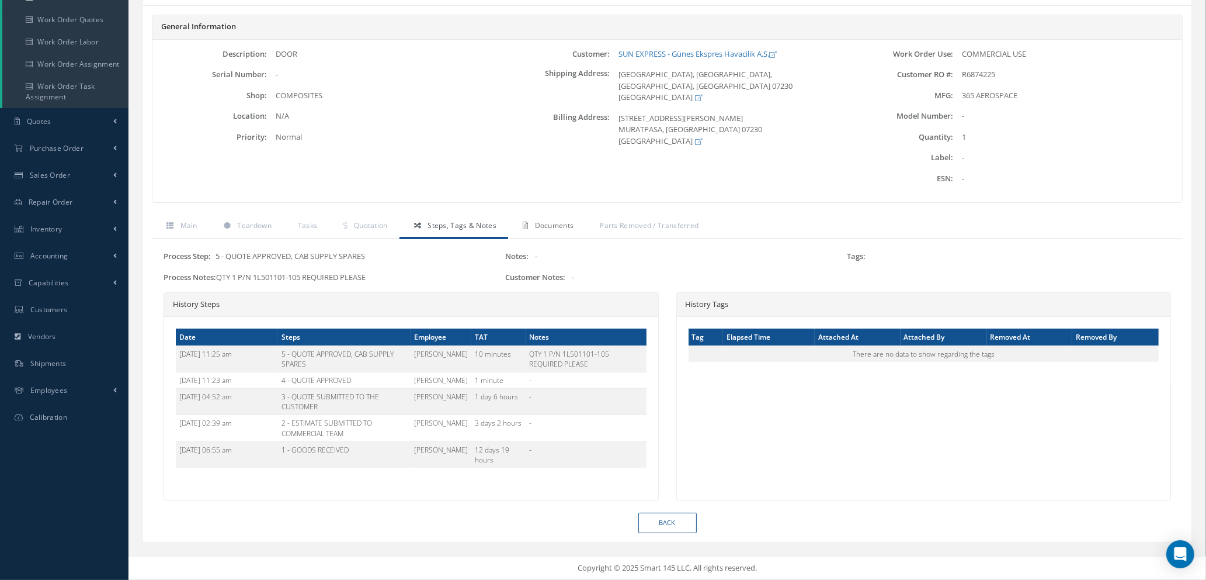
click at [537, 220] on span "Documents" at bounding box center [554, 225] width 39 height 10
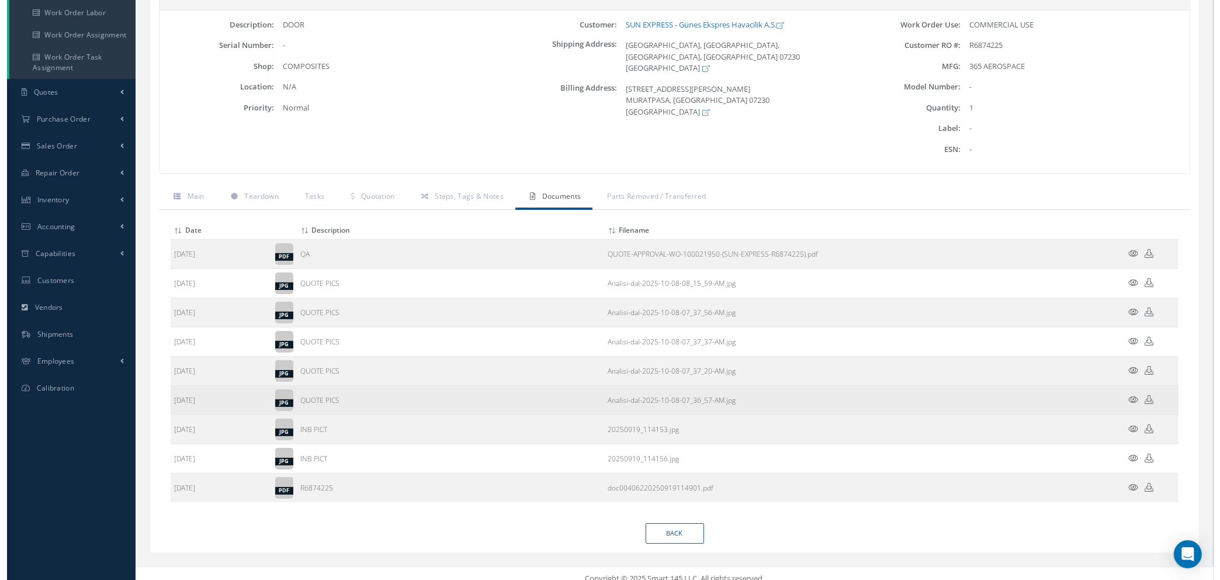
scroll to position [169, 0]
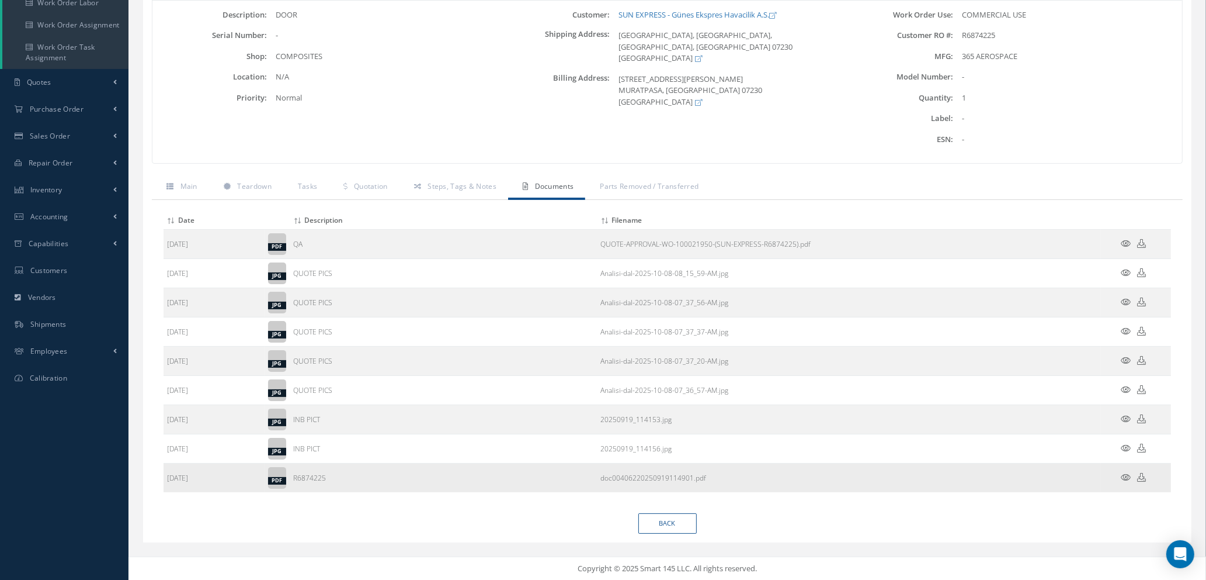
click at [1128, 476] on icon at bounding box center [1127, 477] width 10 height 9
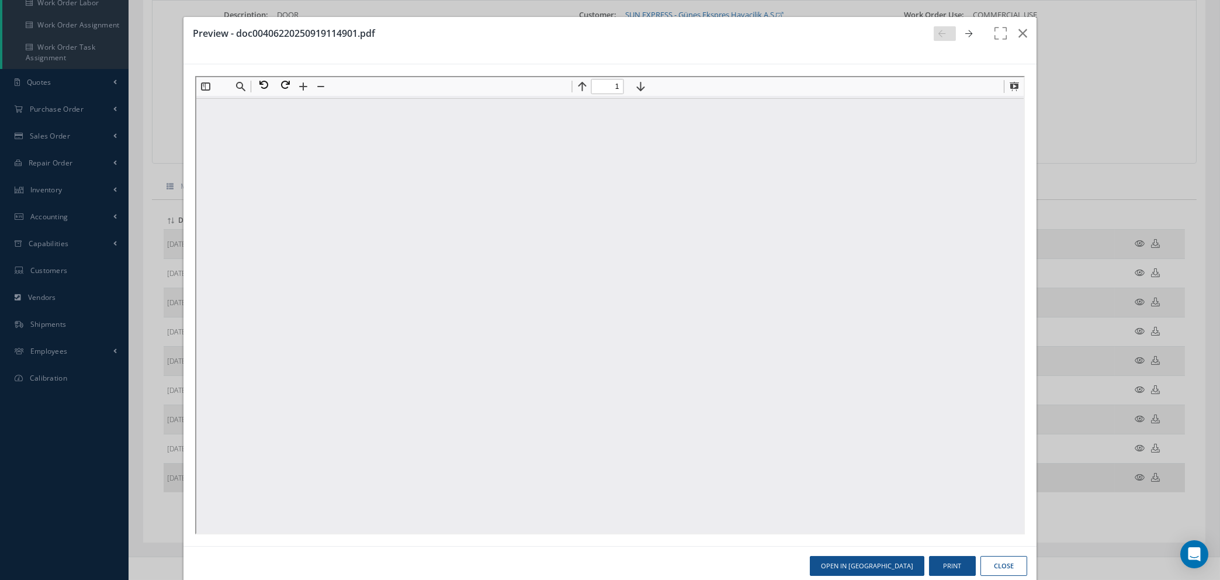
scroll to position [0, 0]
type input "1"
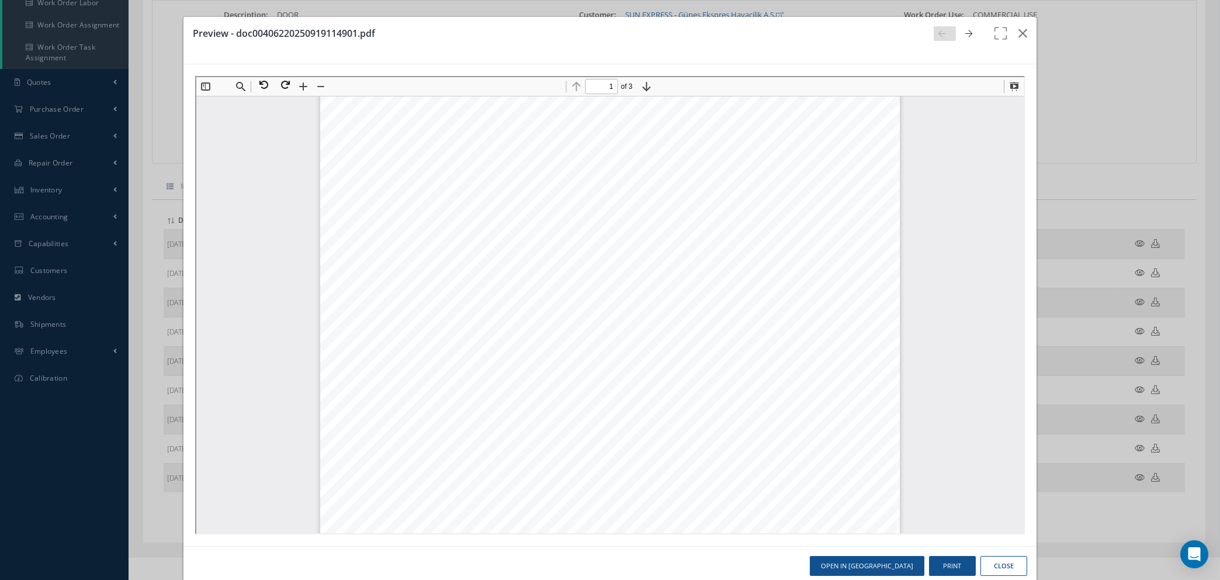
scroll to position [263, 0]
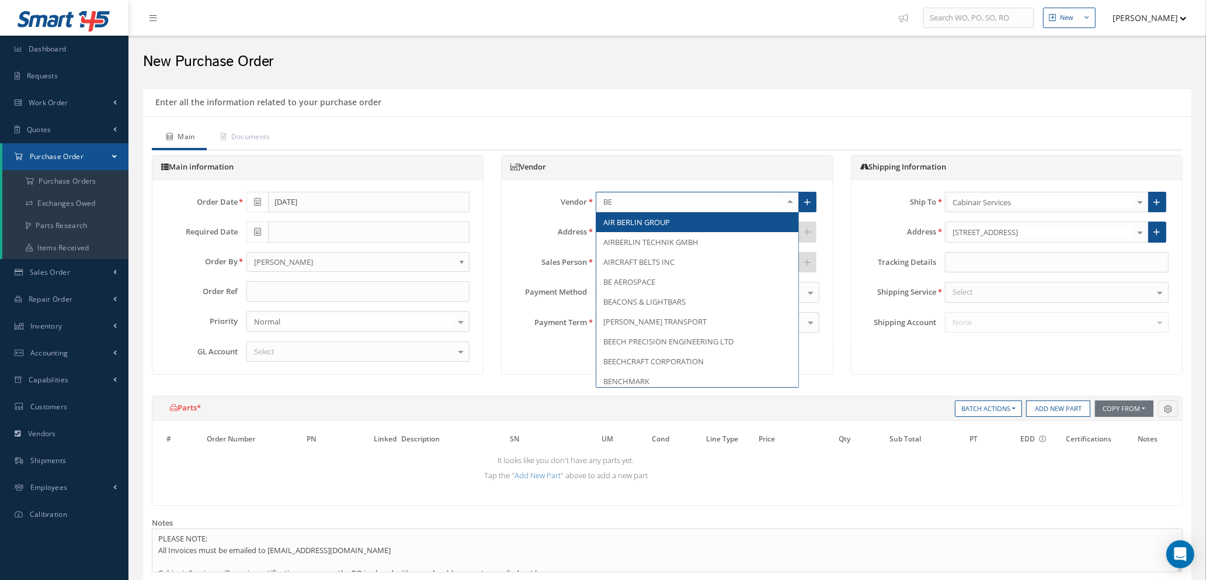
type input "BE A"
click at [637, 223] on span "BE AEROSPACE" at bounding box center [629, 222] width 52 height 11
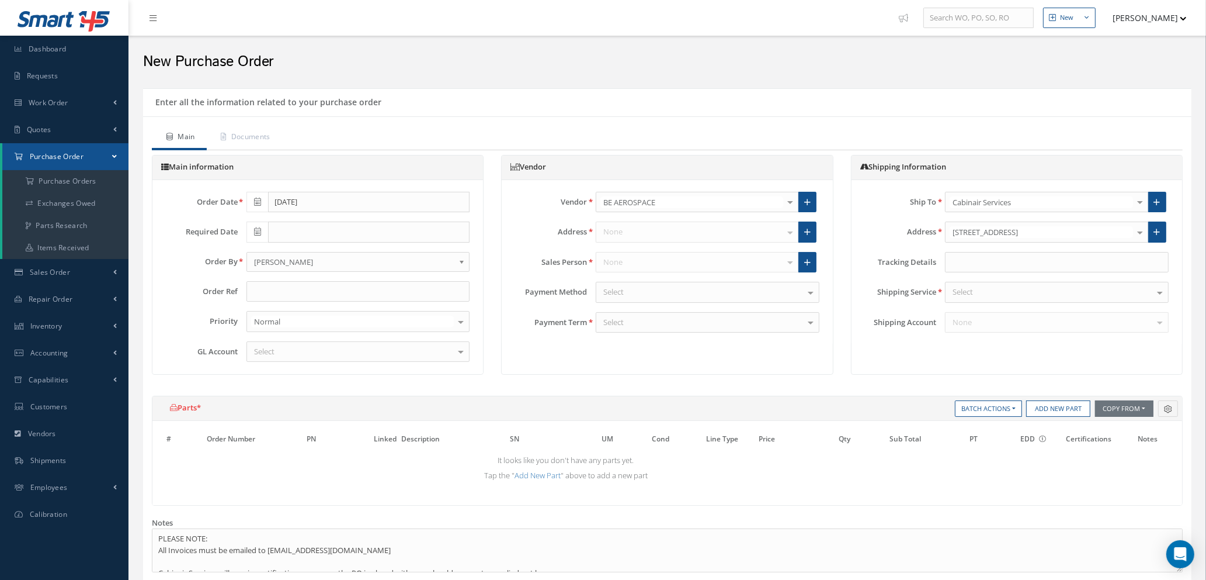
type input "$0"
type input "1.3647"
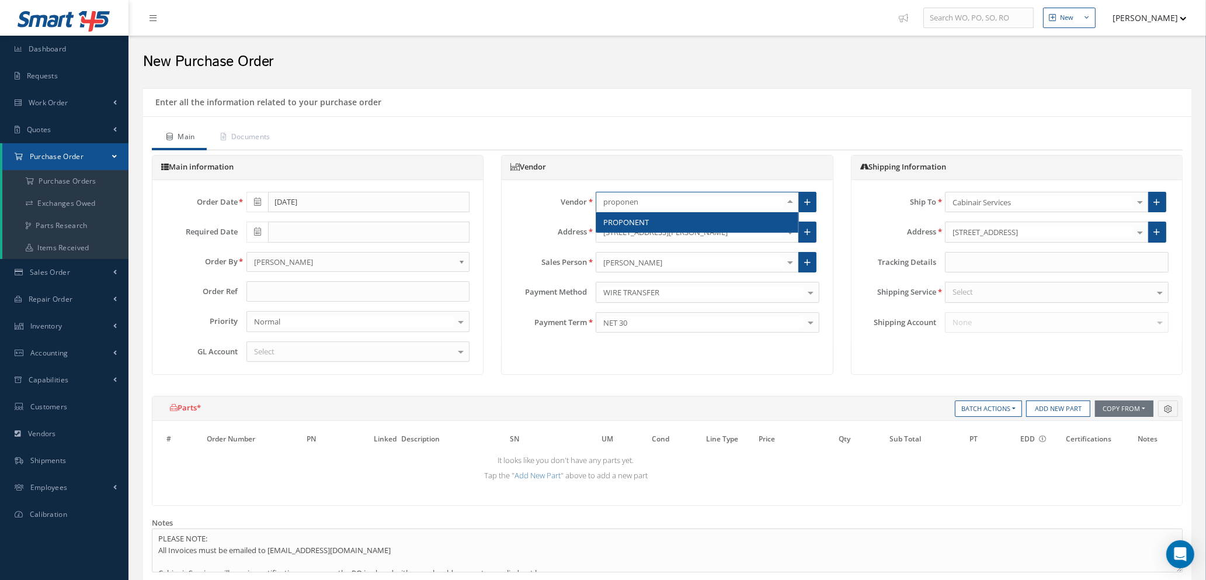
type input "proponent"
click at [699, 221] on span "PROPONENT" at bounding box center [697, 222] width 202 height 20
type input "£0"
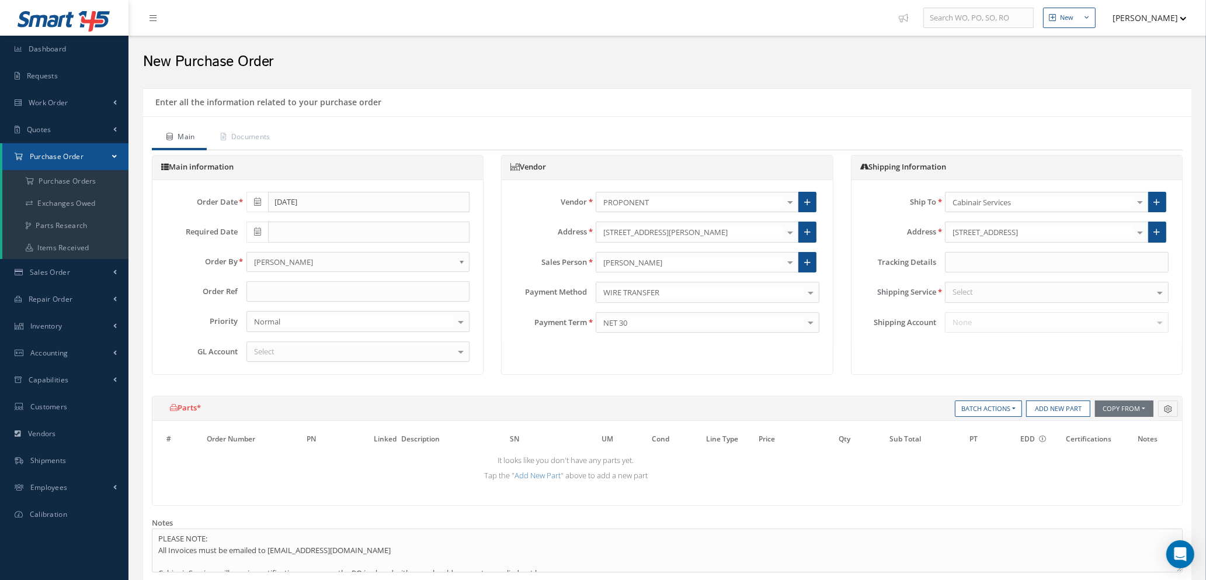
type input "£0"
type input "1"
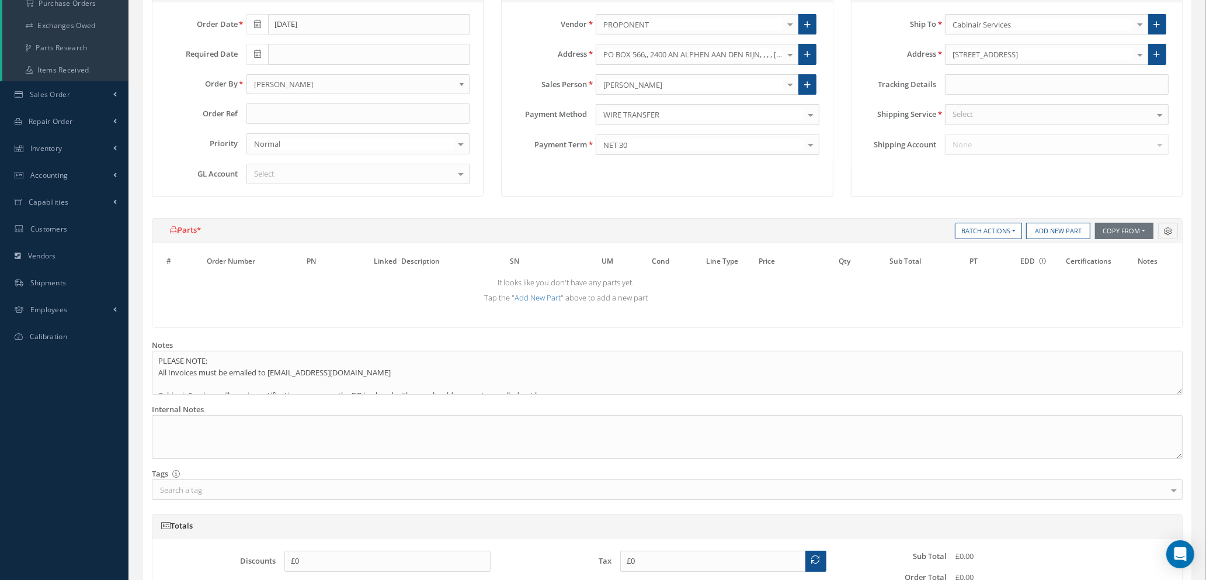
scroll to position [175, 0]
click at [1042, 236] on button "Add New Part" at bounding box center [1058, 233] width 64 height 16
select select "1"
select select "5"
select select "7"
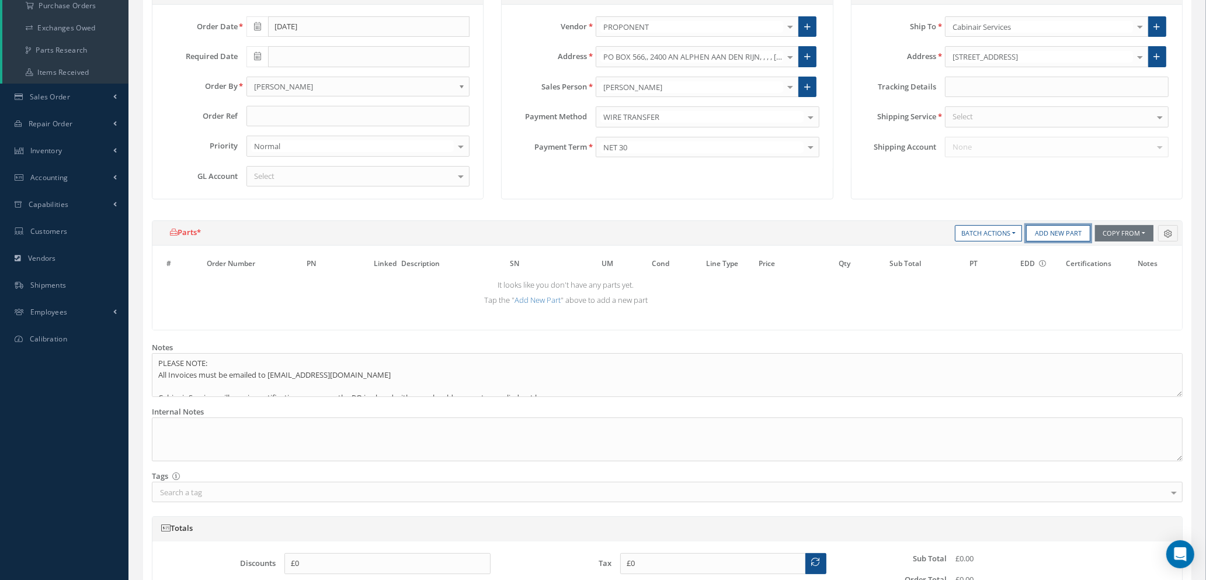
select select "1"
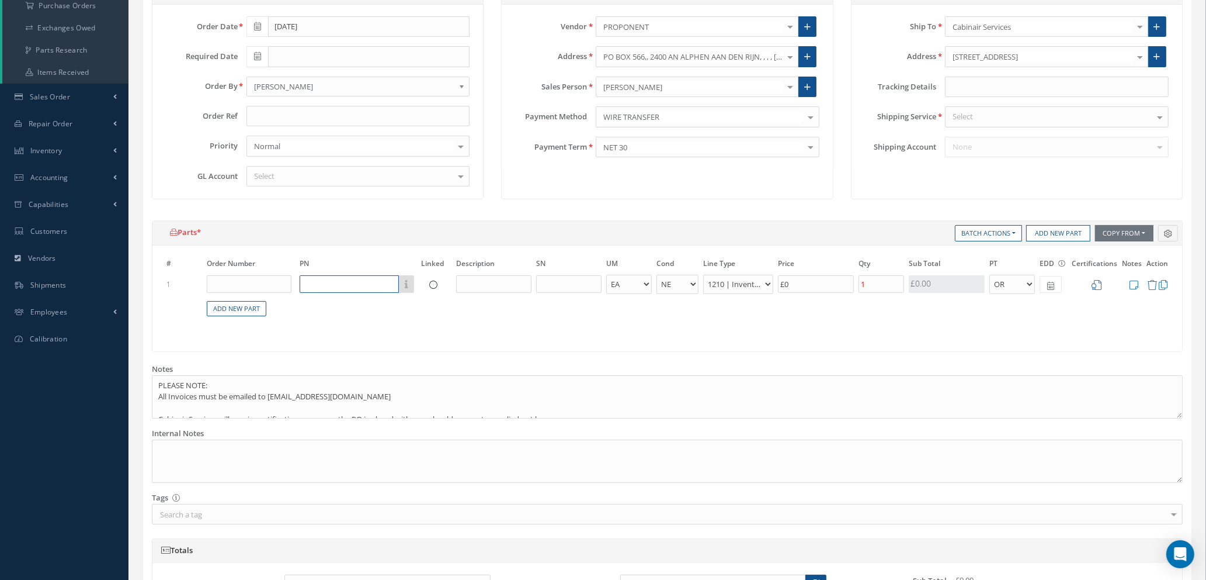
click at [327, 277] on input "text" at bounding box center [349, 284] width 99 height 18
click at [355, 322] on span "A225400427-202" at bounding box center [333, 322] width 55 height 10
type input "A225400427-202"
type input "PIN"
type input "£26.23"
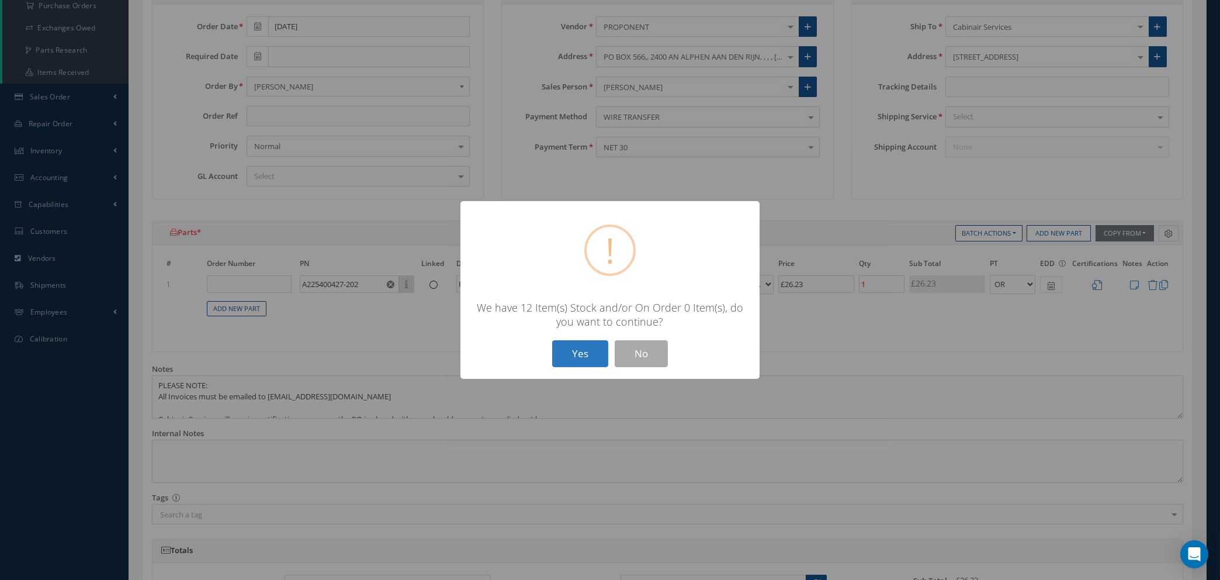
click at [580, 353] on button "Yes" at bounding box center [580, 353] width 56 height 27
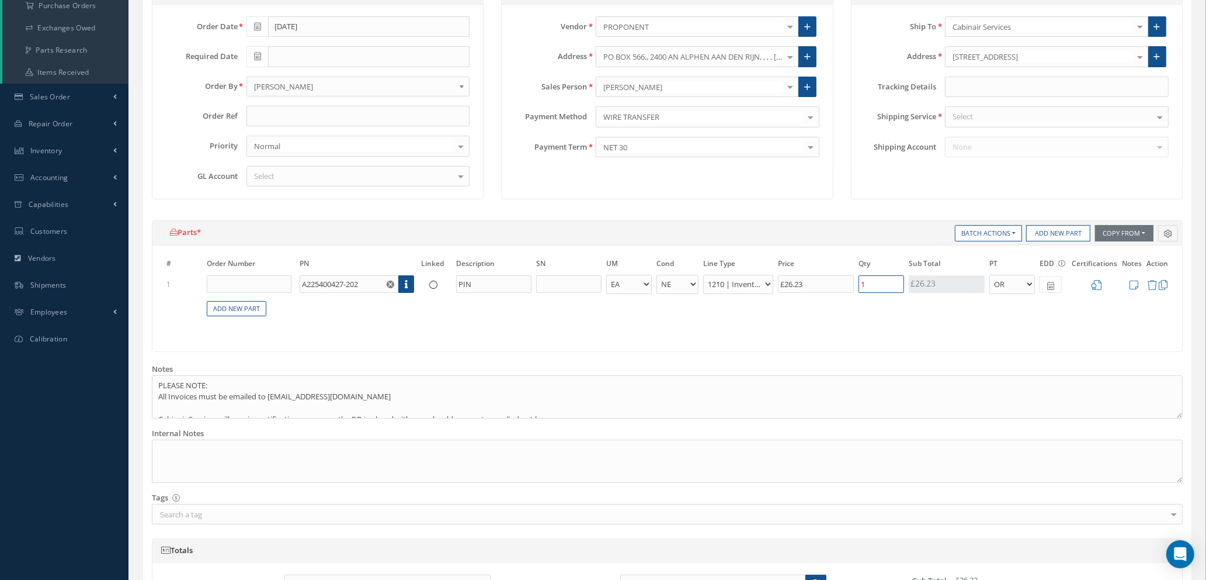
click at [882, 287] on input "1" at bounding box center [882, 284] width 46 height 18
type input "25"
click at [812, 283] on input "£26.23" at bounding box center [816, 284] width 76 height 18
drag, startPoint x: 812, startPoint y: 283, endPoint x: 671, endPoint y: 277, distance: 141.5
click at [671, 277] on tr "1 A225400427-202 Part Number Description PIN - BAG BX CA RL EA FT HR IN KG LM L…" at bounding box center [667, 284] width 1007 height 22
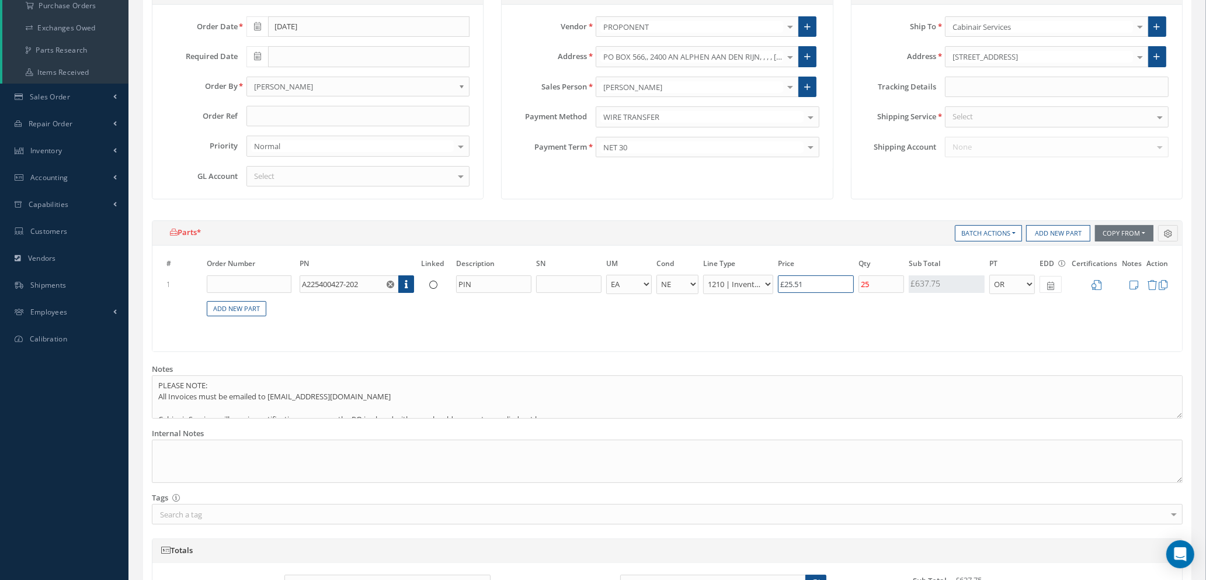
type input "£25.51"
drag, startPoint x: 880, startPoint y: 281, endPoint x: 814, endPoint y: 296, distance: 67.6
click at [814, 296] on table "# Order Number PN Linked Description SN UM Cond Line Type Price Qty Qty Receive…" at bounding box center [667, 293] width 1007 height 73
type input "29"
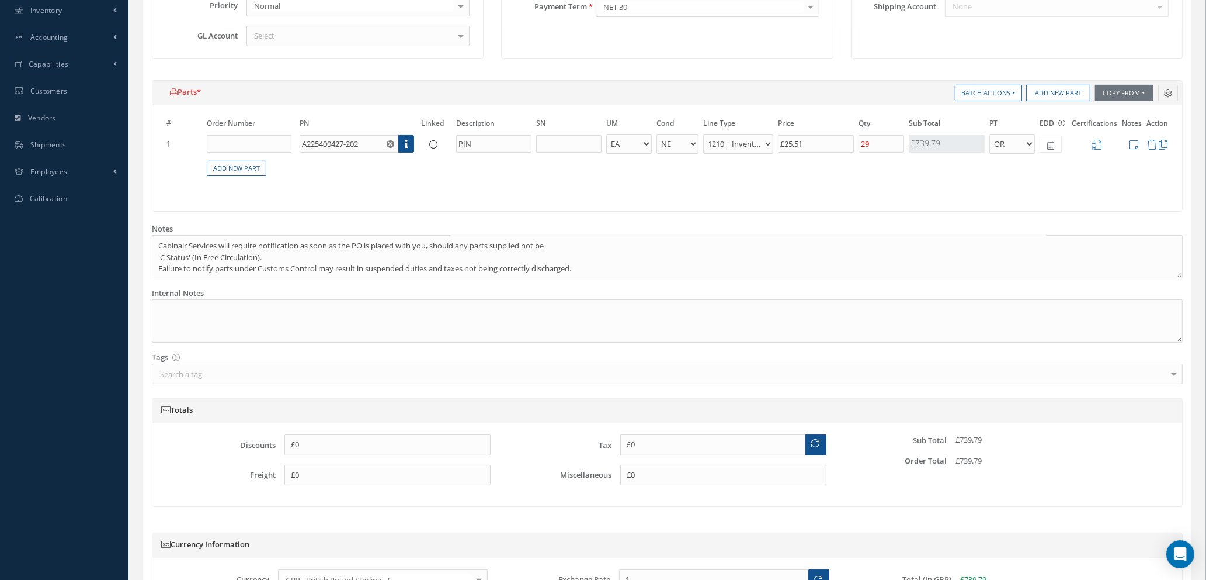
scroll to position [99, 0]
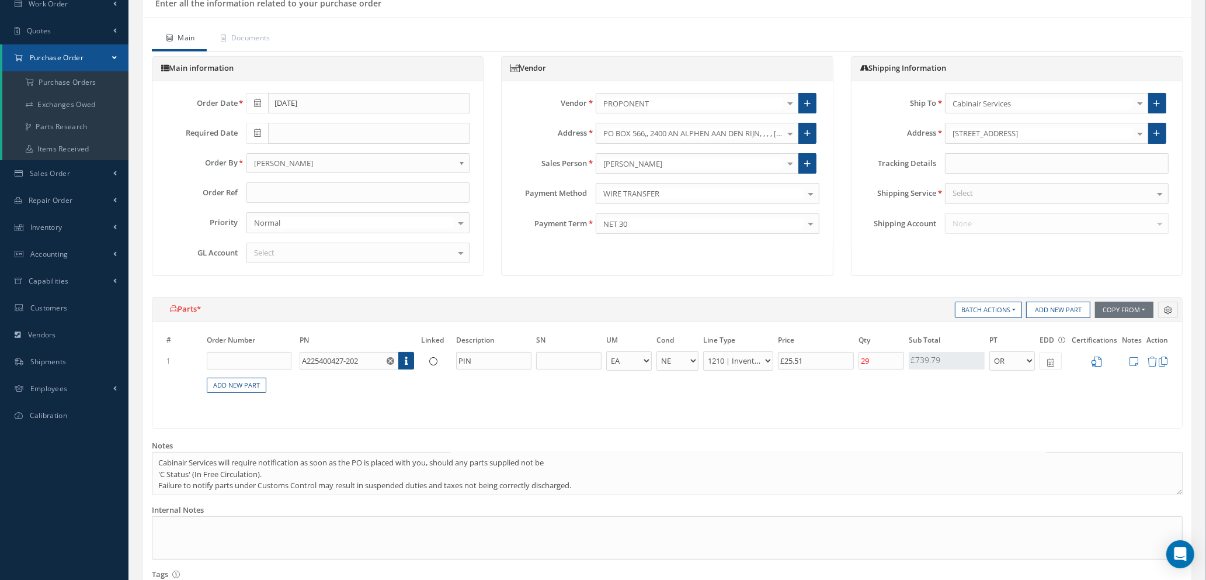
click at [1098, 359] on icon at bounding box center [1097, 361] width 10 height 10
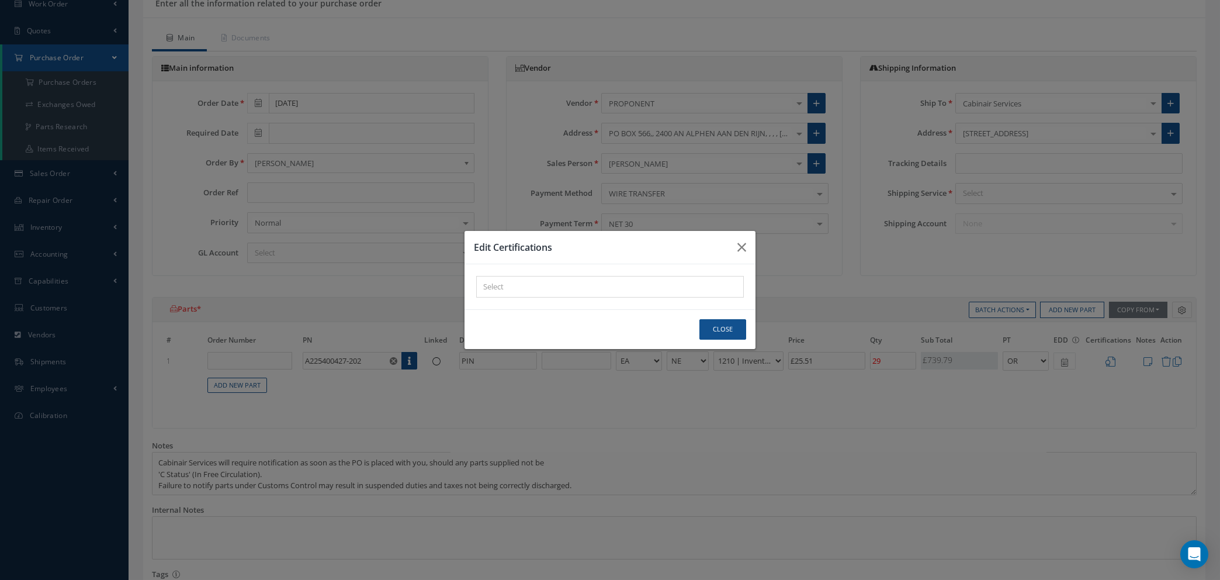
click at [627, 287] on div "× Loading..." at bounding box center [610, 287] width 268 height 22
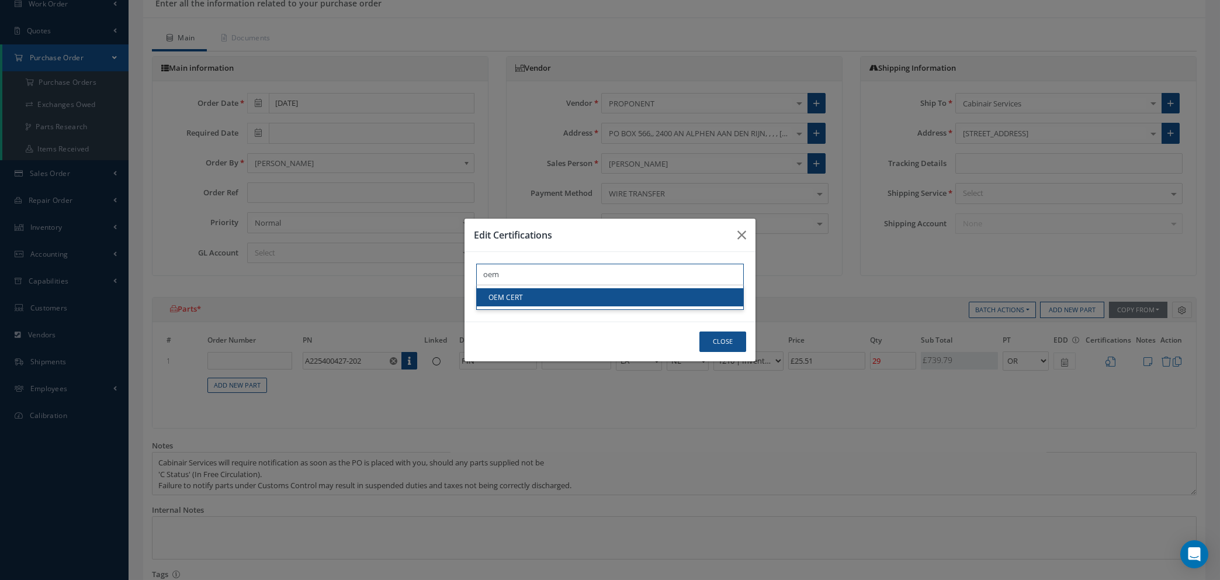
type input "oem"
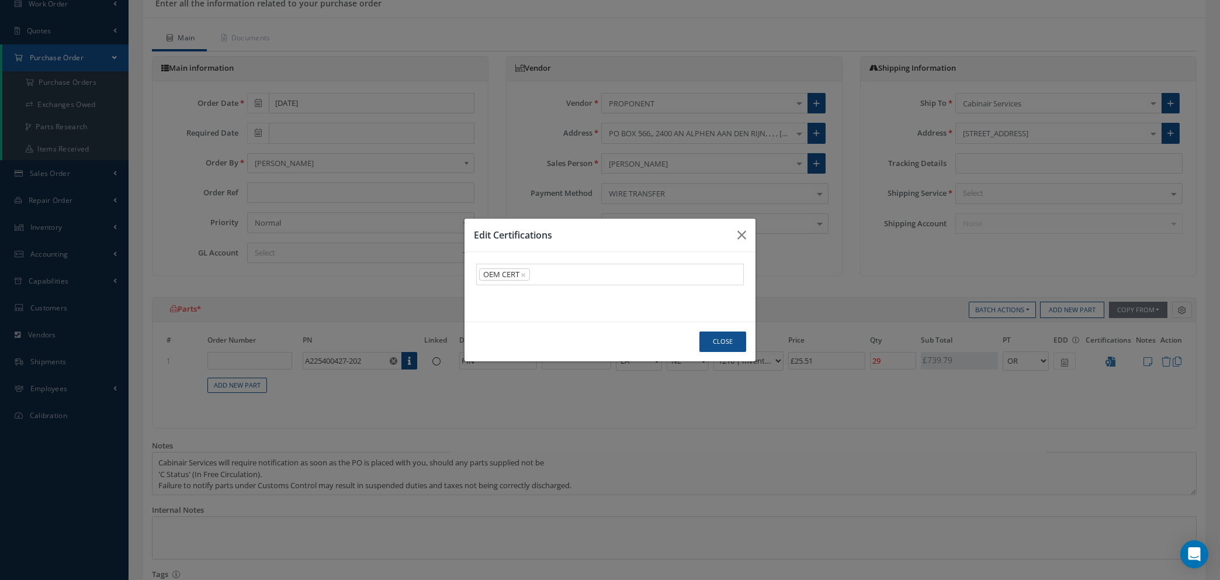
click at [605, 299] on link "OEM CERT" at bounding box center [610, 297] width 266 height 18
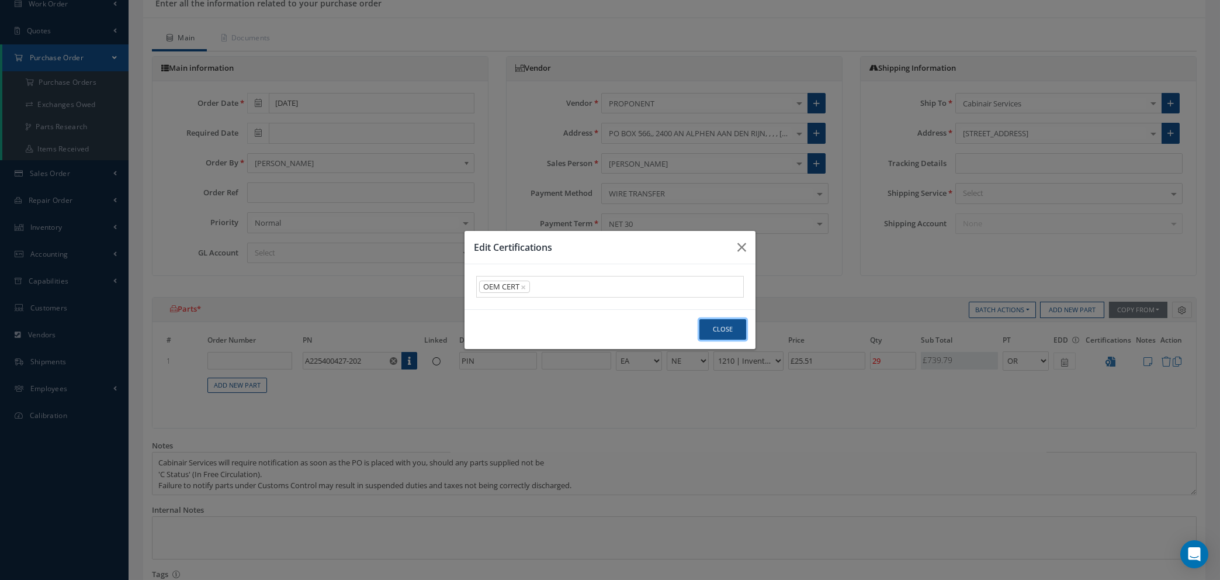
click at [723, 337] on button "Close" at bounding box center [722, 329] width 47 height 20
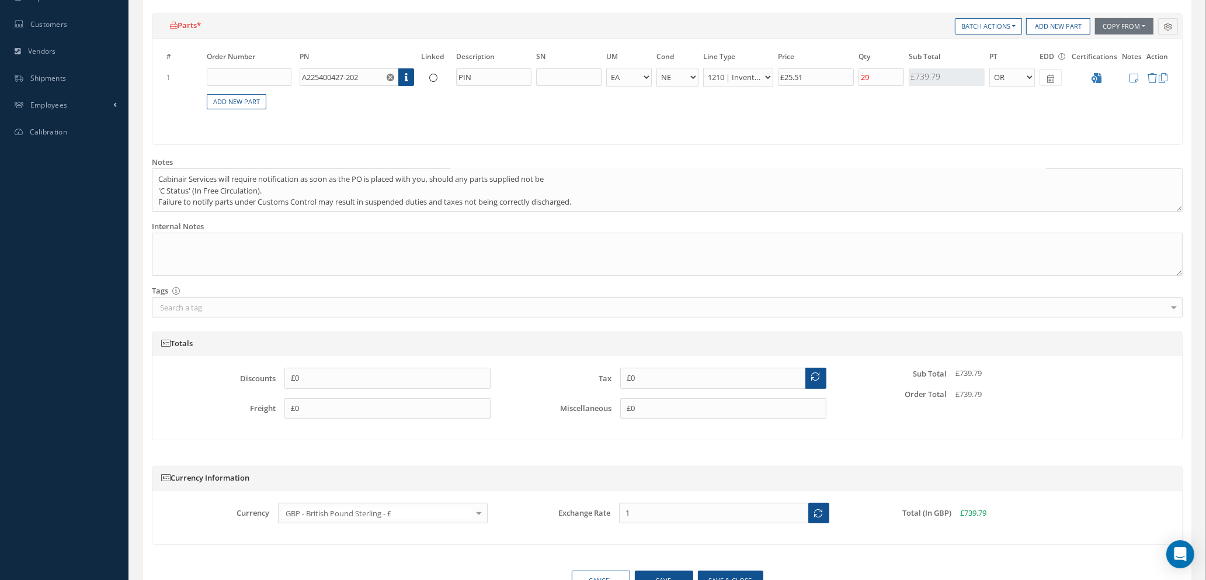
scroll to position [449, 0]
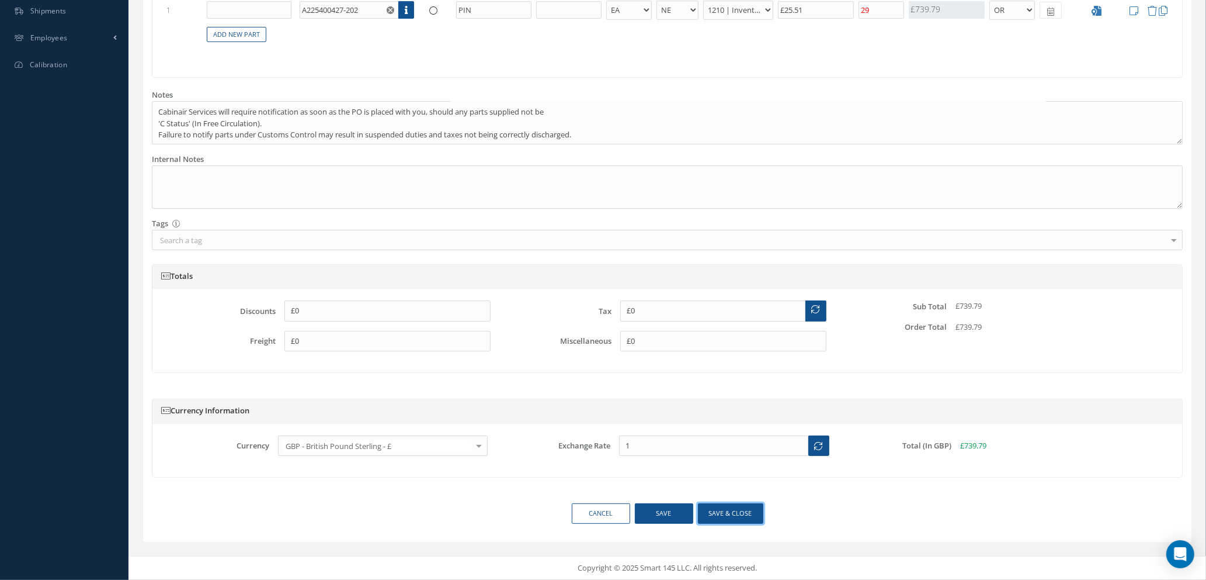
click at [719, 514] on button "Save & close" at bounding box center [730, 513] width 65 height 20
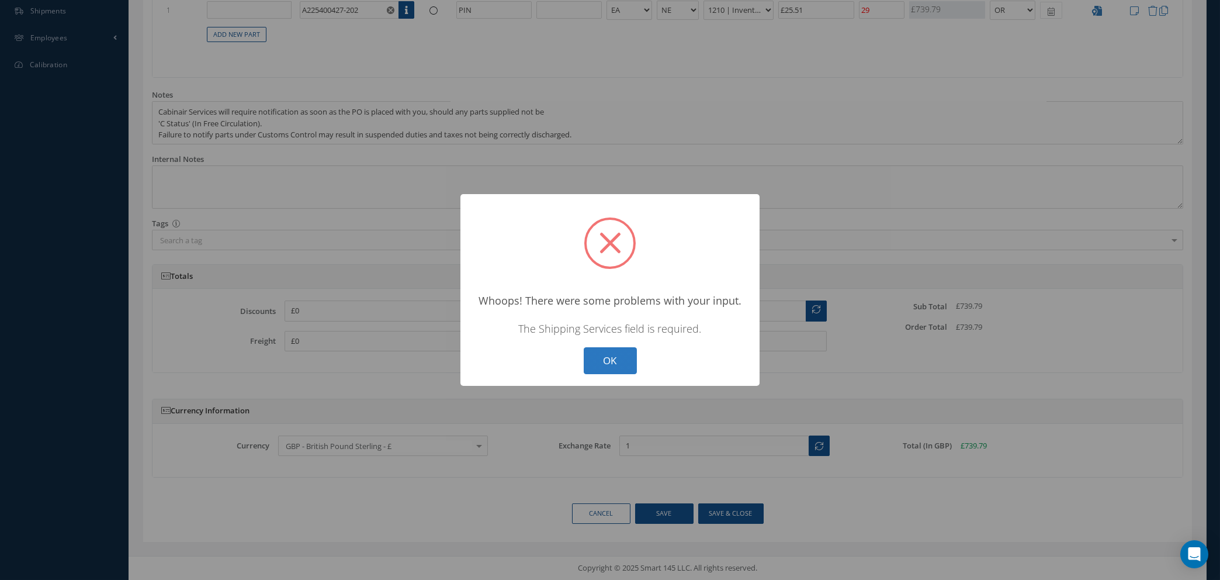
click at [609, 359] on button "OK" at bounding box center [610, 360] width 53 height 27
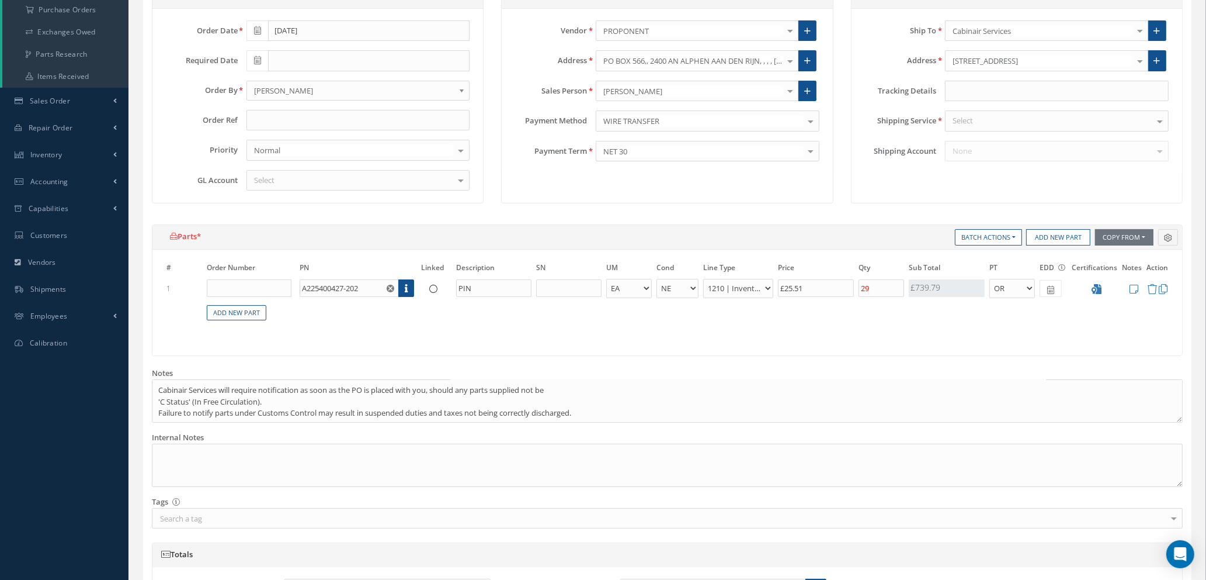
scroll to position [0, 0]
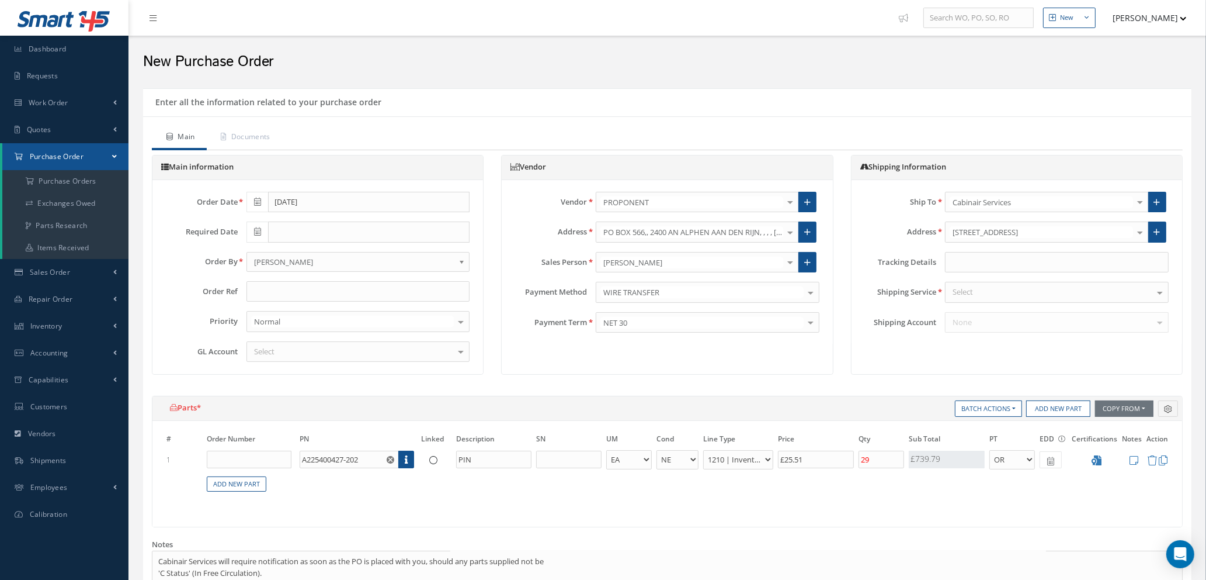
click at [1017, 295] on div "Select" at bounding box center [1057, 292] width 224 height 21
type input "y"
type input "fedex"
click at [1016, 313] on span "FEDEX INTERNATIONAL PRIORITY" at bounding box center [1011, 312] width 117 height 11
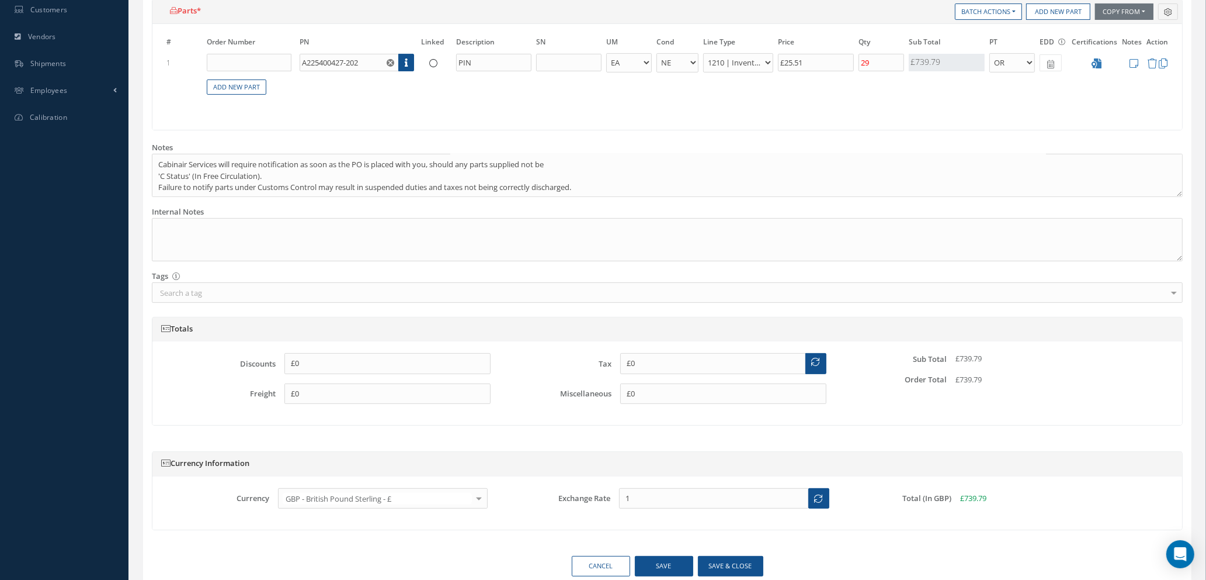
scroll to position [449, 0]
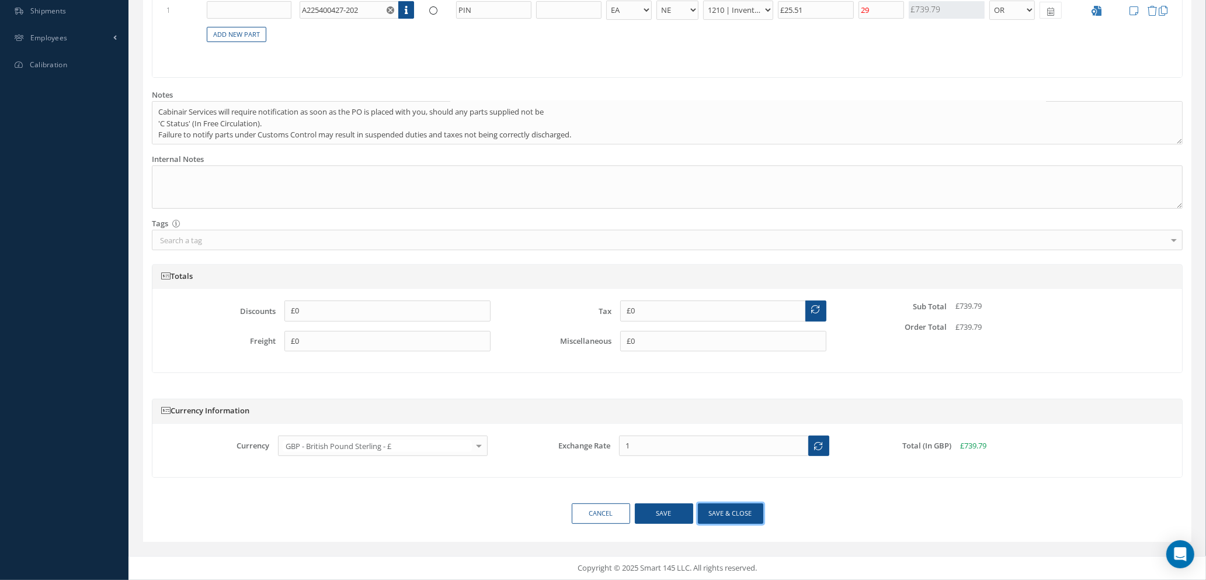
click at [736, 509] on button "Save & close" at bounding box center [730, 513] width 65 height 20
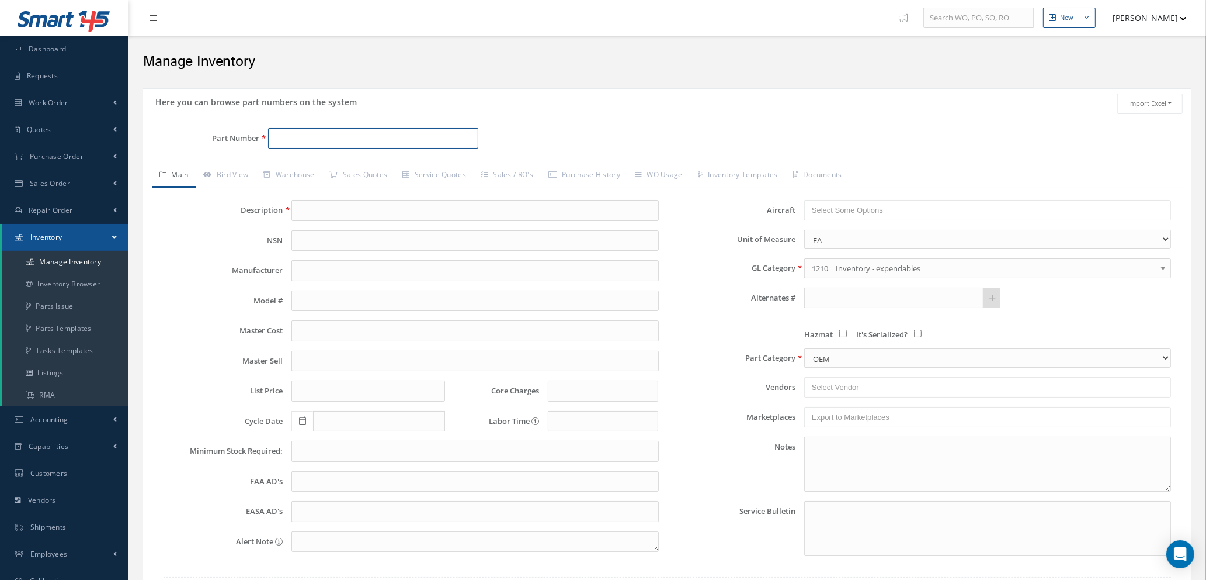
click at [293, 137] on input "Part Number" at bounding box center [373, 138] width 210 height 21
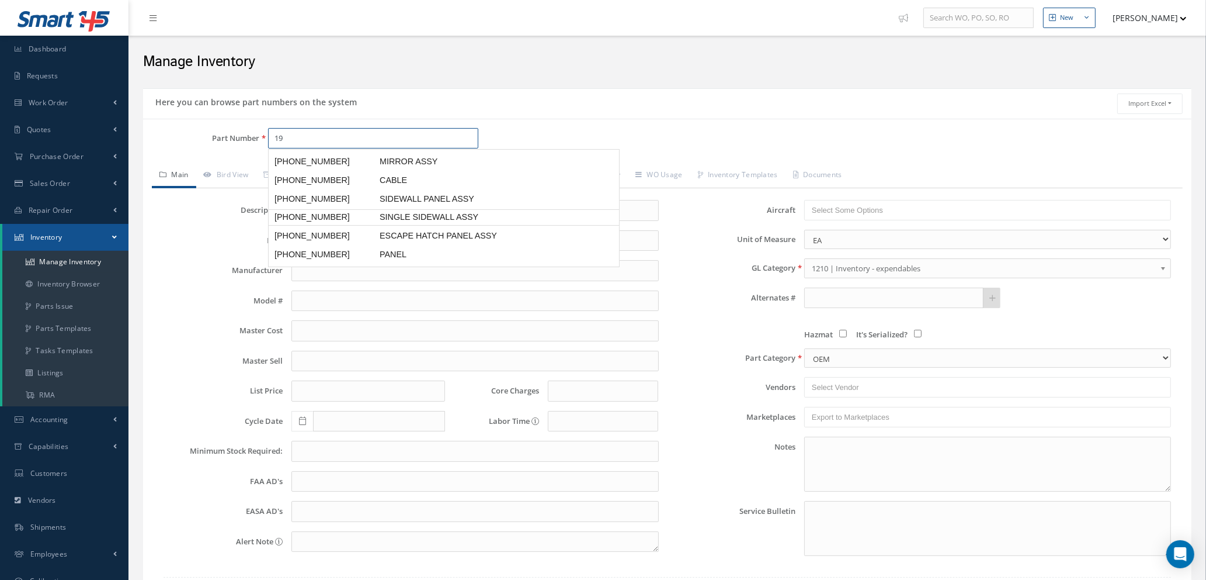
scroll to position [263, 0]
click at [338, 238] on span "192805-0150N" at bounding box center [324, 241] width 105 height 12
type input "192805-0150N"
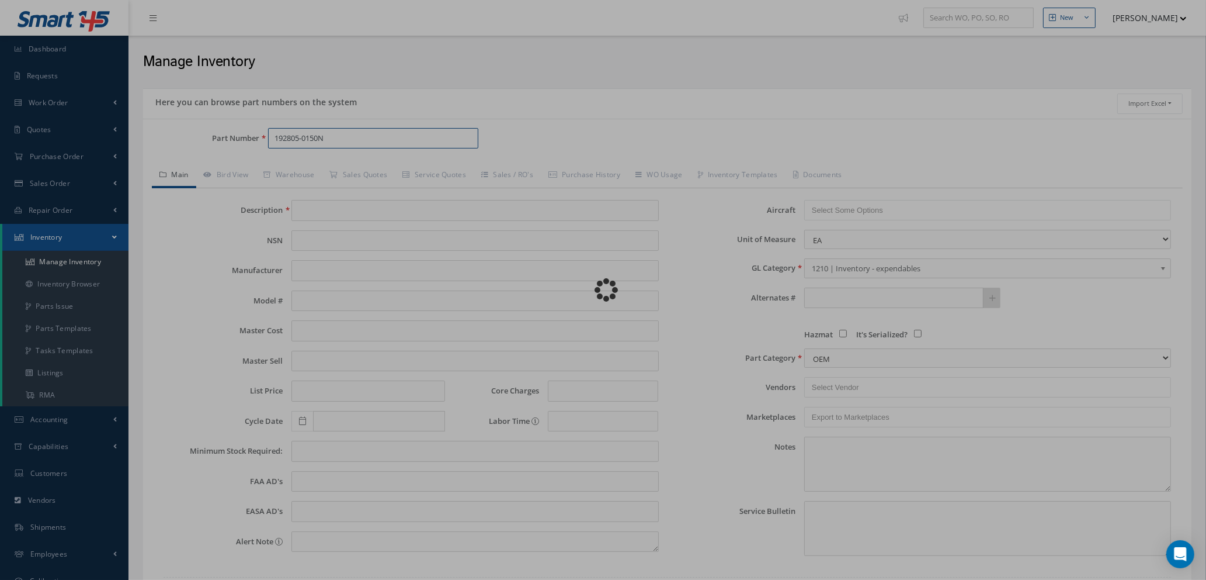
type input "BUFFER - STABILUS LIFT-O-MAT"
type input "8.59"
type input "0.00"
type input "25"
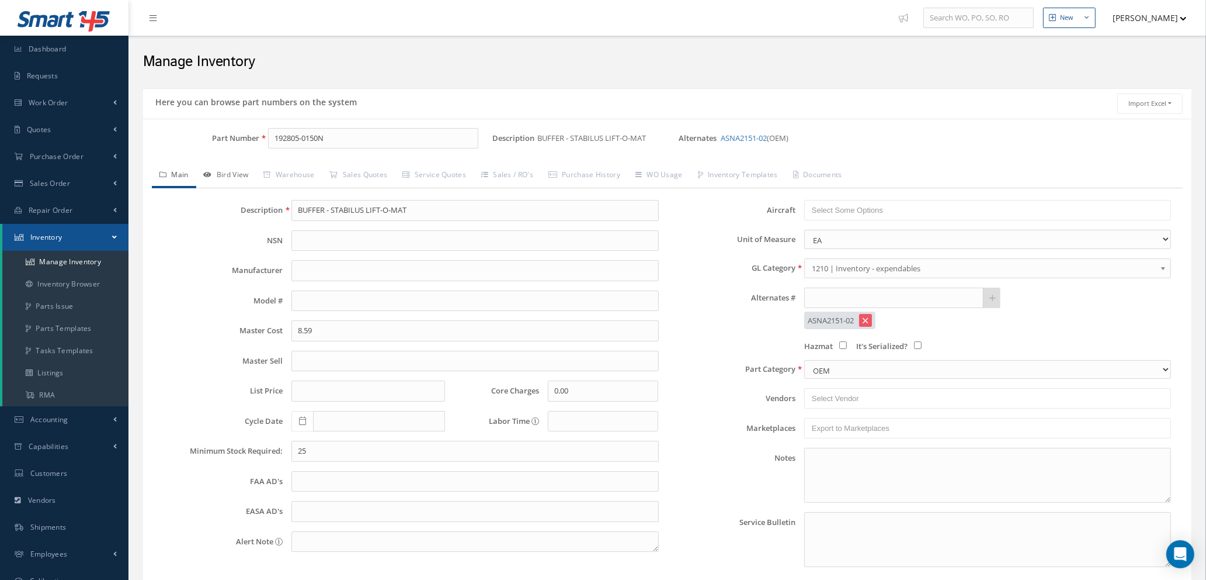
click at [240, 176] on link "Bird View" at bounding box center [226, 176] width 60 height 25
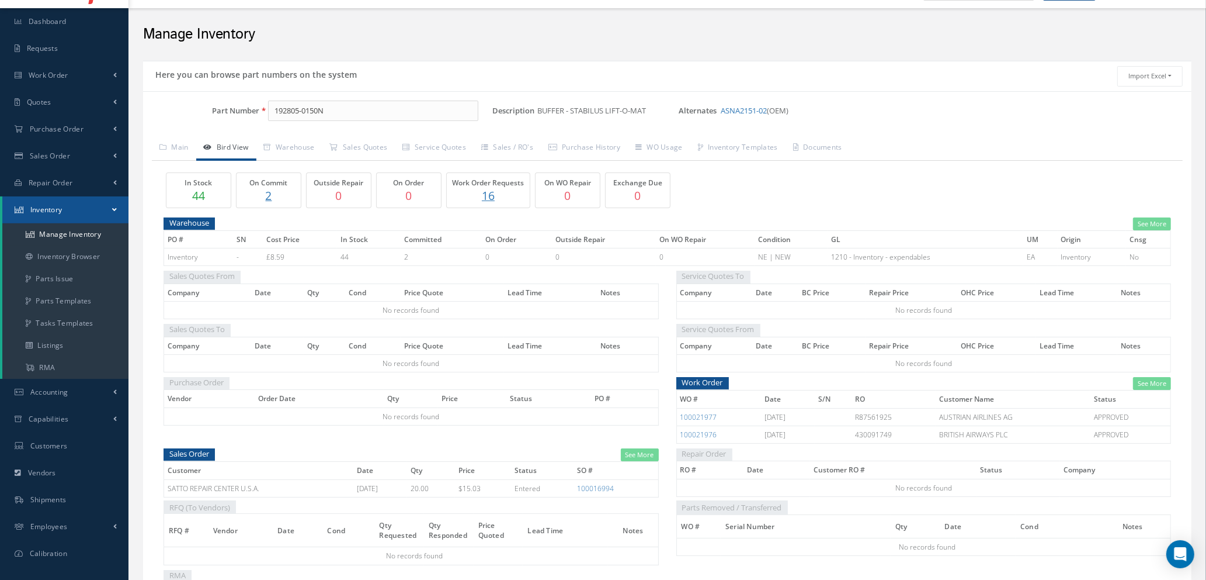
scroll to position [0, 0]
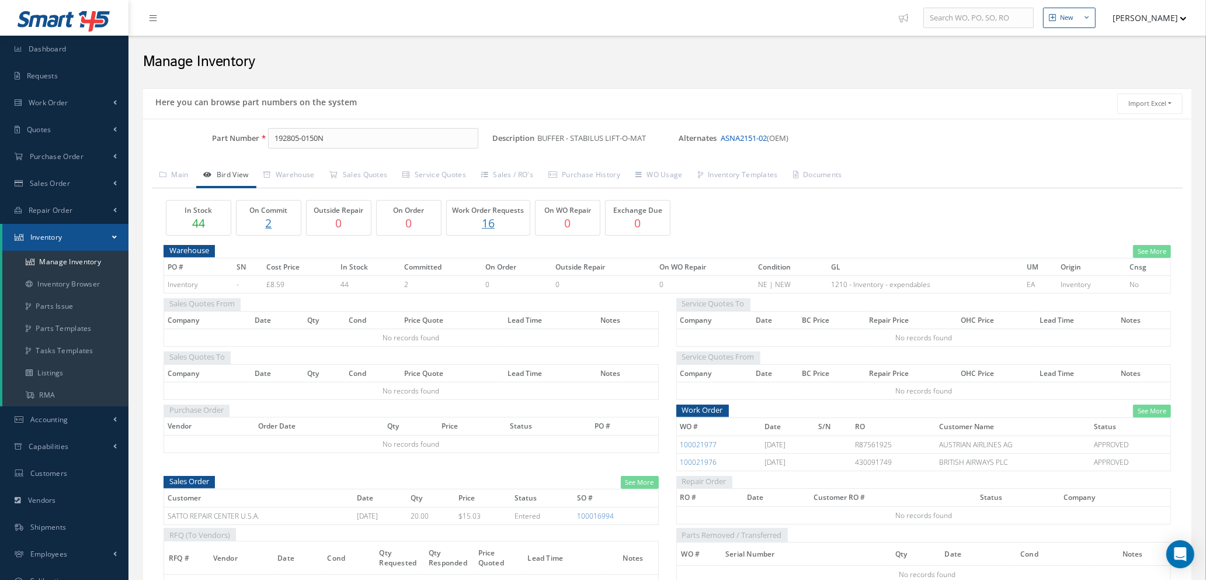
click at [741, 137] on link "ASNA2151-02" at bounding box center [744, 138] width 46 height 11
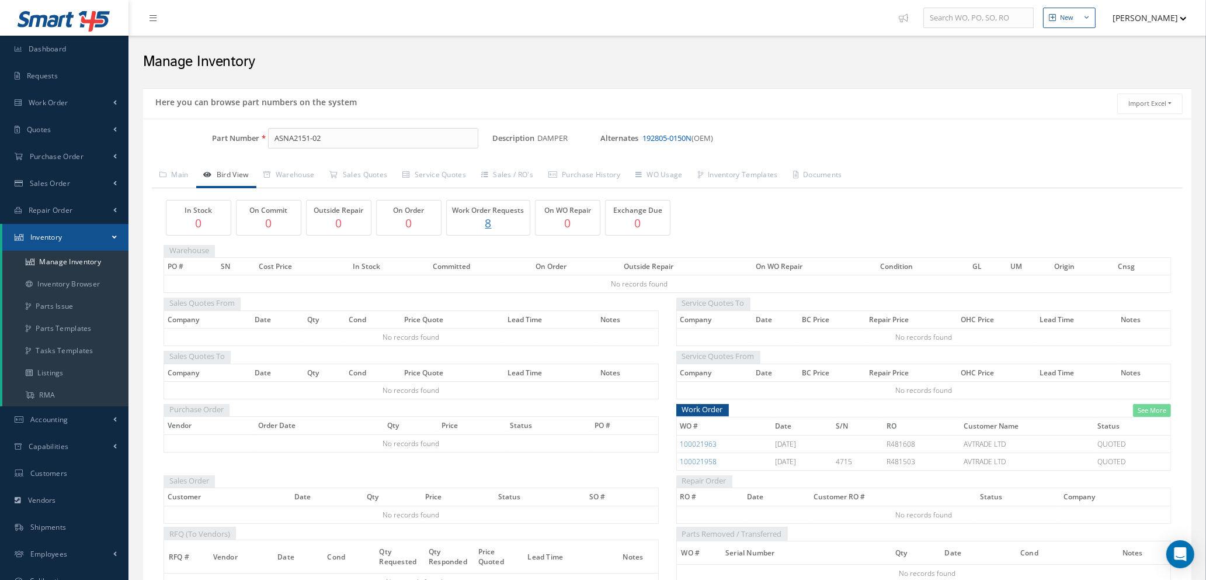
click at [673, 136] on link "192805-0150N" at bounding box center [667, 138] width 49 height 11
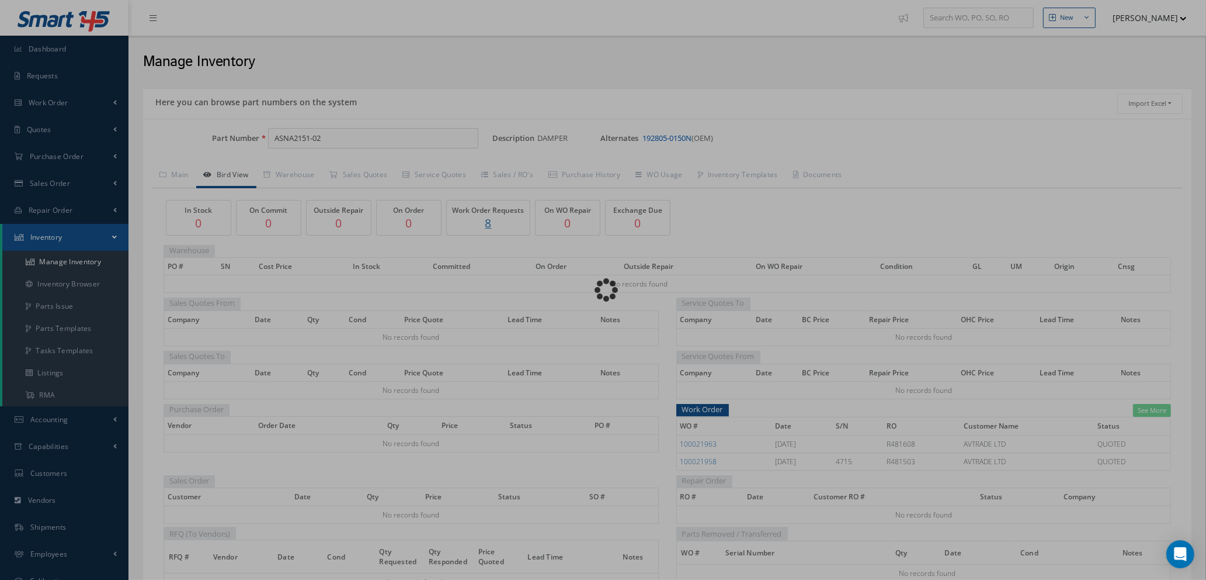
type input "192805-0150N"
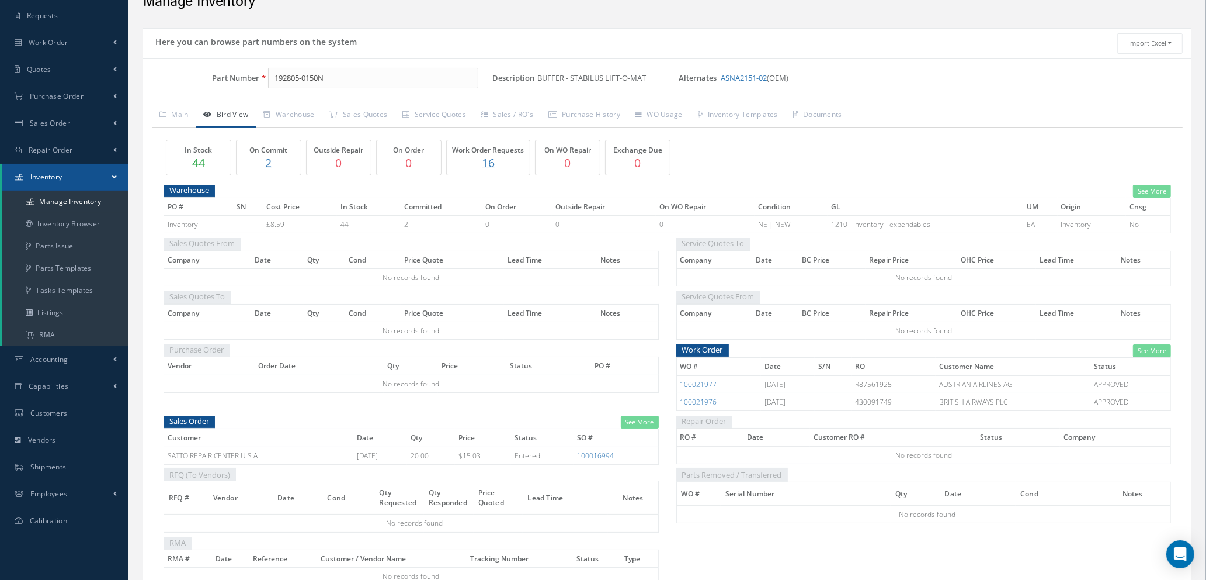
scroll to position [88, 0]
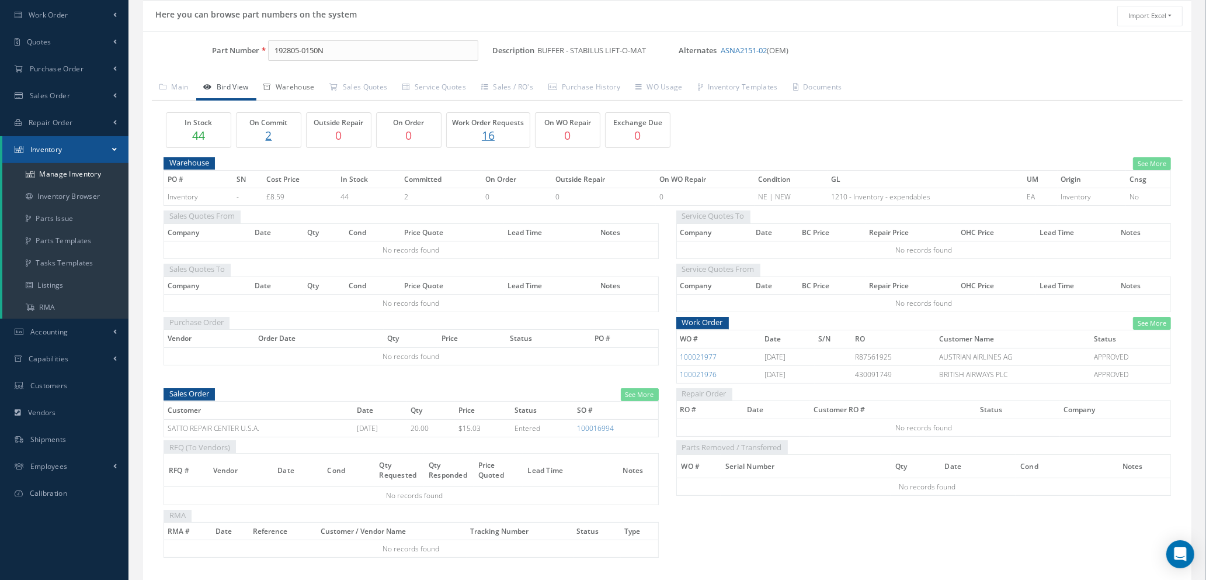
click at [294, 84] on link "Warehouse" at bounding box center [289, 88] width 66 height 25
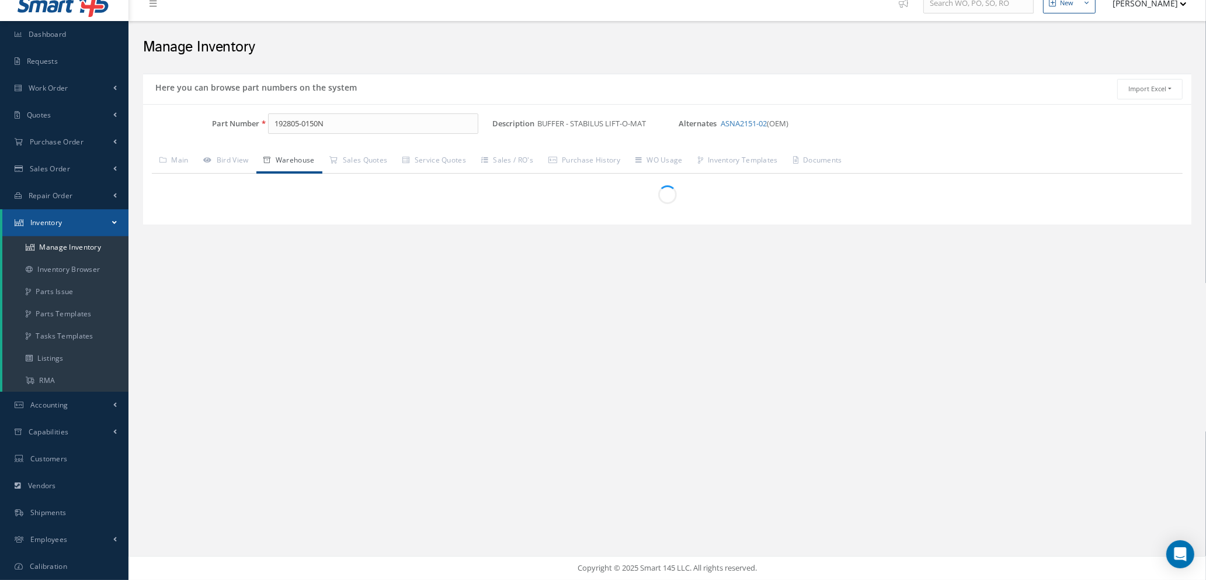
scroll to position [13, 0]
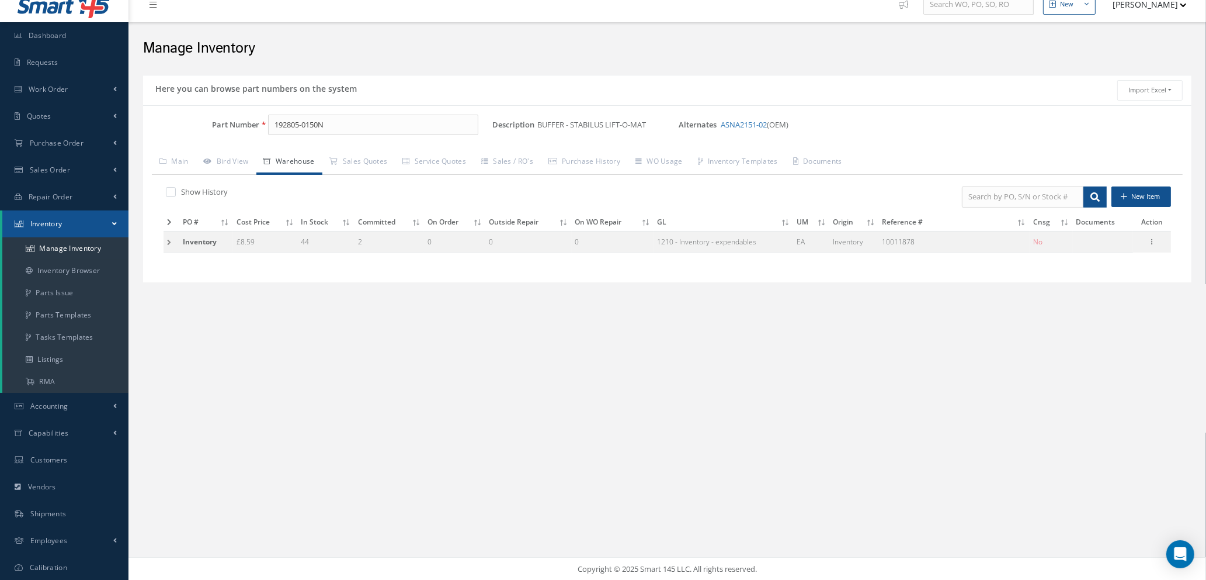
click at [172, 242] on td at bounding box center [172, 242] width 16 height 22
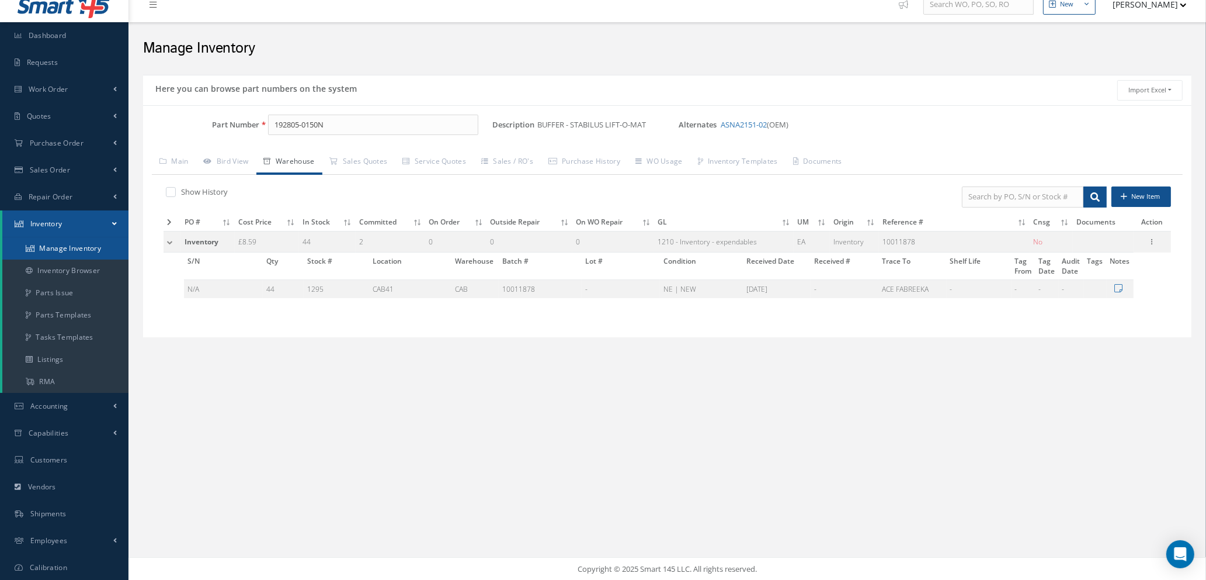
drag, startPoint x: 71, startPoint y: 244, endPoint x: 110, endPoint y: 233, distance: 40.0
click at [74, 244] on link "Manage Inventory" at bounding box center [65, 248] width 126 height 22
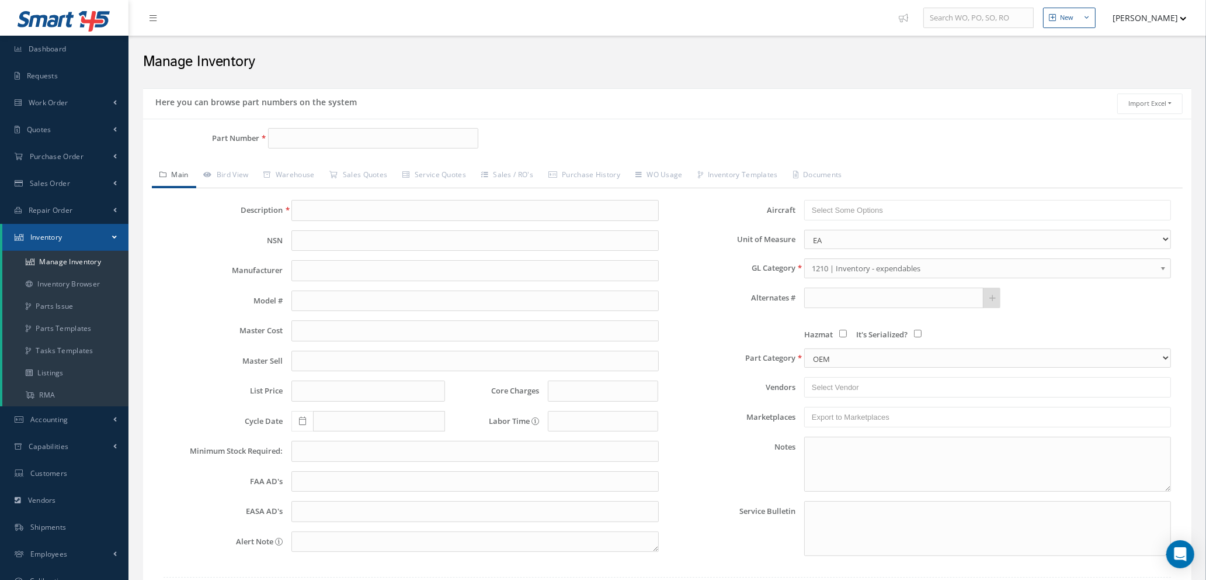
click at [299, 126] on div "Part Number Description Alternates Based on the selected General [PERSON_NAME],…" at bounding box center [667, 374] width 1049 height 511
click at [298, 136] on input "Part Number" at bounding box center [373, 138] width 210 height 21
type input "A225400427-202"
click at [313, 174] on span "A225400427-202" at bounding box center [324, 169] width 105 height 12
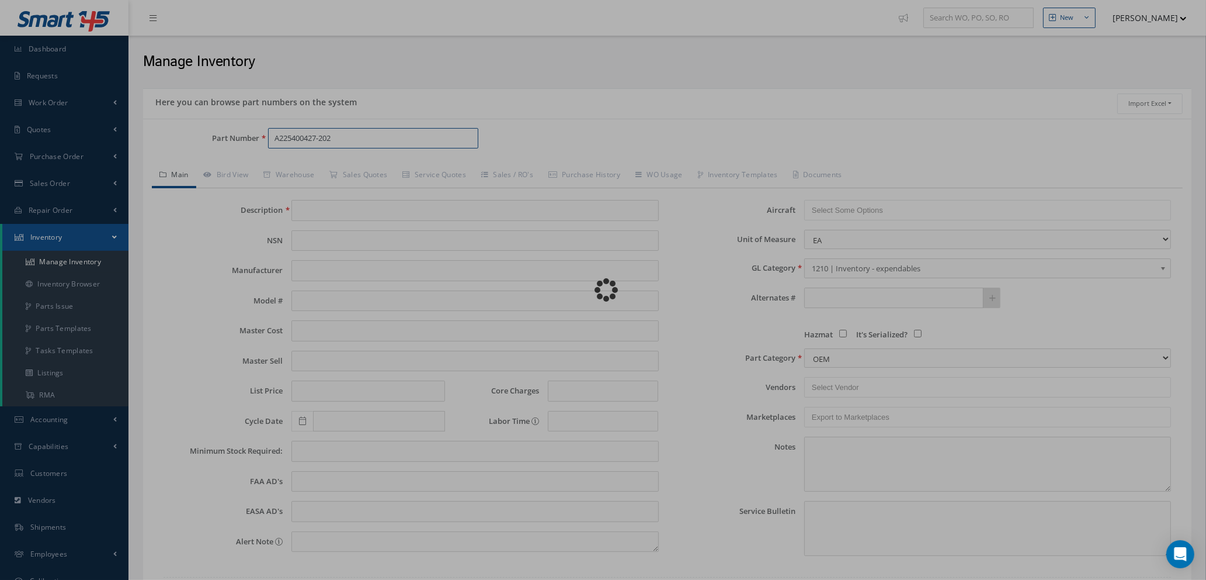
type input "PIN"
type input "26.23"
type input "0.00"
type input "10"
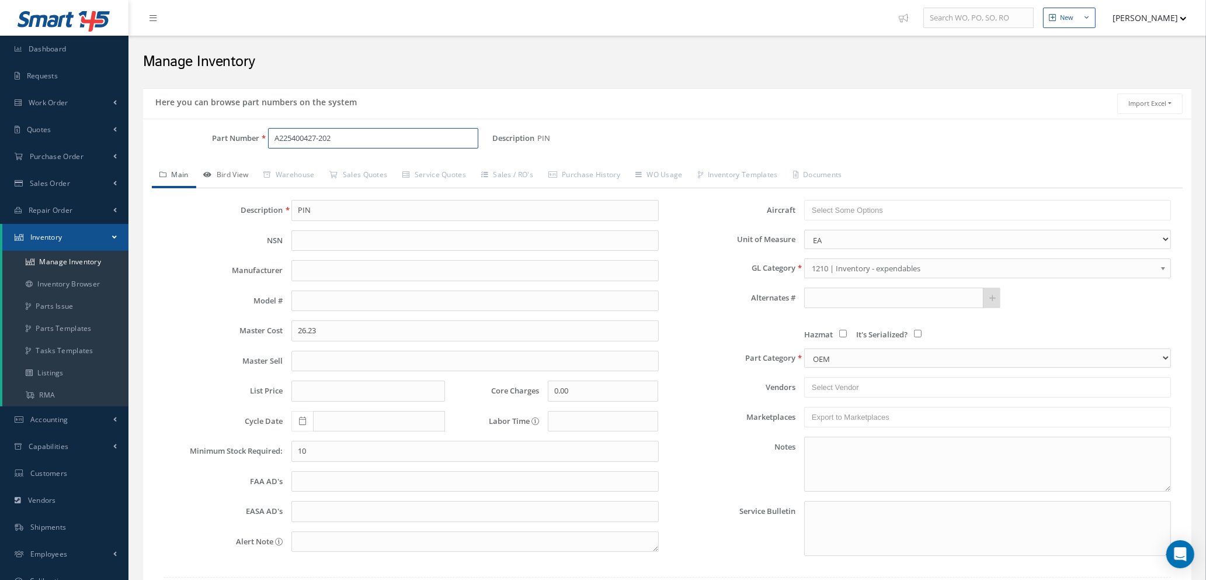
type input "A225400427-202"
click at [230, 172] on link "Bird View" at bounding box center [226, 176] width 60 height 25
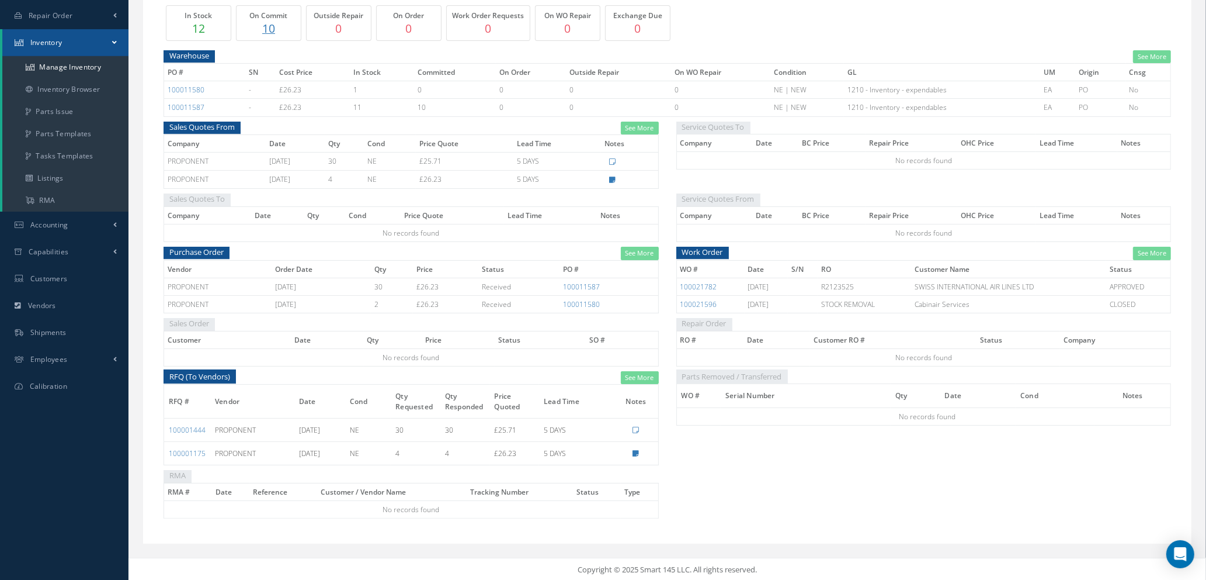
scroll to position [197, 0]
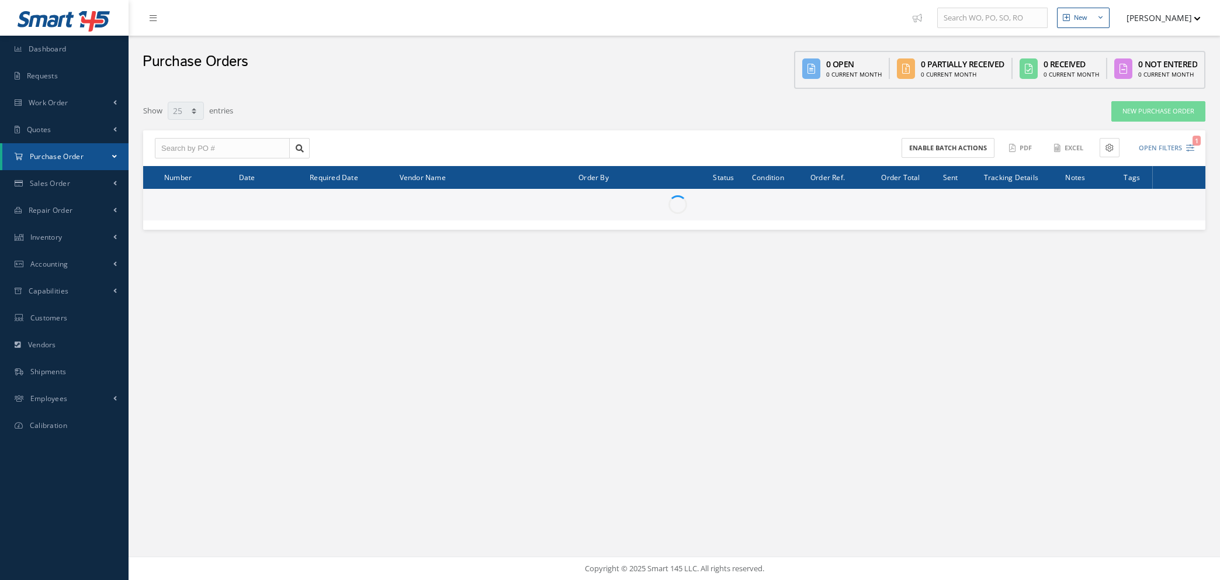
select select "25"
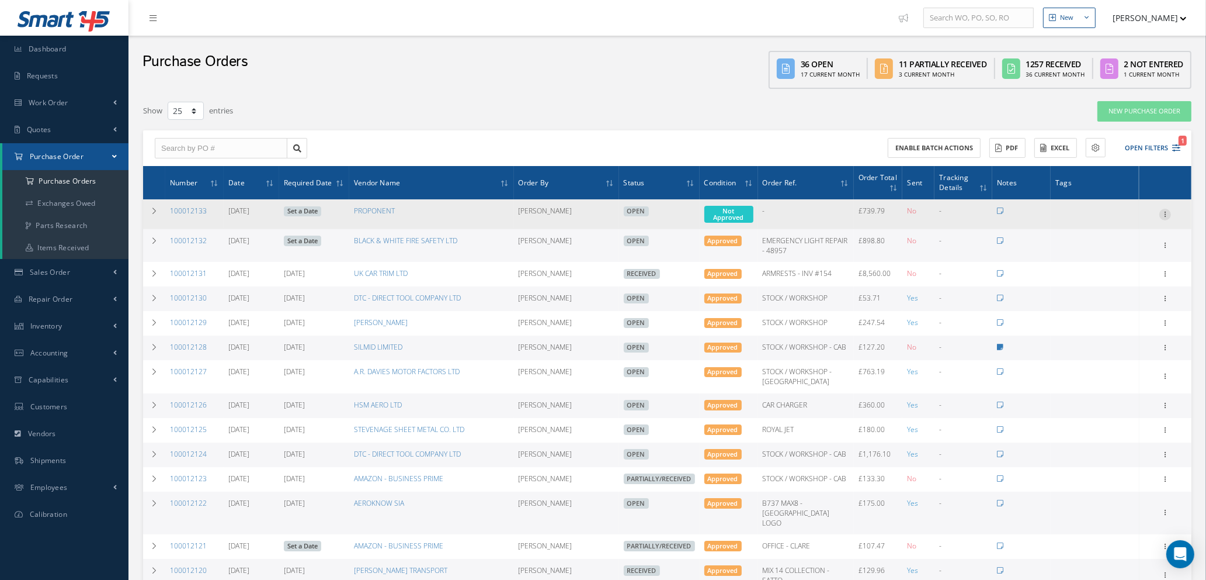
click at [1164, 210] on icon at bounding box center [1166, 213] width 12 height 9
click at [1112, 220] on link "Enter/Update" at bounding box center [1112, 221] width 92 height 15
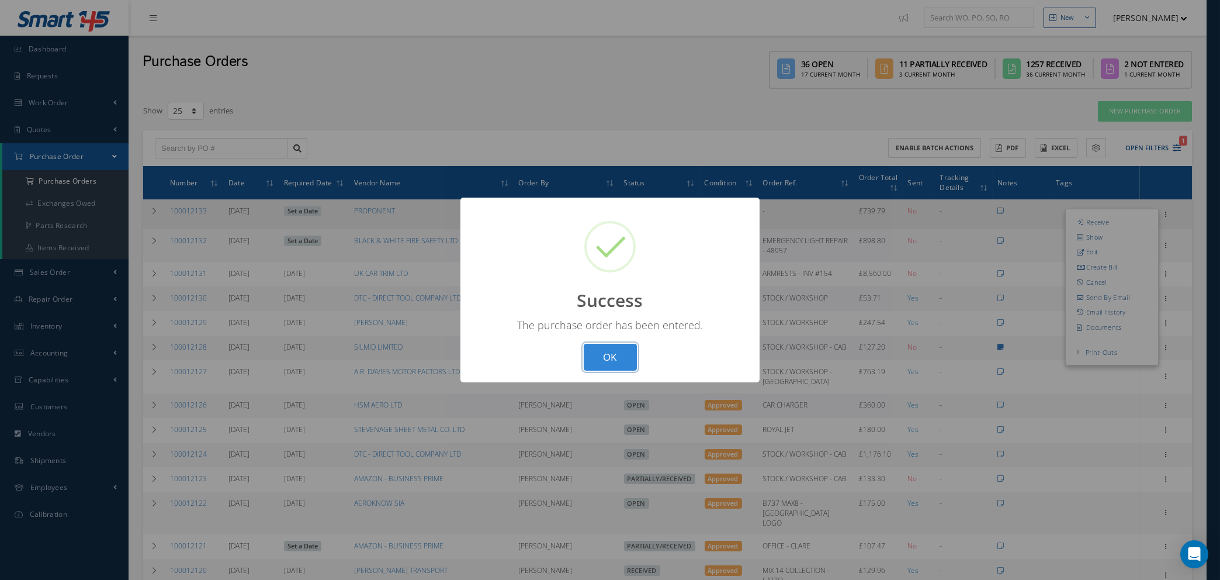
drag, startPoint x: 607, startPoint y: 355, endPoint x: 924, endPoint y: 307, distance: 320.8
click at [608, 353] on button "OK" at bounding box center [610, 357] width 53 height 27
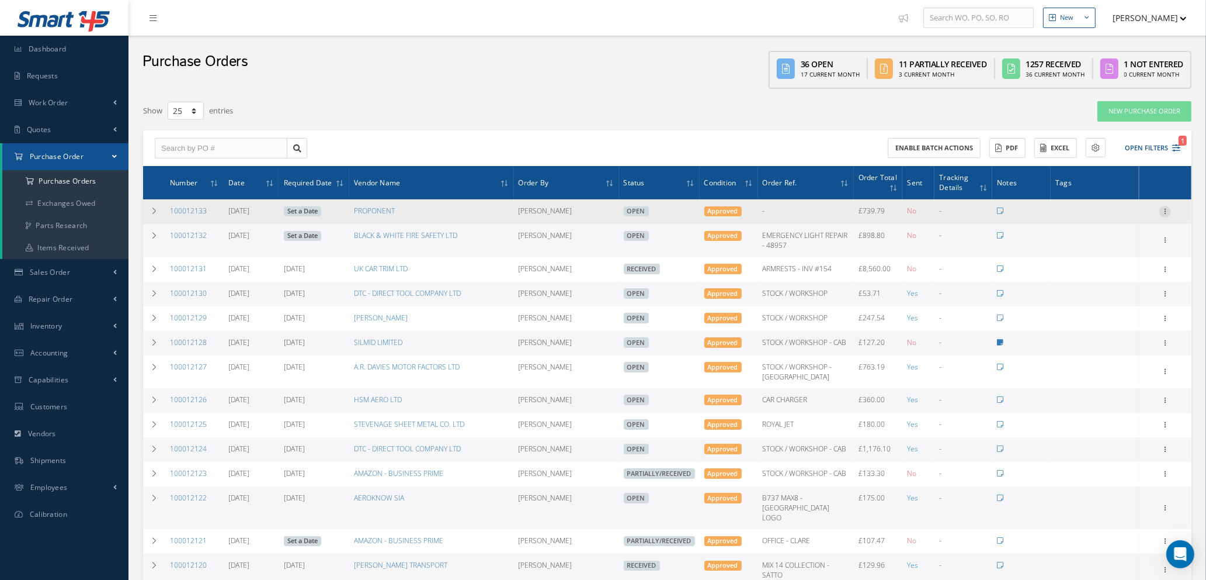
click at [1167, 207] on icon at bounding box center [1166, 210] width 12 height 9
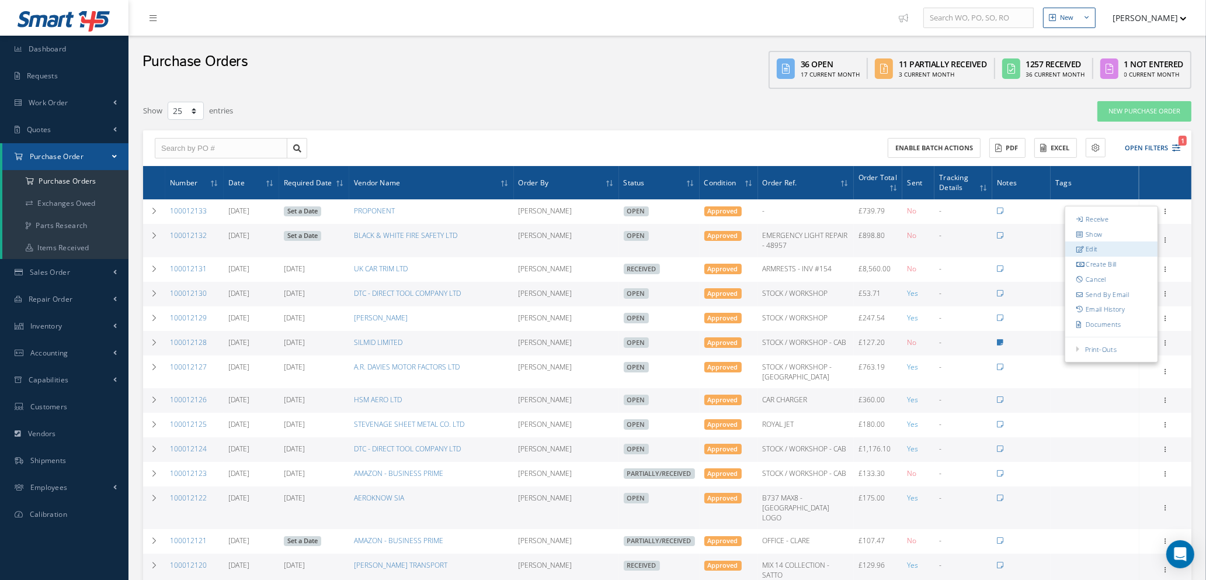
click at [1108, 248] on link "Edit" at bounding box center [1112, 249] width 92 height 15
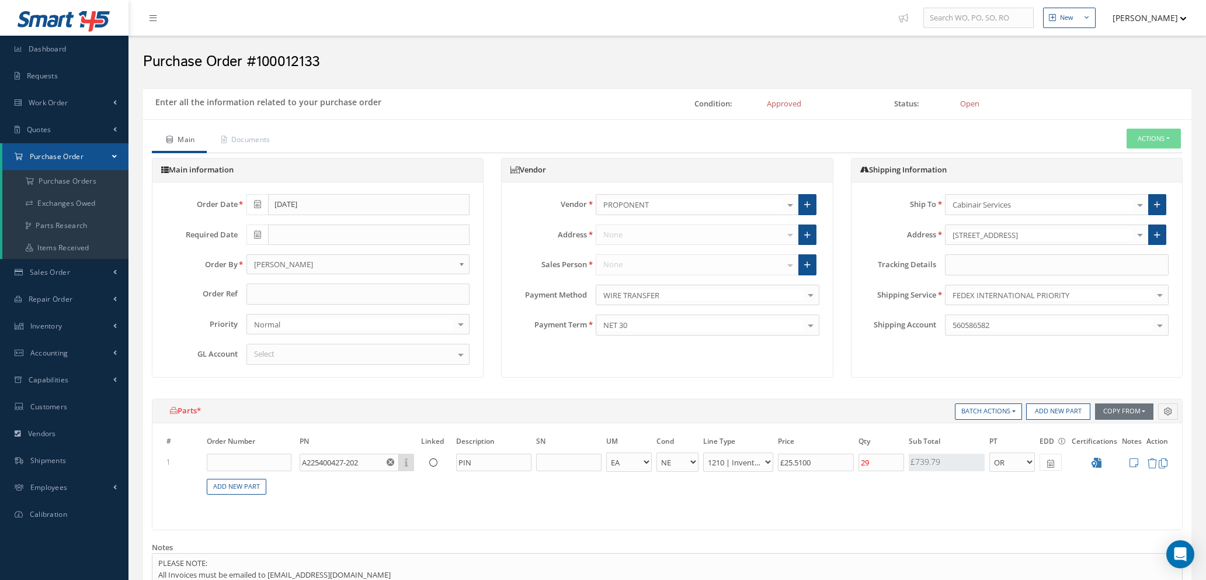
select select "1"
select select "5"
select select "7"
select select "1"
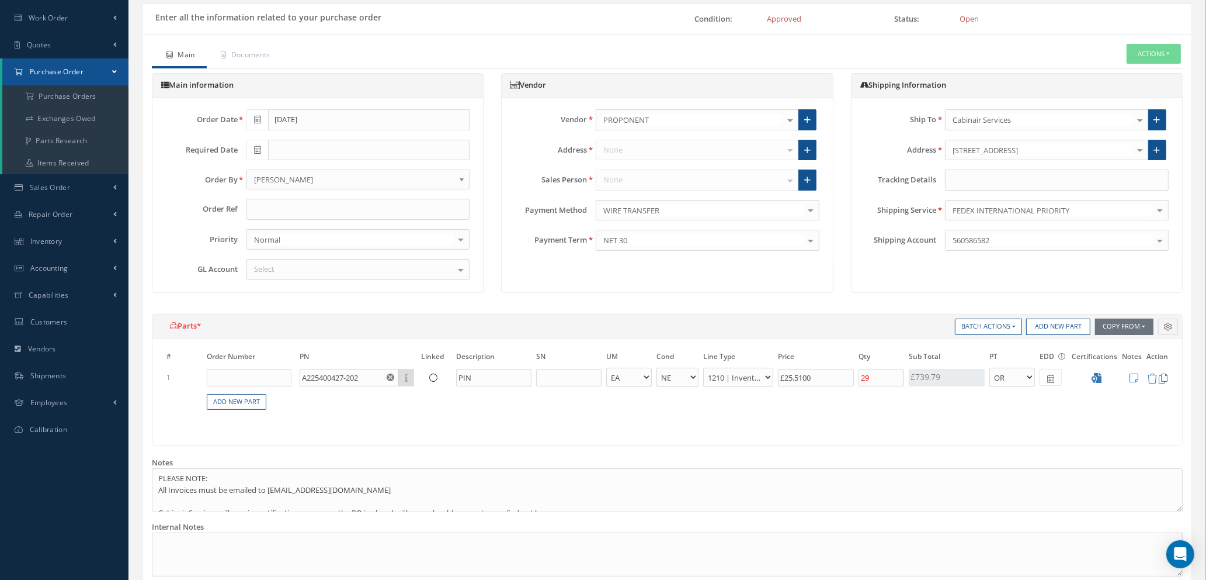
scroll to position [452, 0]
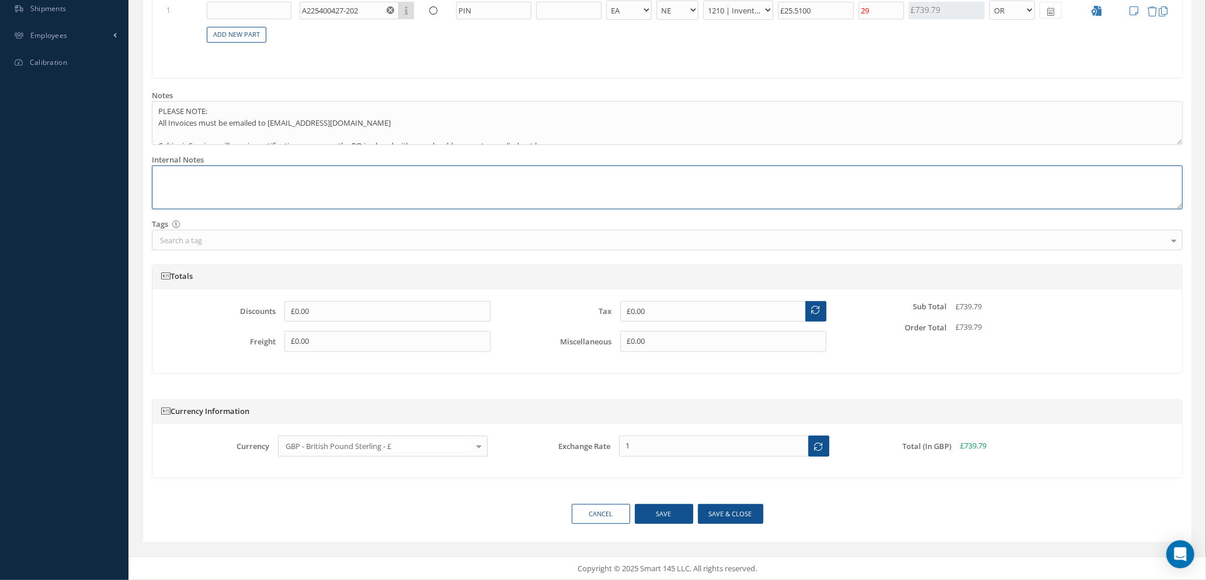
click at [196, 182] on textarea at bounding box center [667, 187] width 1031 height 44
type textarea "r"
paste textarea "8661051"
click at [724, 518] on button "Save & close" at bounding box center [730, 514] width 65 height 20
type textarea "REF: 8661051 -- [PERSON_NAME] [DATE] 11:50AM"
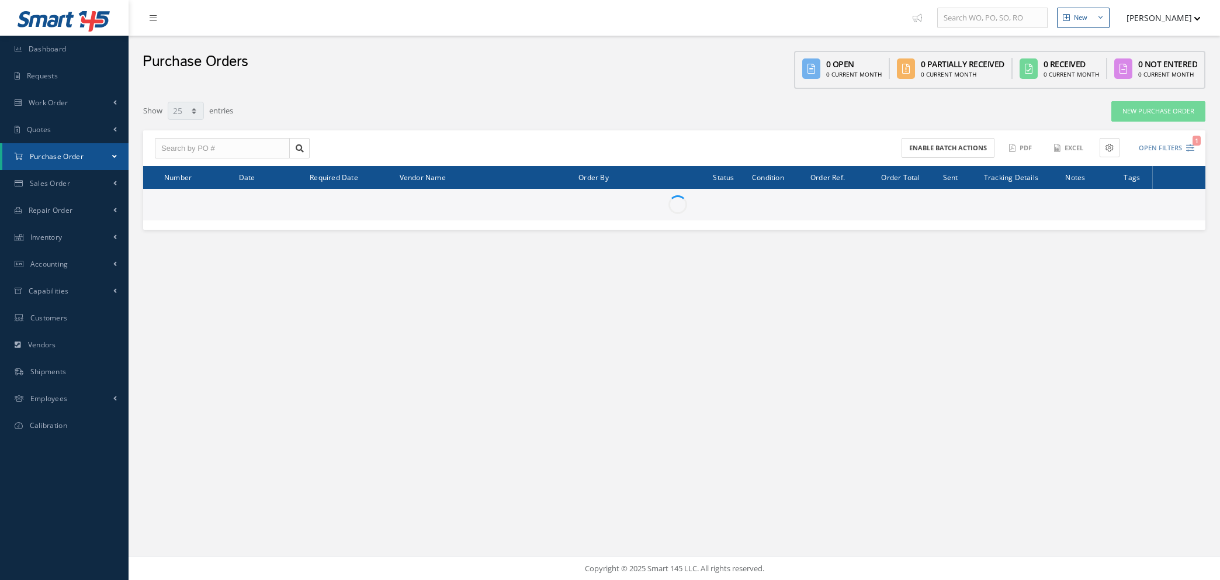
select select "25"
